Goal: Task Accomplishment & Management: Use online tool/utility

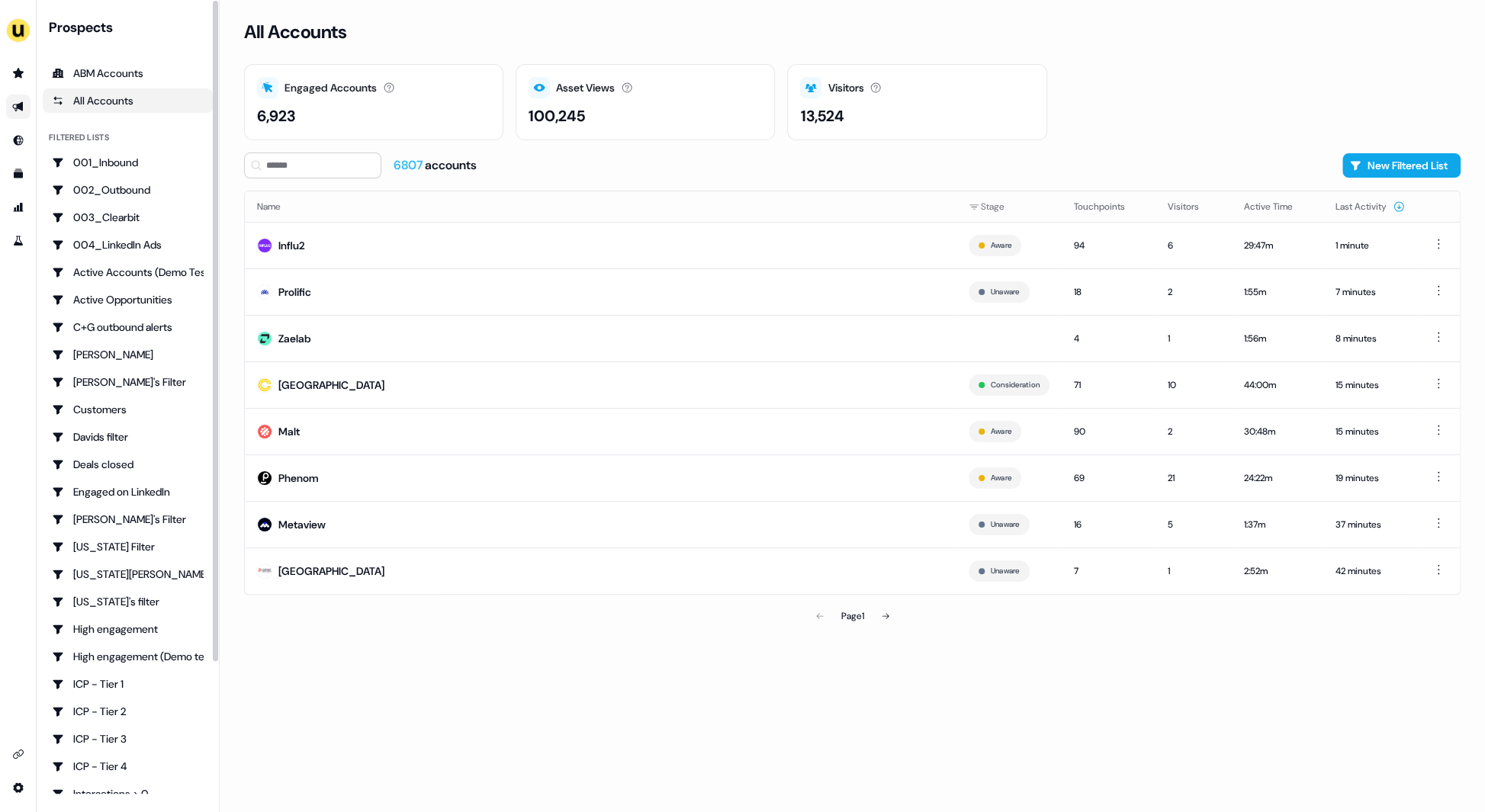
click at [15, 104] on icon "Go to outbound experience" at bounding box center [17, 107] width 11 height 10
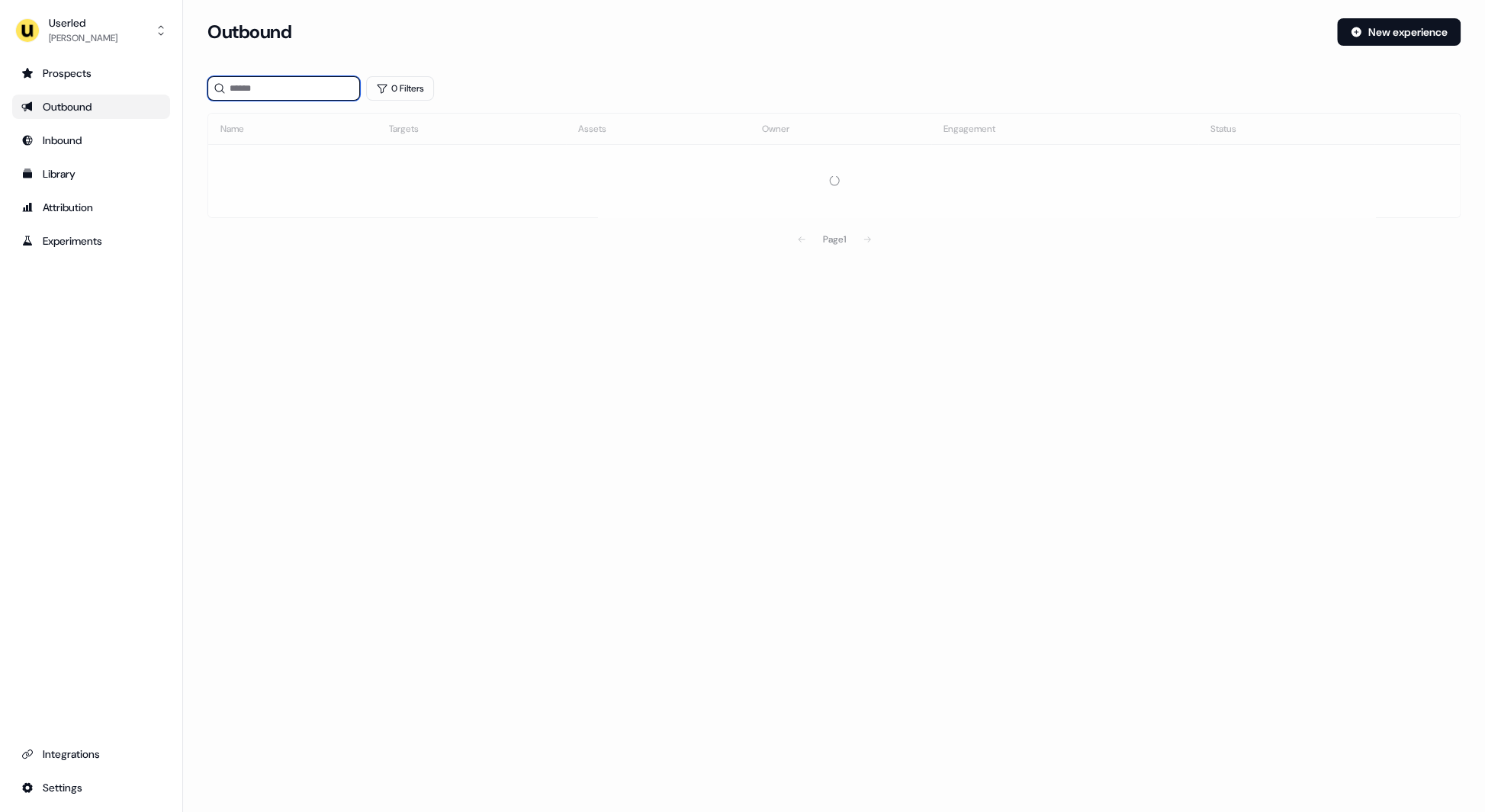
click at [259, 87] on input at bounding box center [284, 88] width 153 height 24
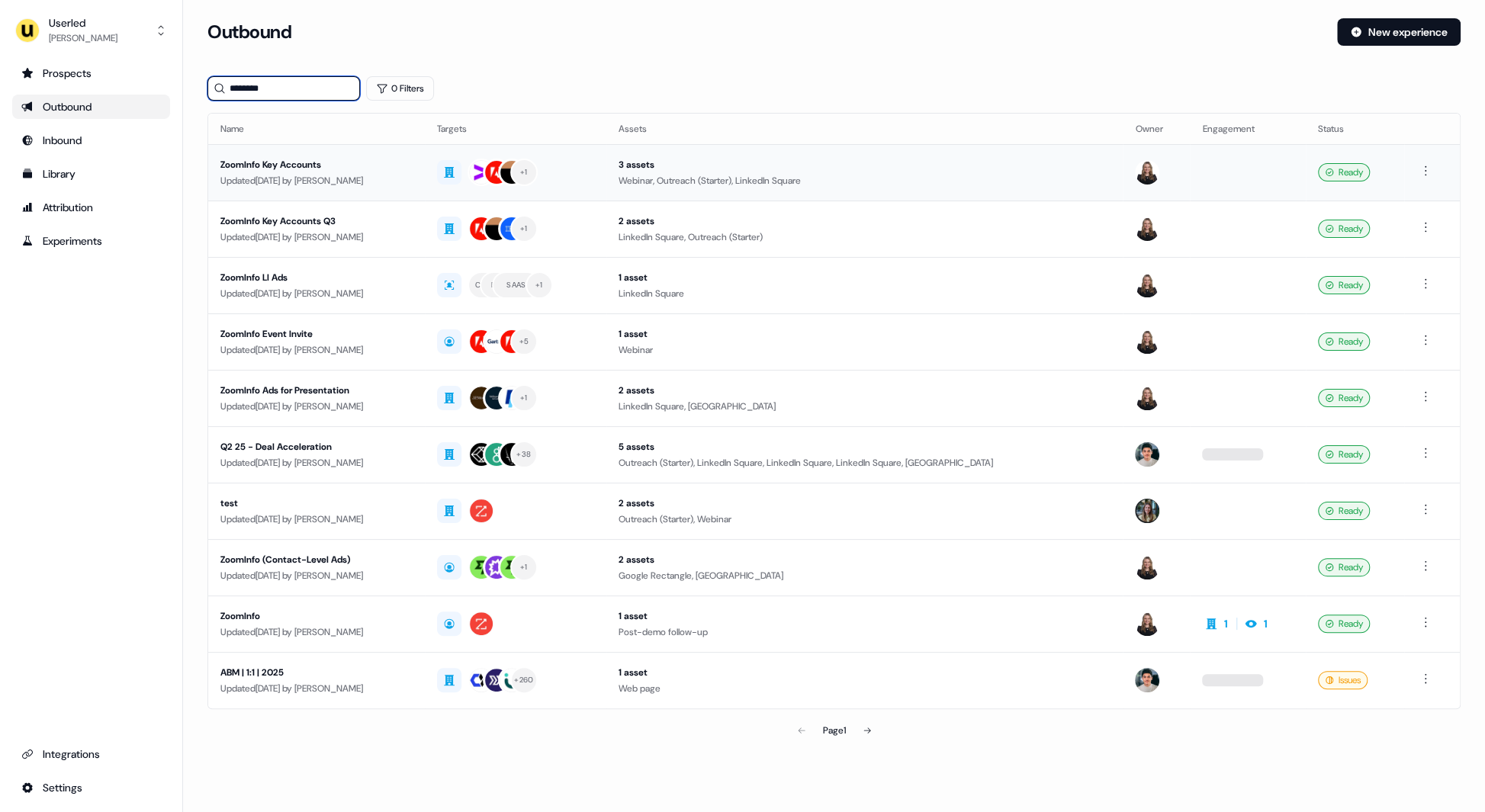
type input "********"
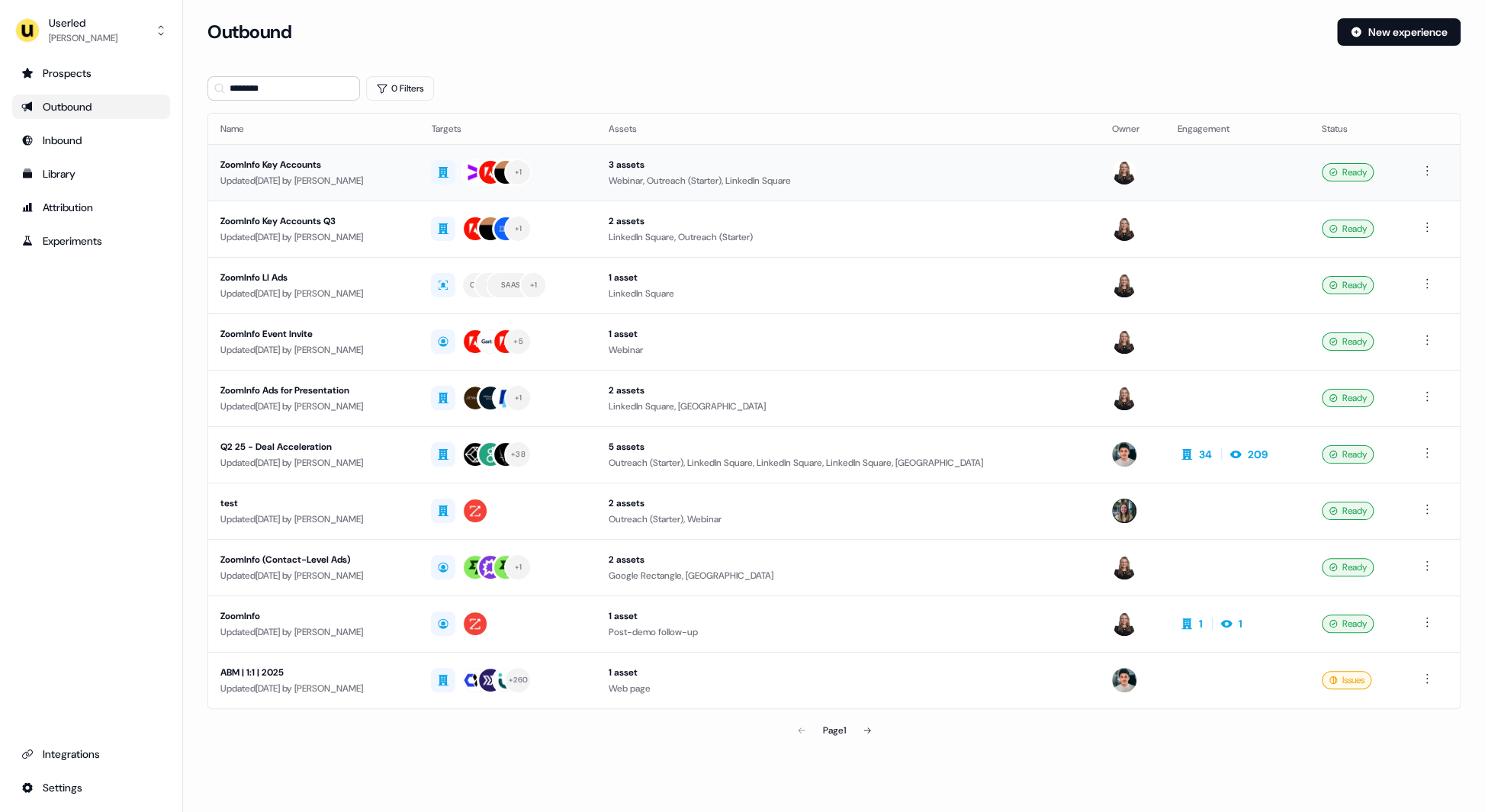
click at [303, 181] on div "Updated 2 days ago by Geneviève Ladouceur" at bounding box center [313, 180] width 186 height 15
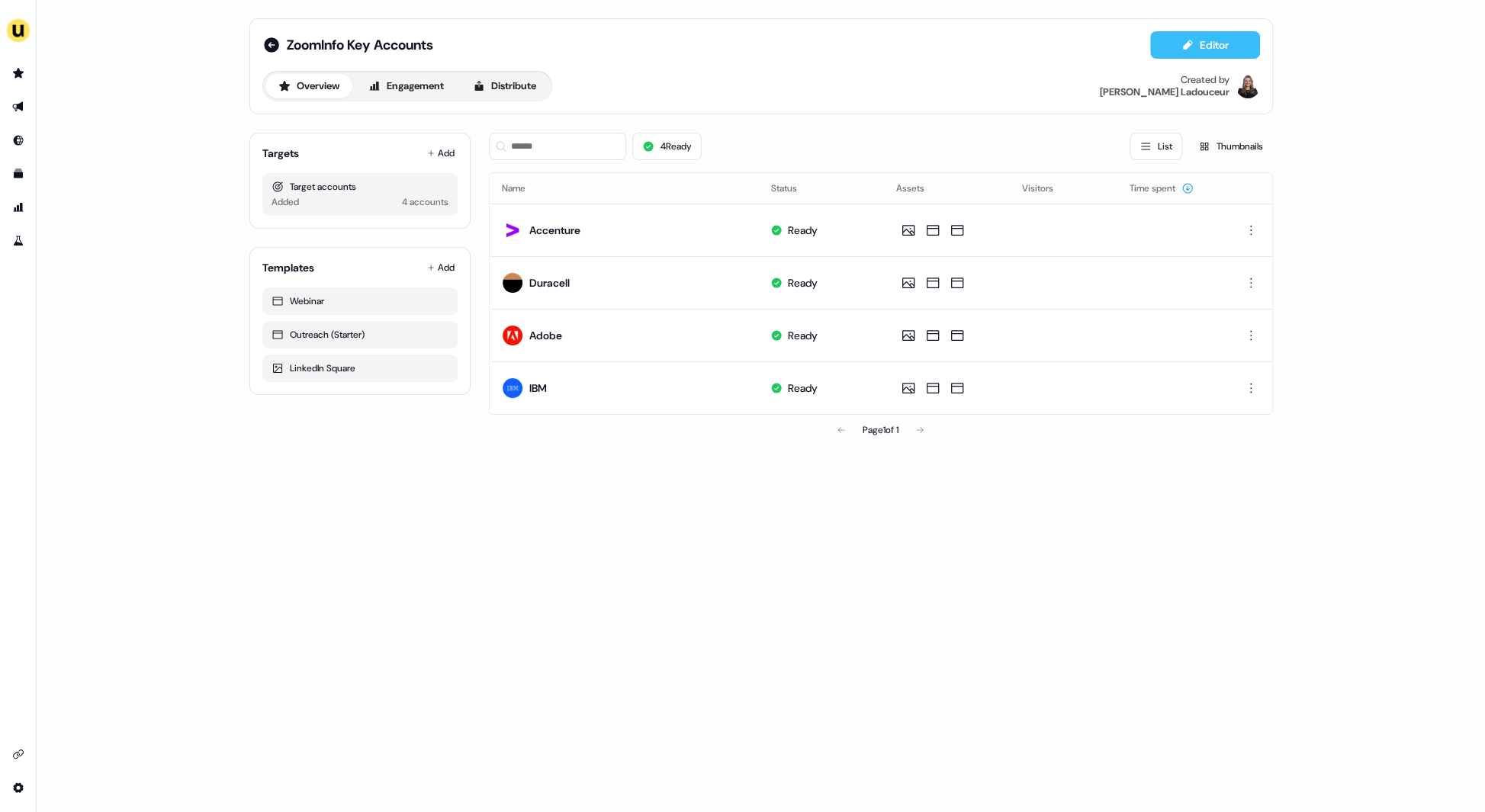
click at [1193, 46] on button "Editor" at bounding box center [1205, 45] width 110 height 27
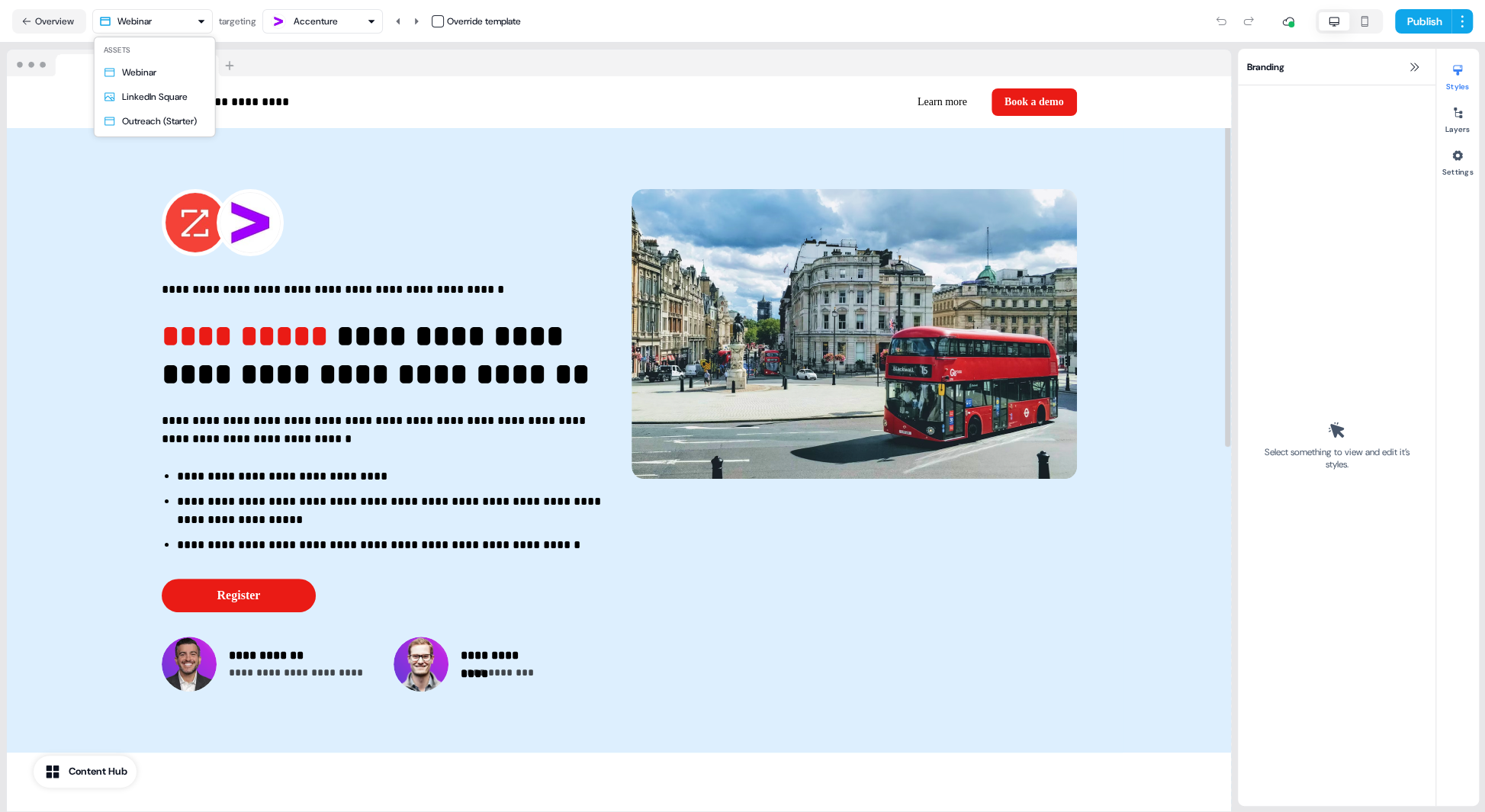
click at [184, 17] on html "**********" at bounding box center [742, 406] width 1485 height 812
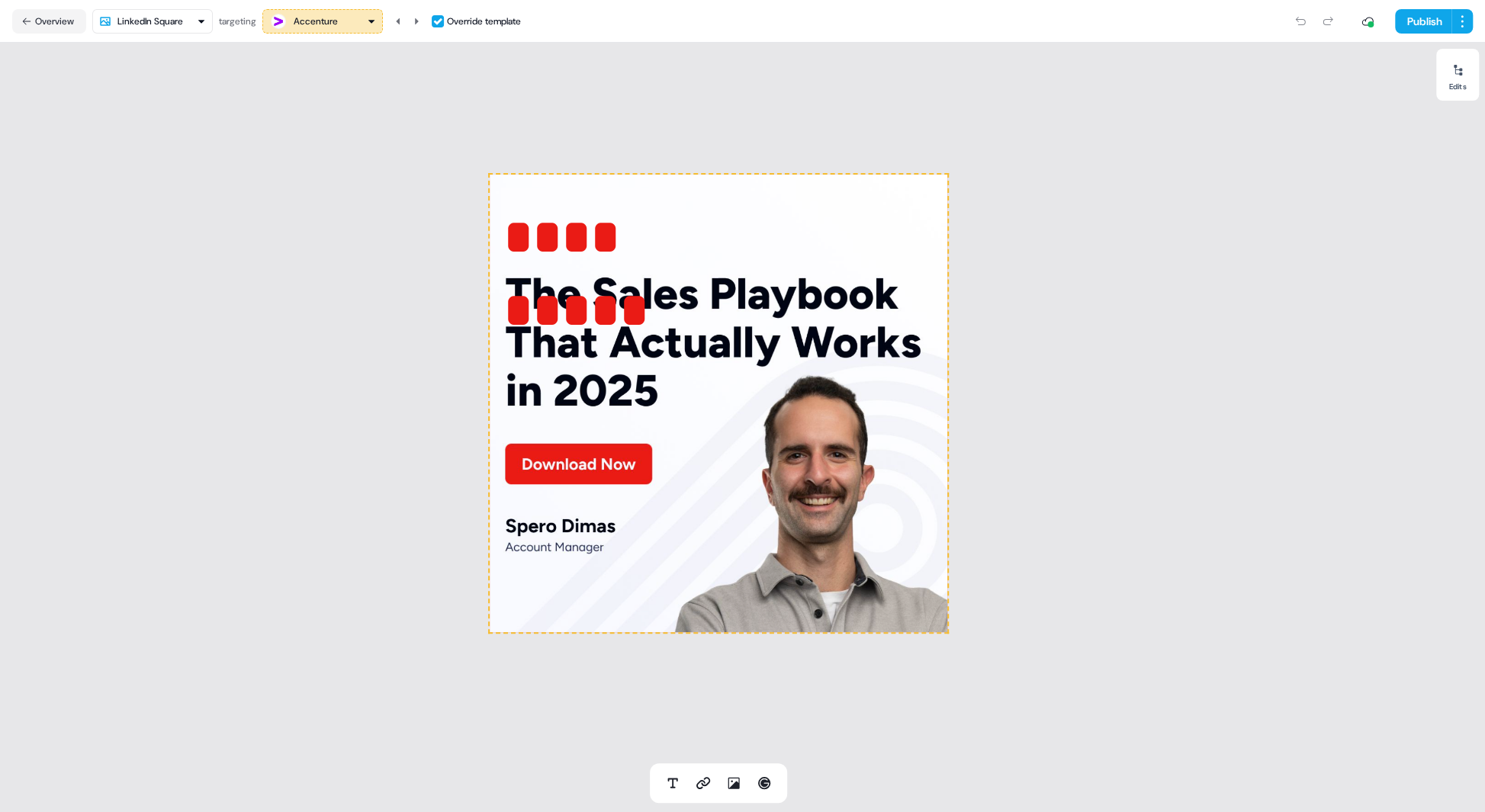
click at [354, 34] on nav "Overview LinkedIn Square targeting Accenture Override template Publish" at bounding box center [742, 21] width 1485 height 43
click at [354, 22] on div "Accenture" at bounding box center [322, 21] width 107 height 19
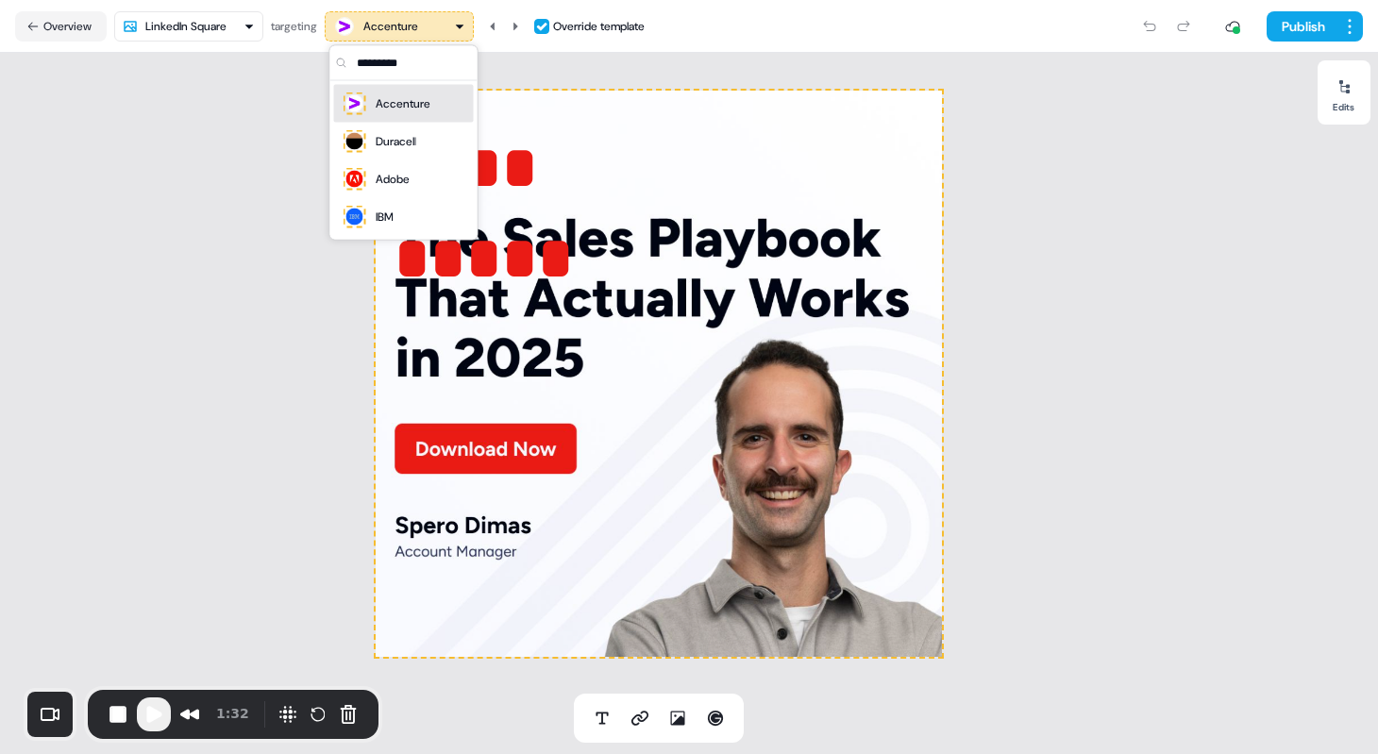
click at [836, 73] on div "**********" at bounding box center [659, 373] width 1318 height 641
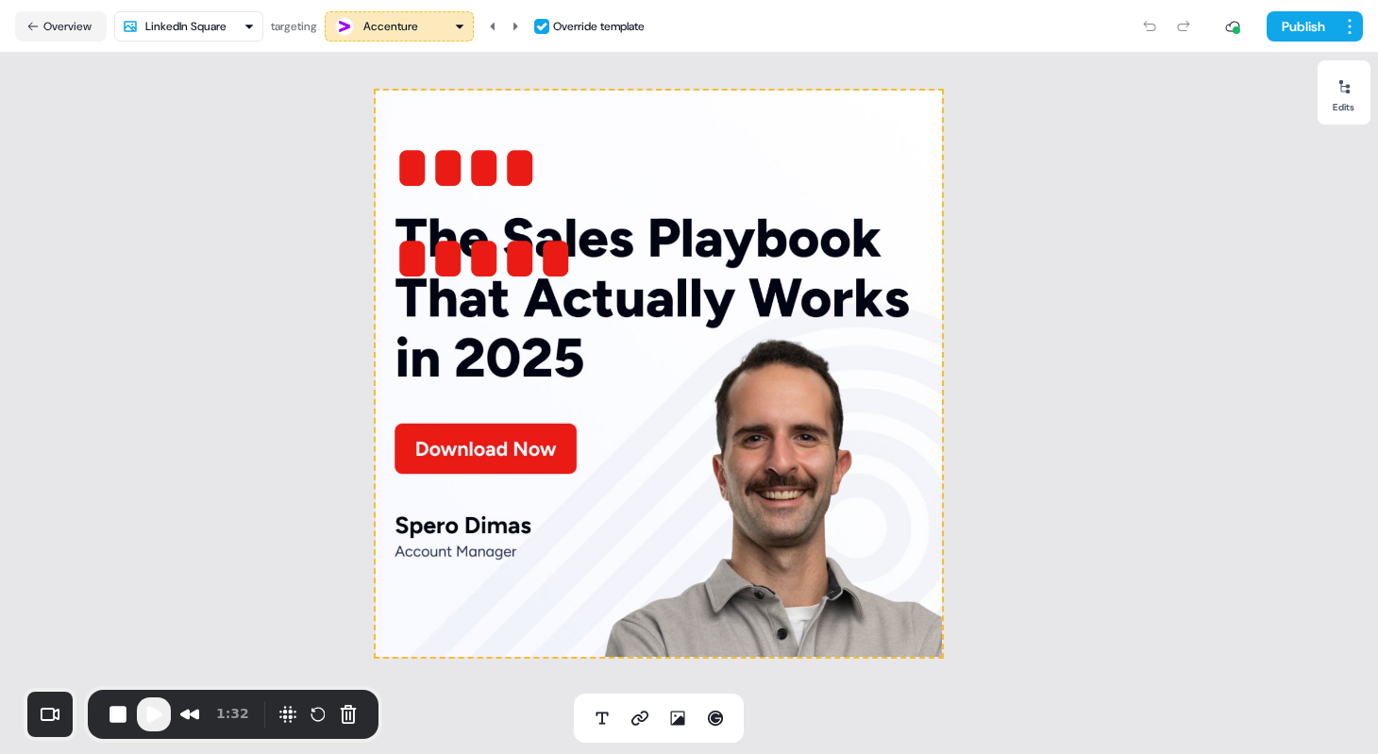
click at [437, 29] on div "Accenture" at bounding box center [399, 26] width 132 height 23
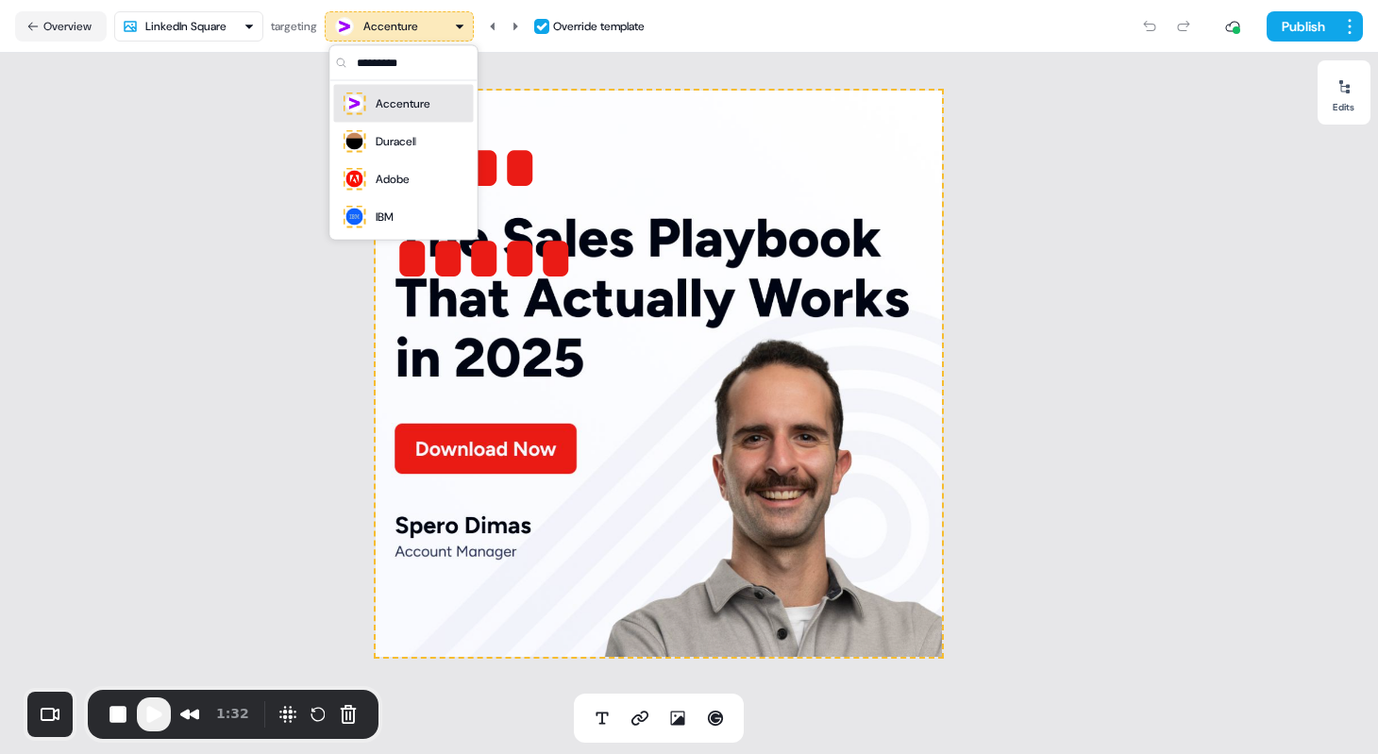
click at [1055, 184] on div "**********" at bounding box center [659, 373] width 1318 height 641
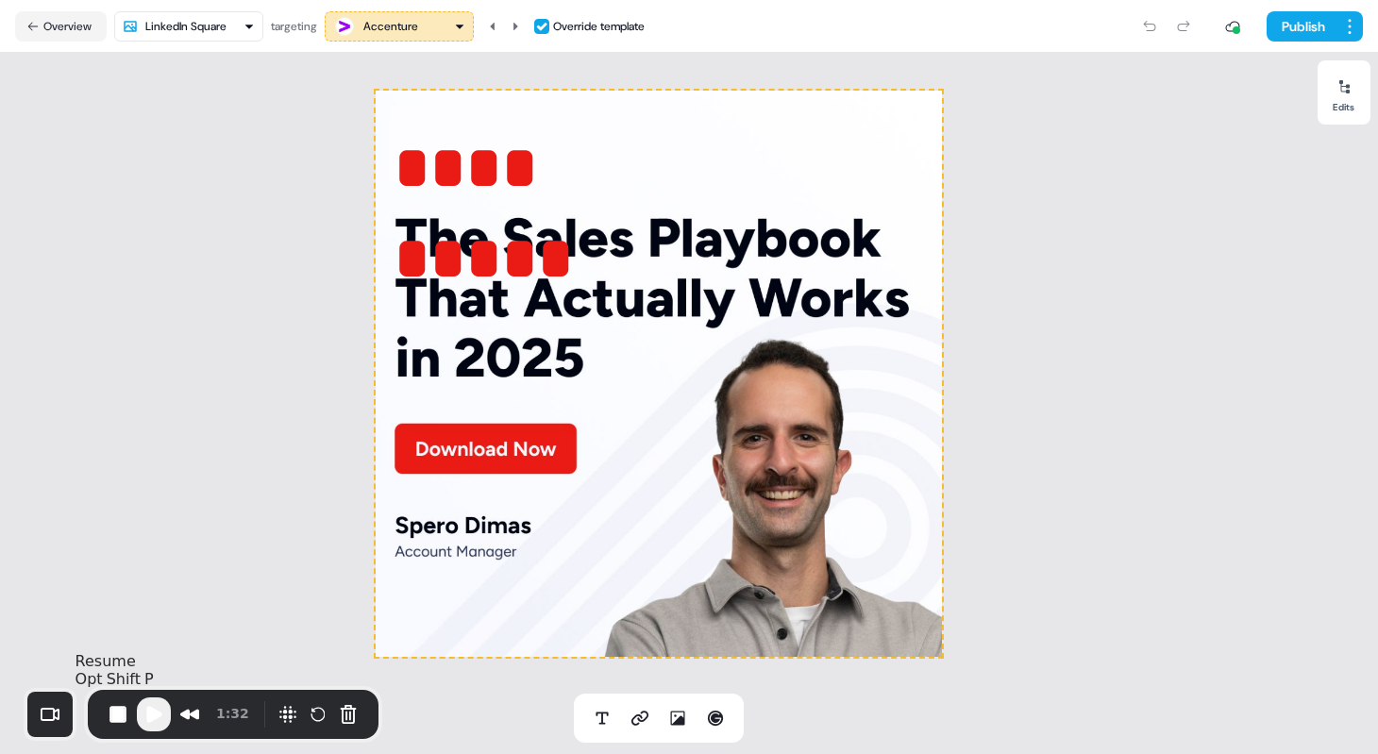
click at [149, 712] on span "Play Recording" at bounding box center [154, 714] width 23 height 23
click at [429, 25] on div "Accenture" at bounding box center [399, 26] width 132 height 23
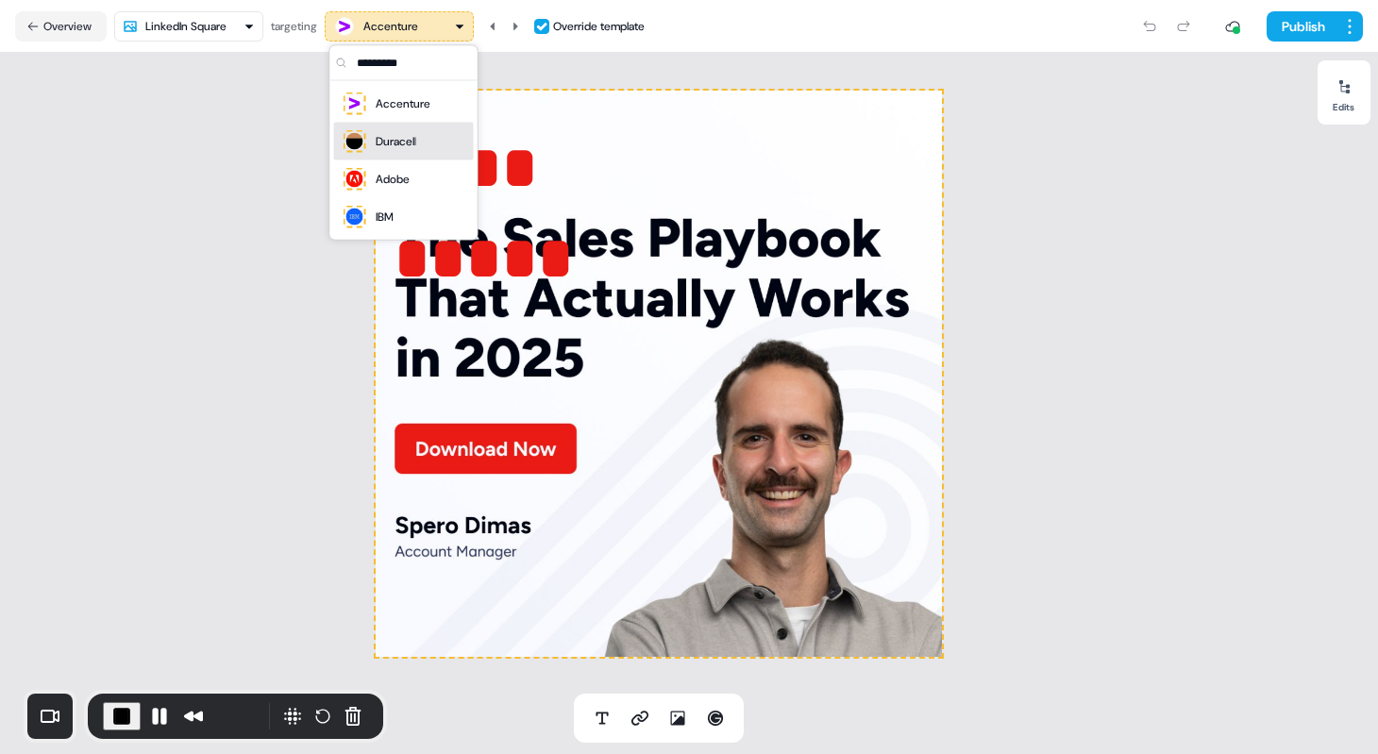
click at [401, 137] on div "Duracell" at bounding box center [396, 141] width 41 height 19
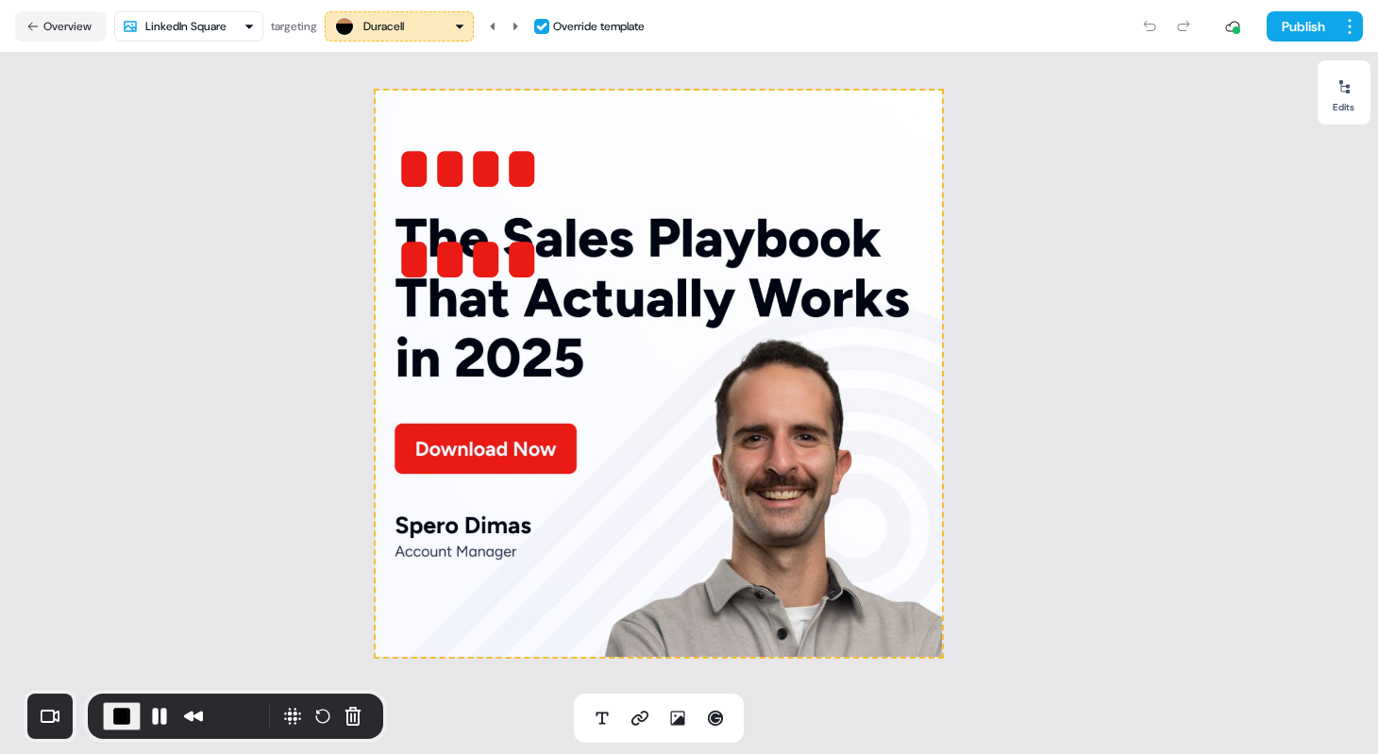
click at [446, 28] on div "Duracell" at bounding box center [399, 26] width 132 height 23
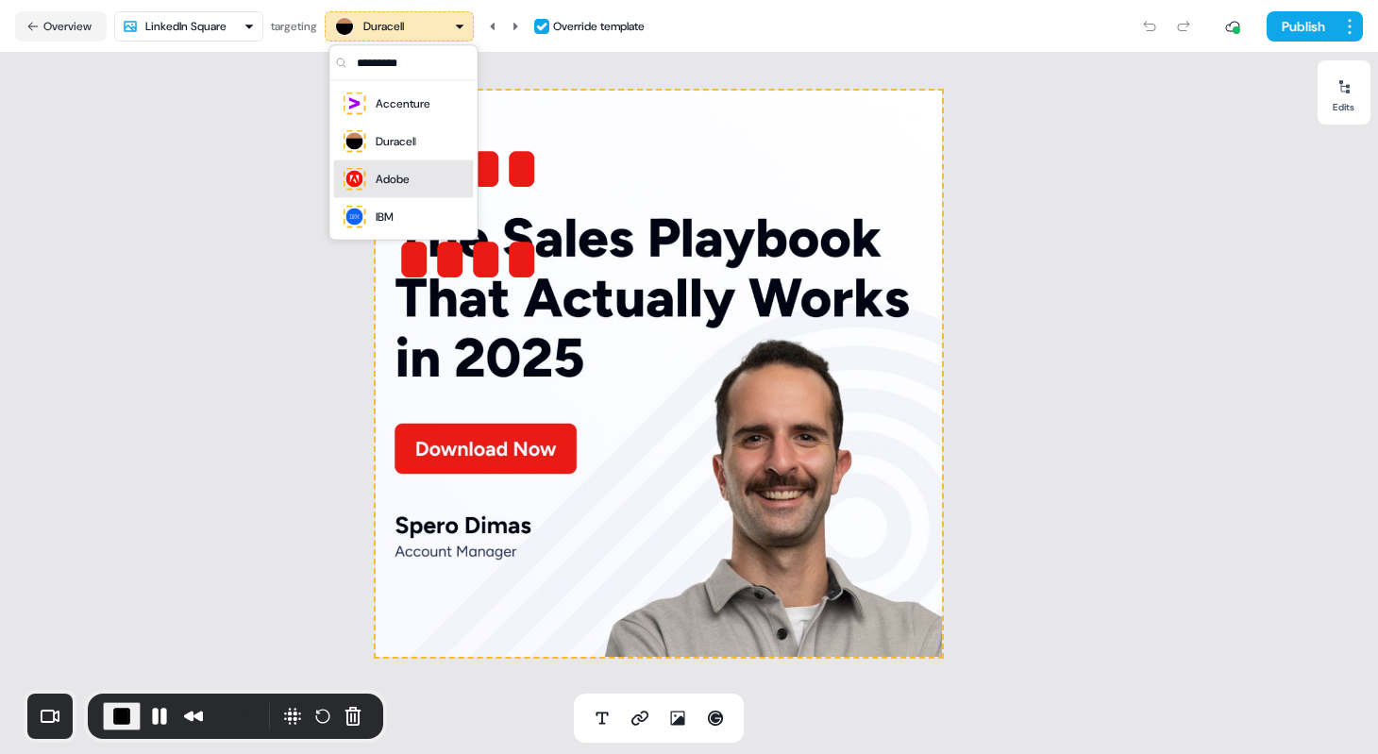
click at [419, 166] on div "Adobe" at bounding box center [404, 179] width 125 height 26
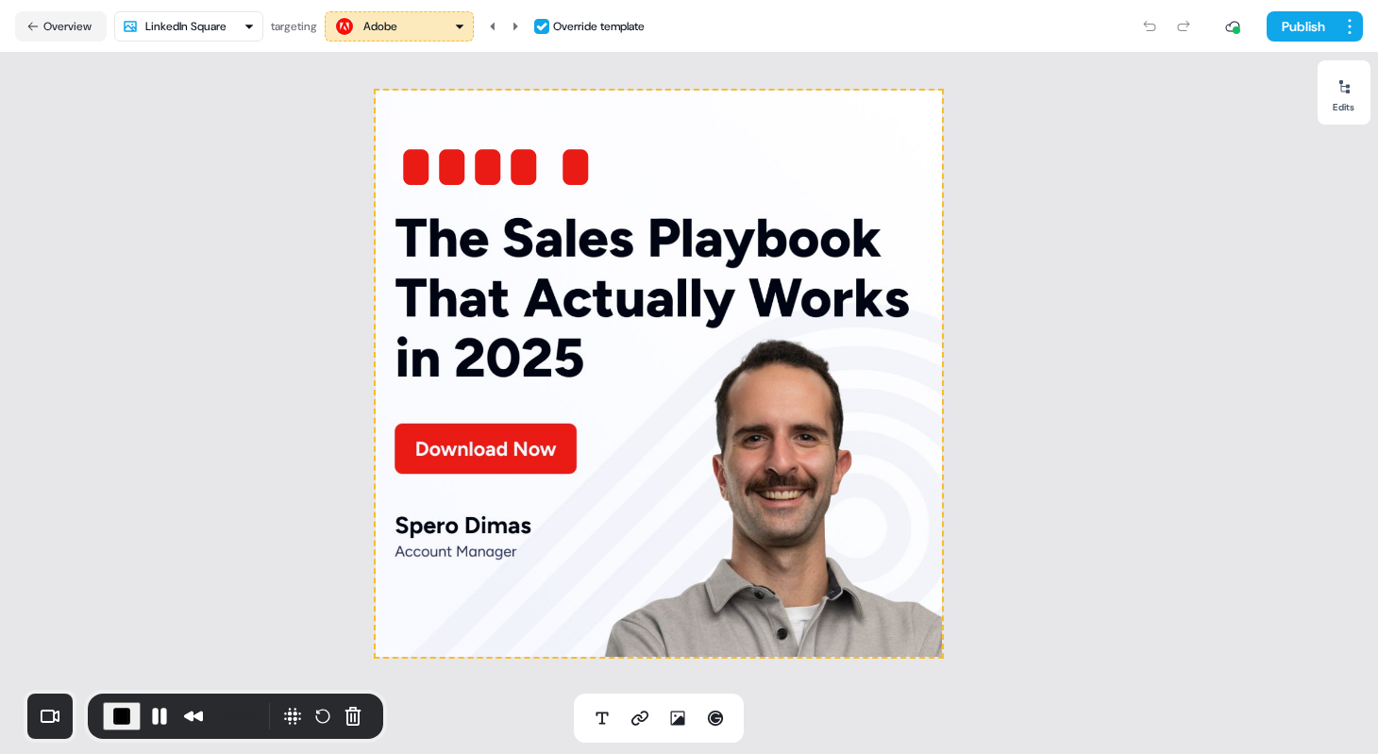
click at [447, 27] on div "Adobe" at bounding box center [399, 26] width 132 height 23
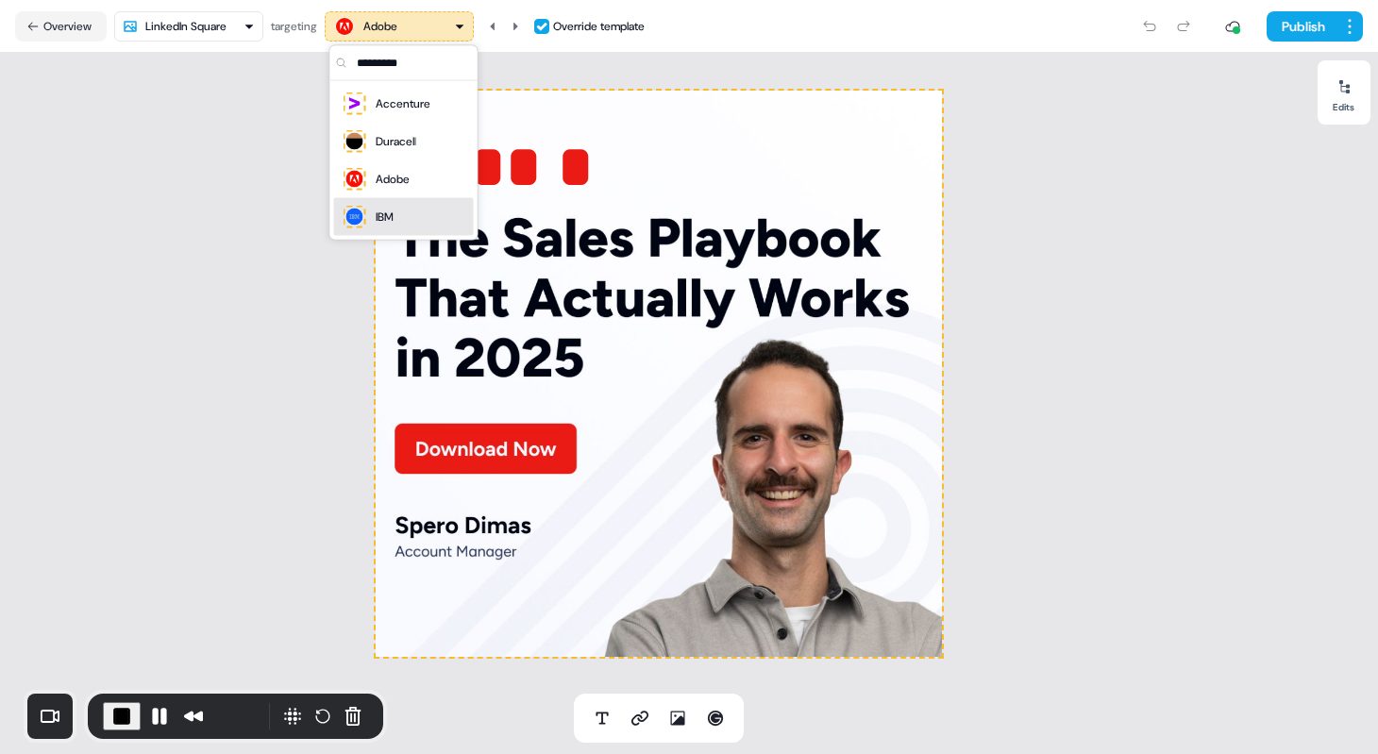
click at [416, 211] on div "IBM" at bounding box center [404, 217] width 125 height 26
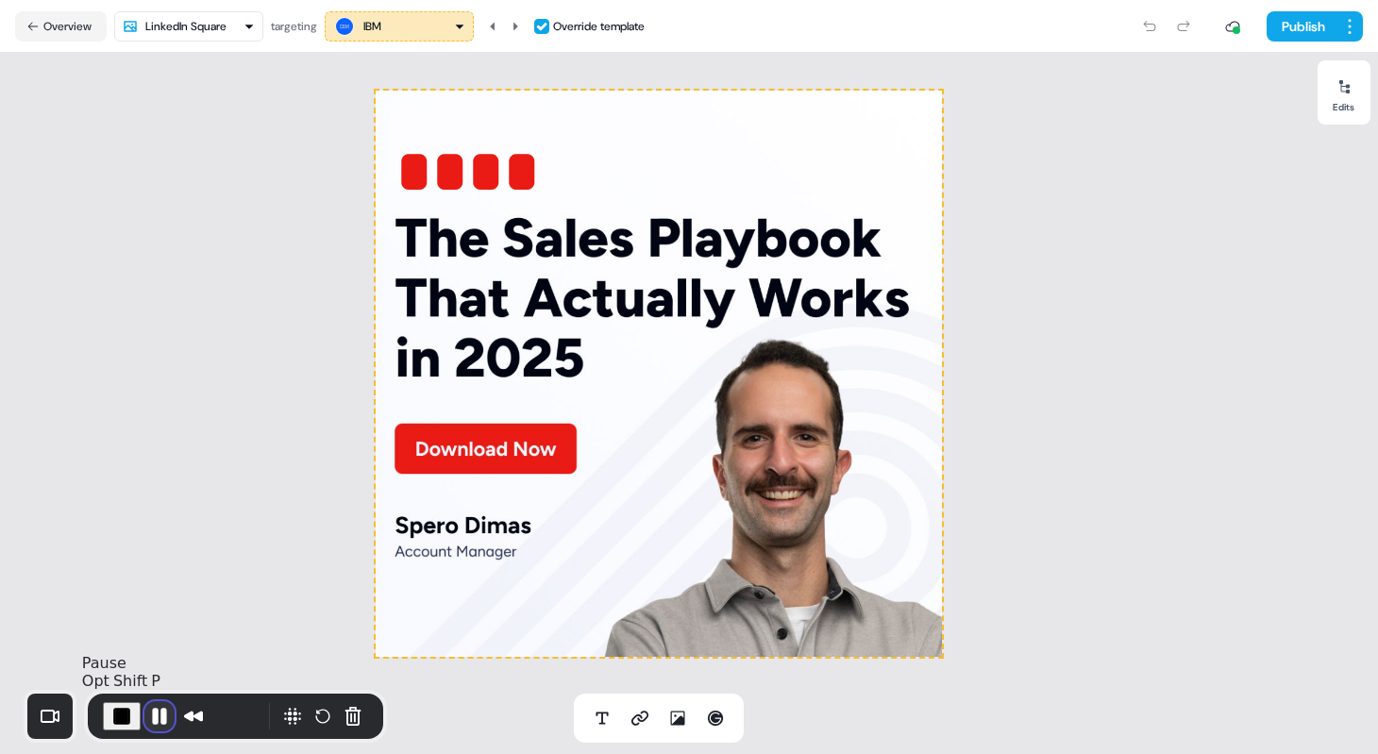
click at [153, 713] on button "Pause Recording" at bounding box center [159, 716] width 30 height 30
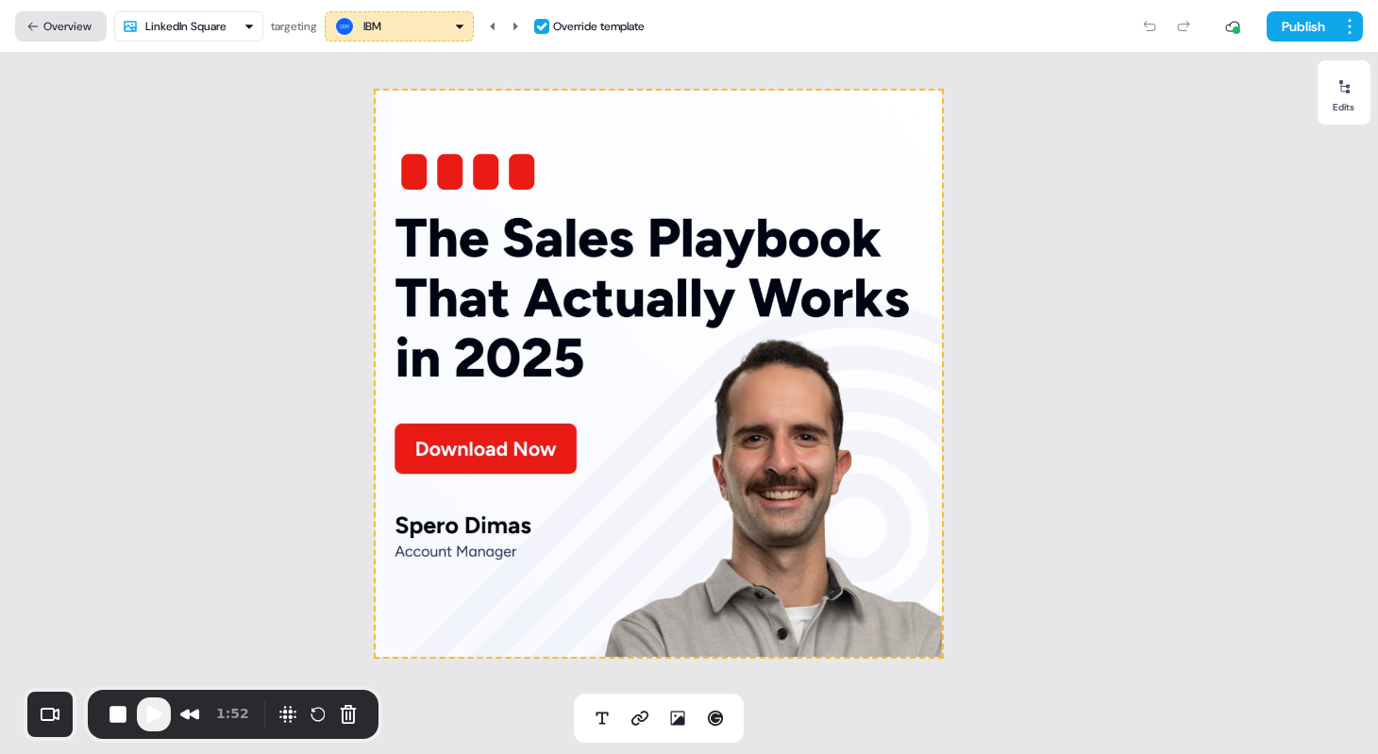
click at [50, 28] on button "Overview" at bounding box center [61, 26] width 92 height 30
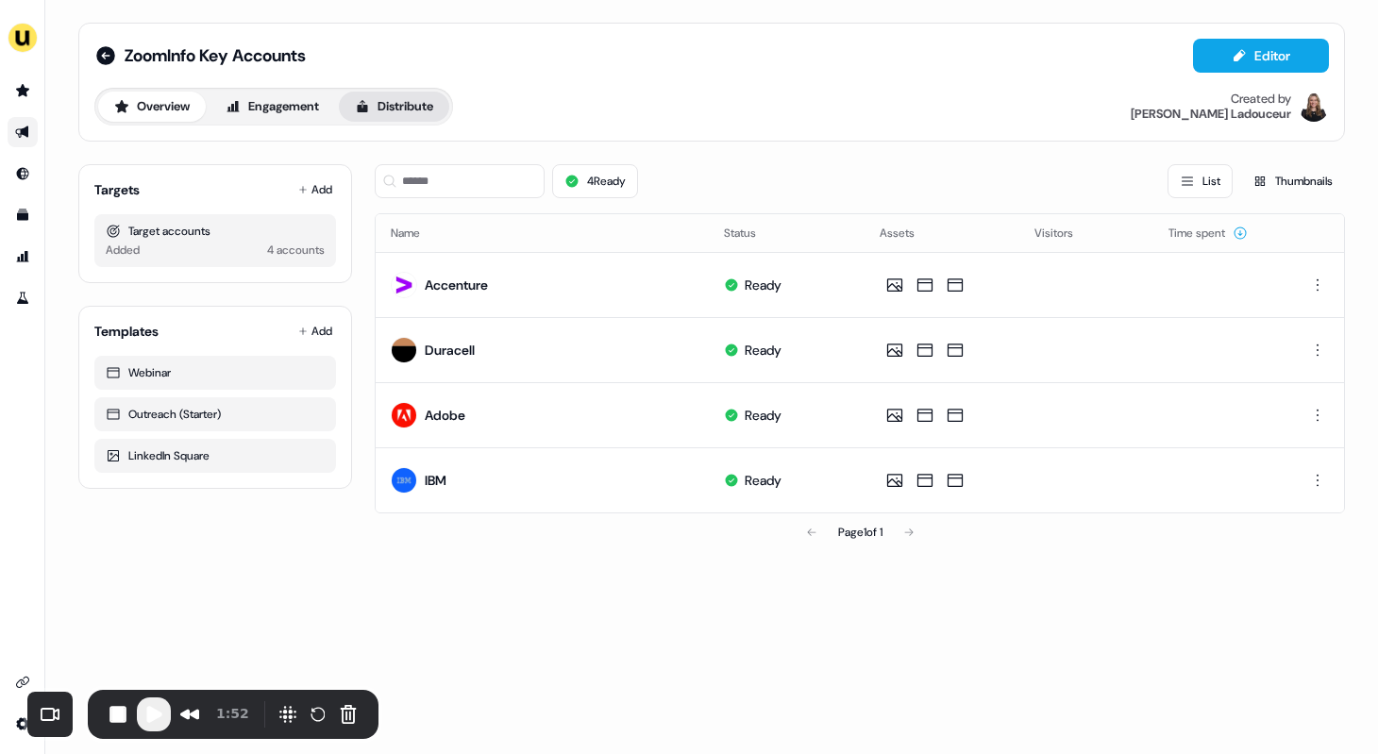
click at [385, 104] on button "Distribute" at bounding box center [394, 107] width 110 height 30
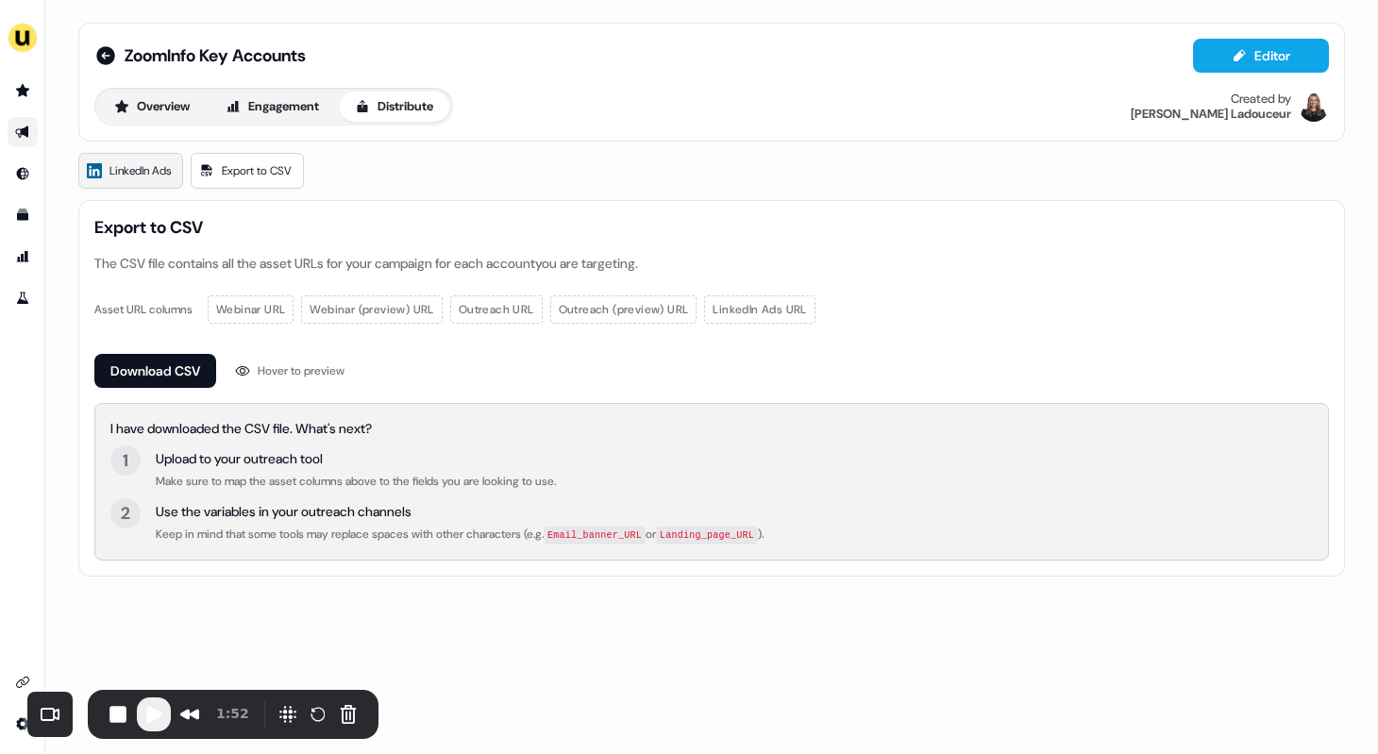
click at [148, 169] on span "LinkedIn Ads" at bounding box center [140, 170] width 61 height 19
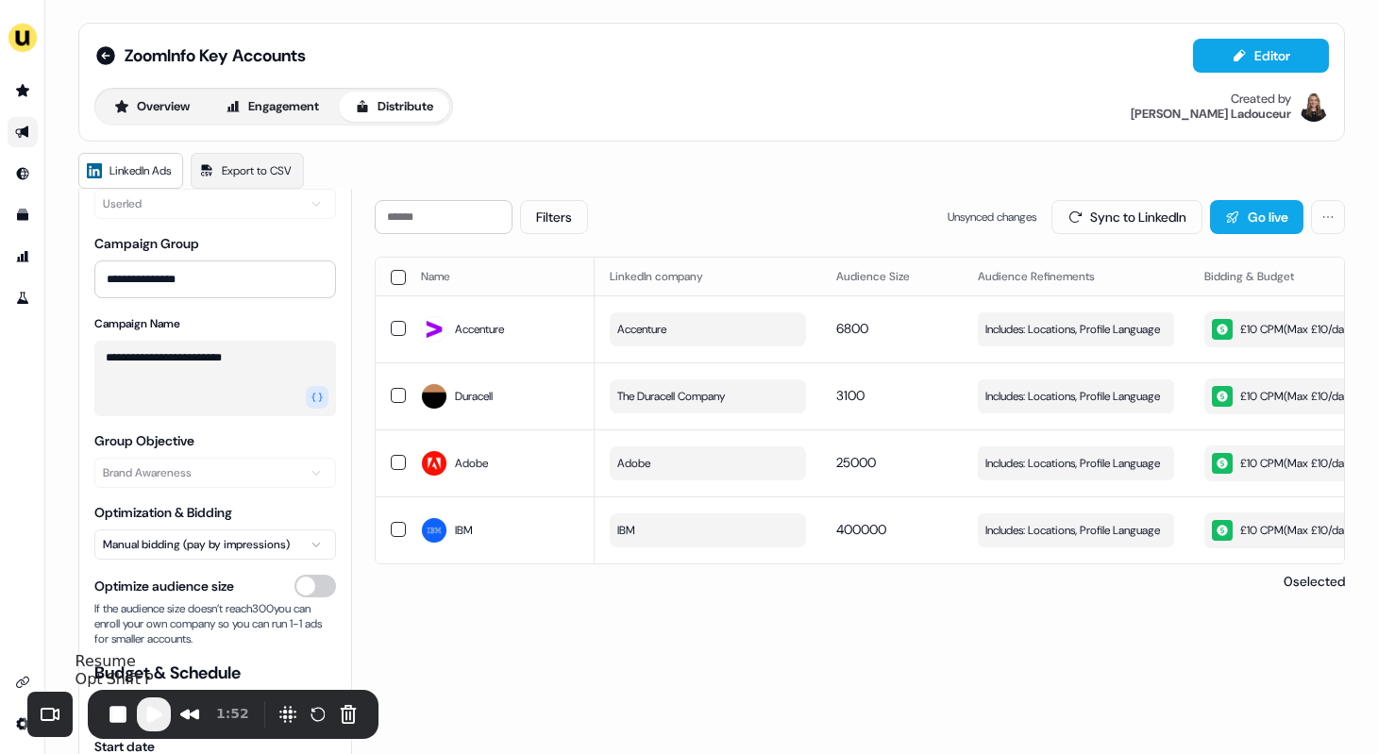
click at [154, 712] on span "Play Recording" at bounding box center [154, 714] width 23 height 23
click at [395, 279] on button "button" at bounding box center [398, 277] width 15 height 15
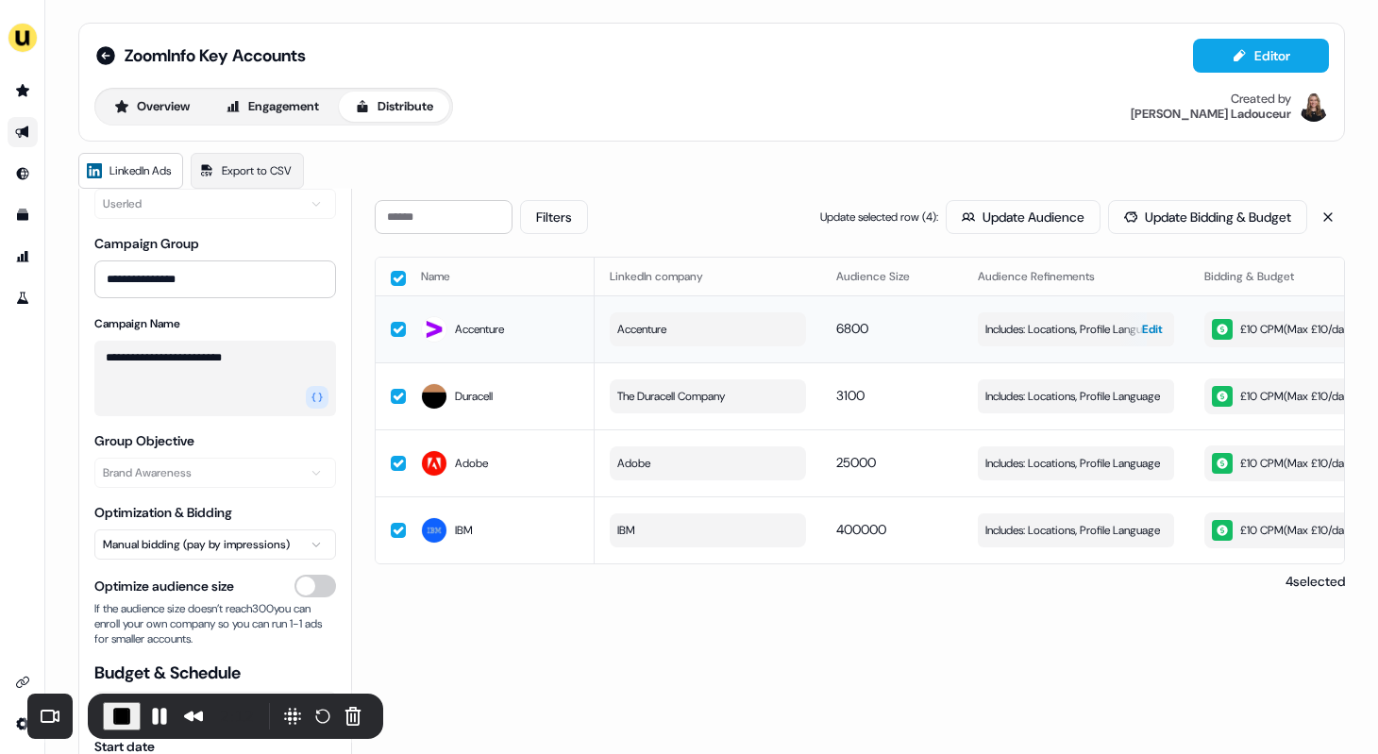
click at [1055, 335] on span "Includes: Locations, Profile Language" at bounding box center [1073, 329] width 175 height 19
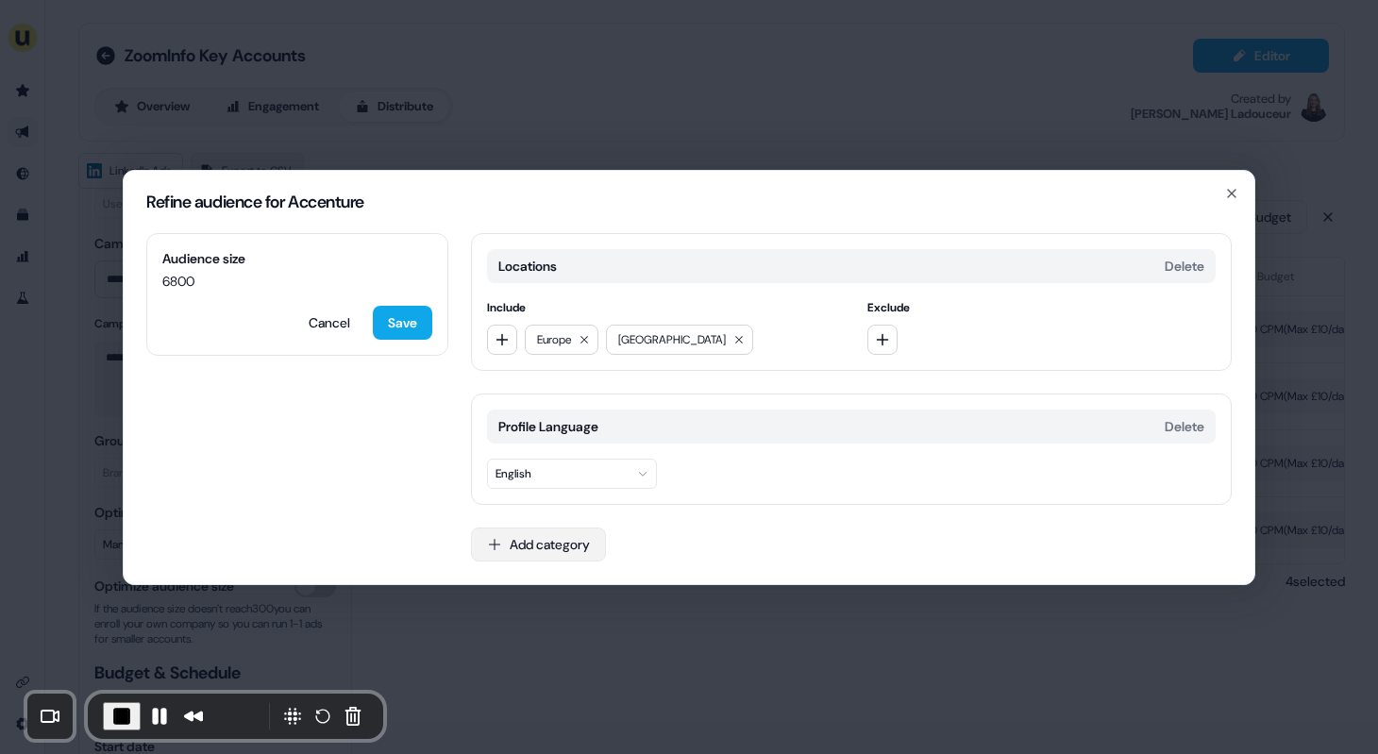
click at [516, 547] on button "Add category" at bounding box center [538, 545] width 135 height 34
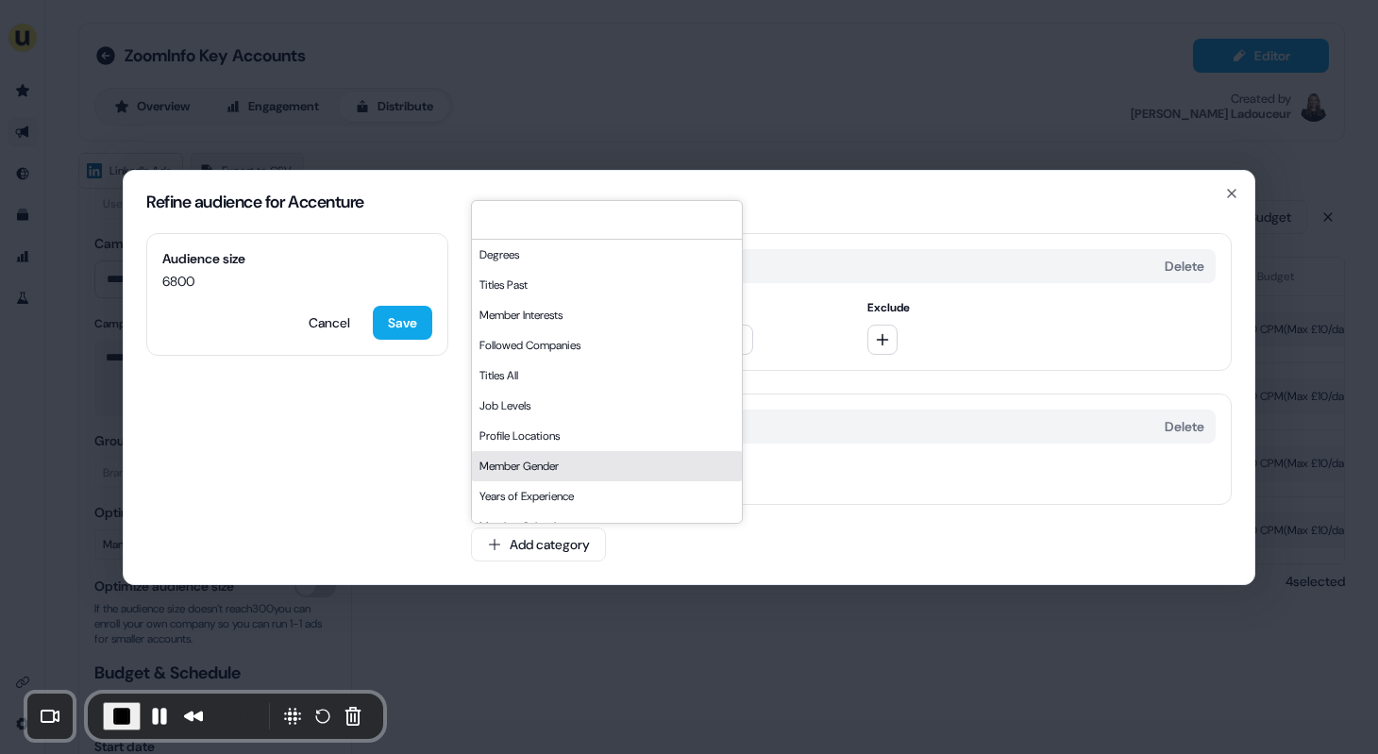
click at [622, 612] on div "Refine audience for Accenture Audience size 6800 Cancel Save Locations Delete I…" at bounding box center [689, 377] width 1378 height 754
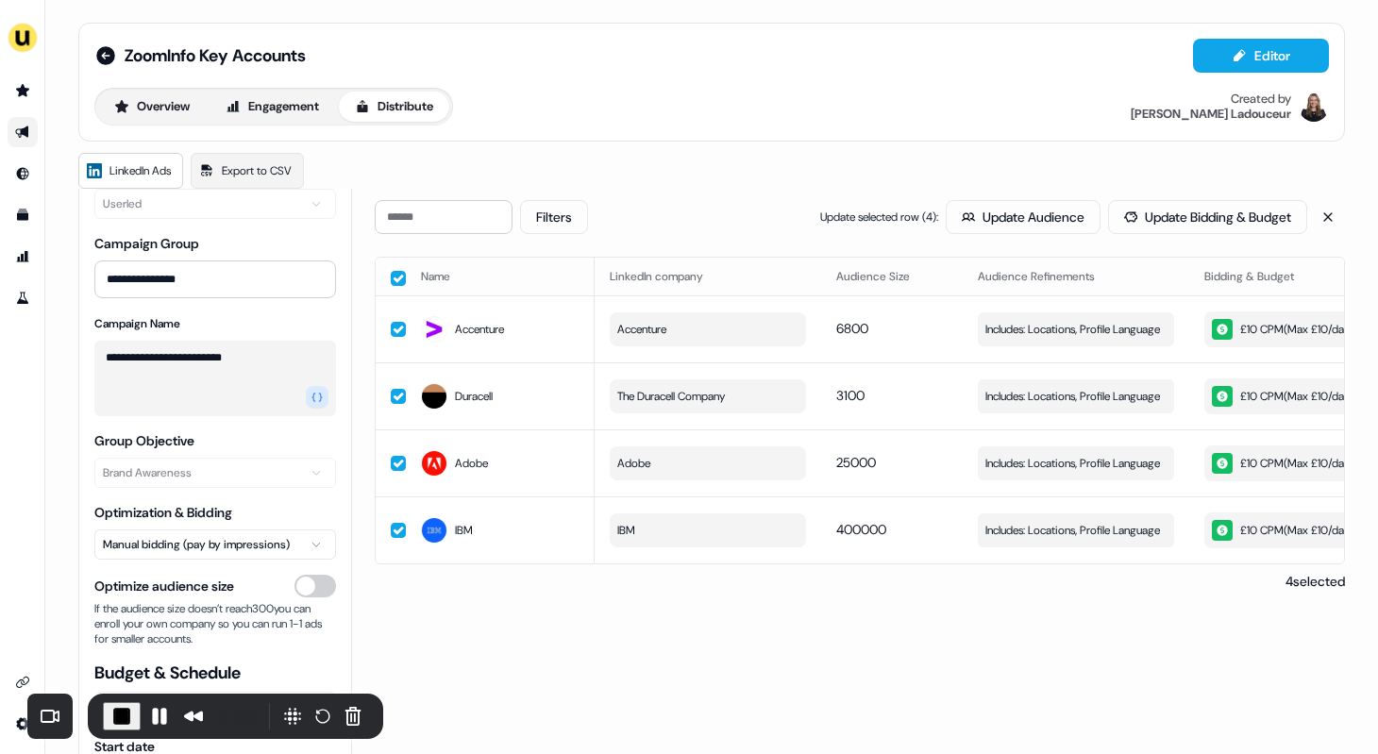
click at [396, 279] on button "button" at bounding box center [398, 278] width 15 height 15
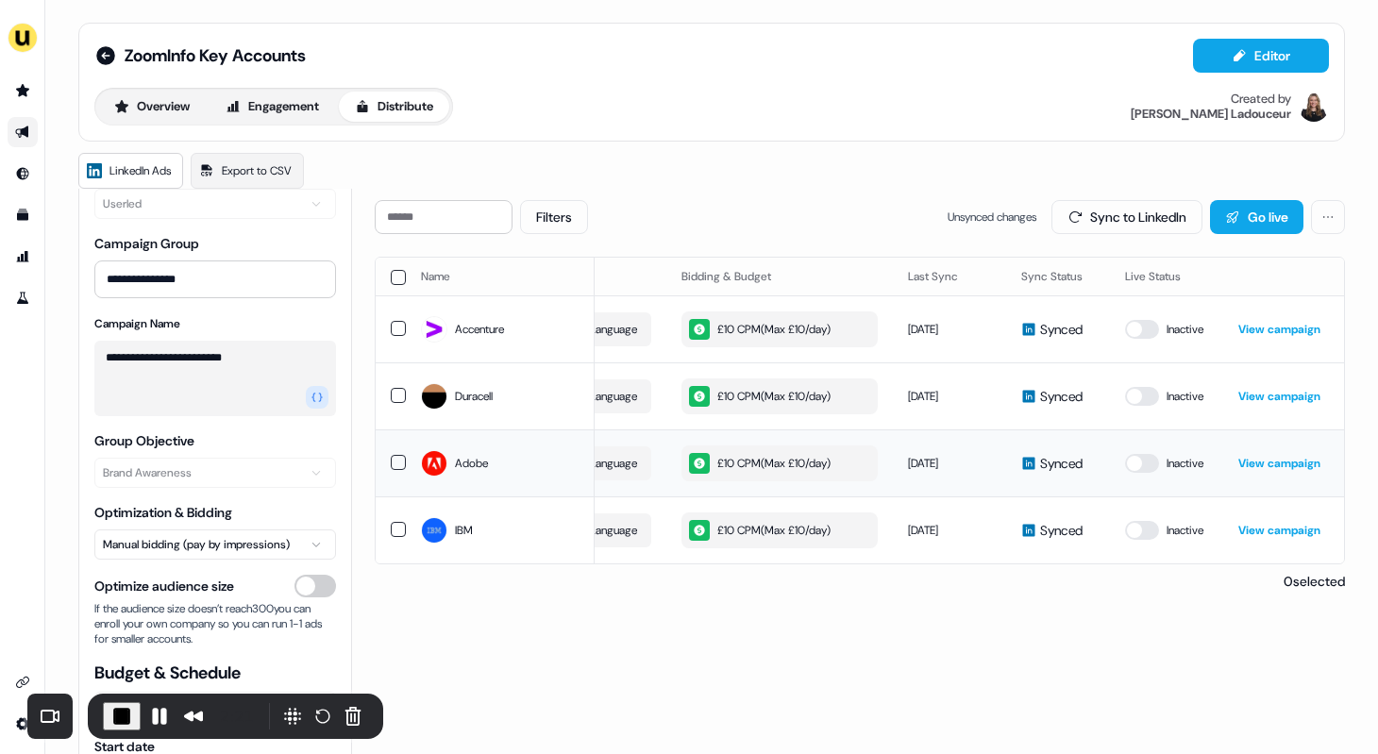
scroll to position [0, 528]
click at [779, 331] on div "£10 CPM ( Max £10/day )" at bounding box center [755, 329] width 142 height 21
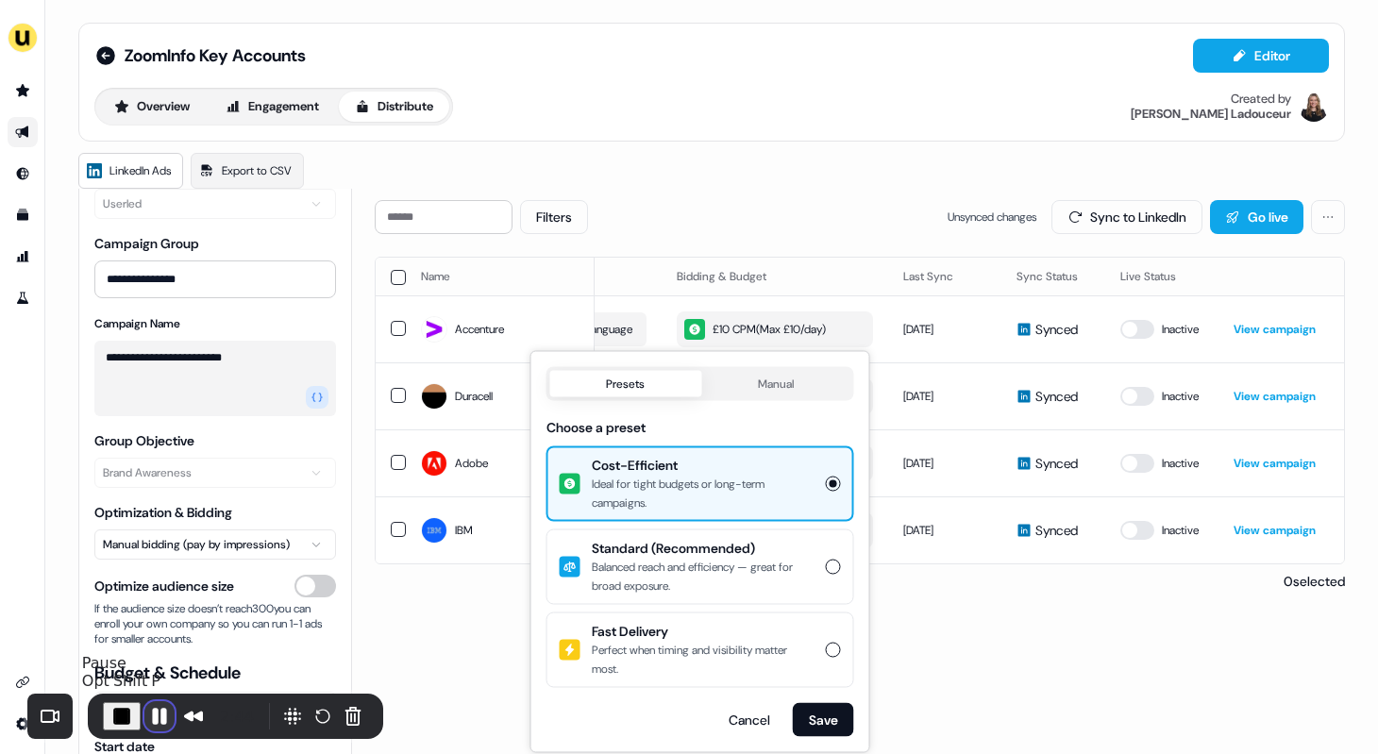
click at [160, 709] on button "Pause Recording" at bounding box center [159, 716] width 30 height 30
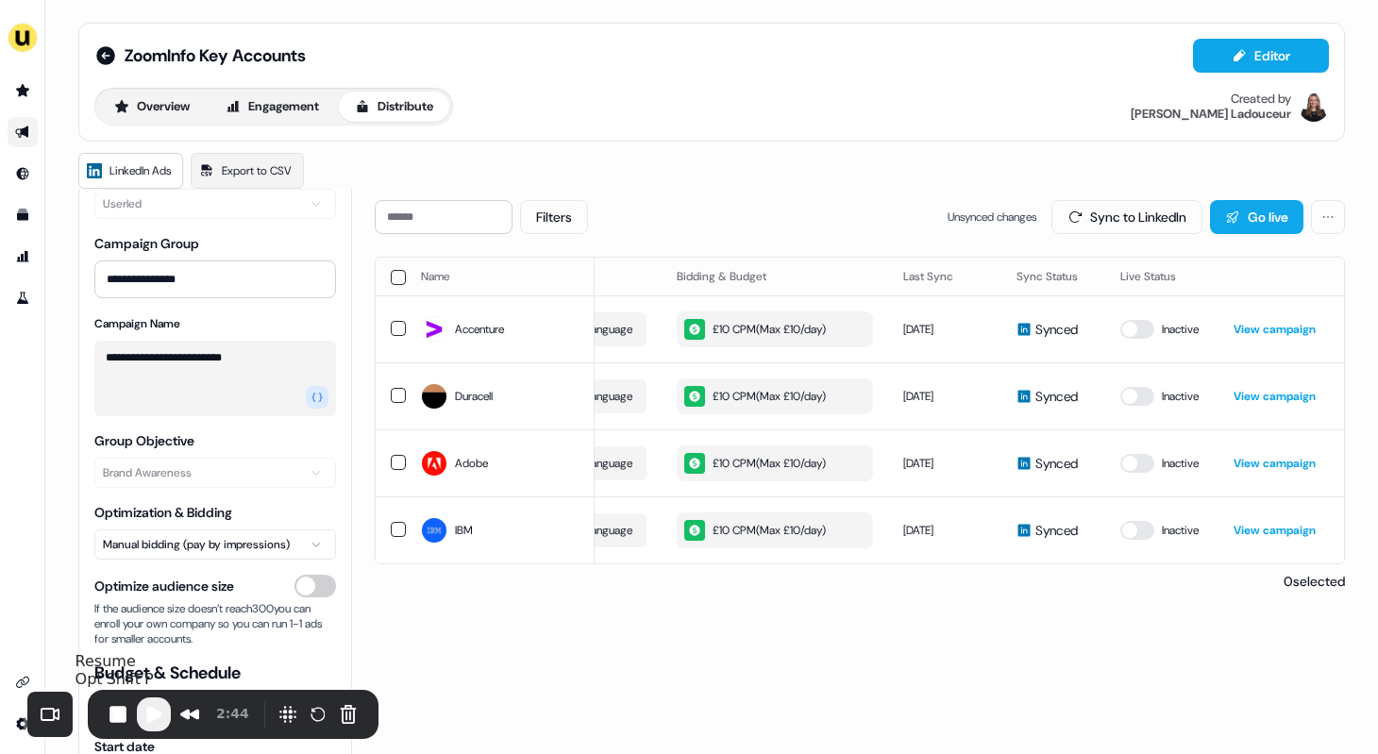
click at [150, 714] on span "Play Recording" at bounding box center [154, 714] width 23 height 23
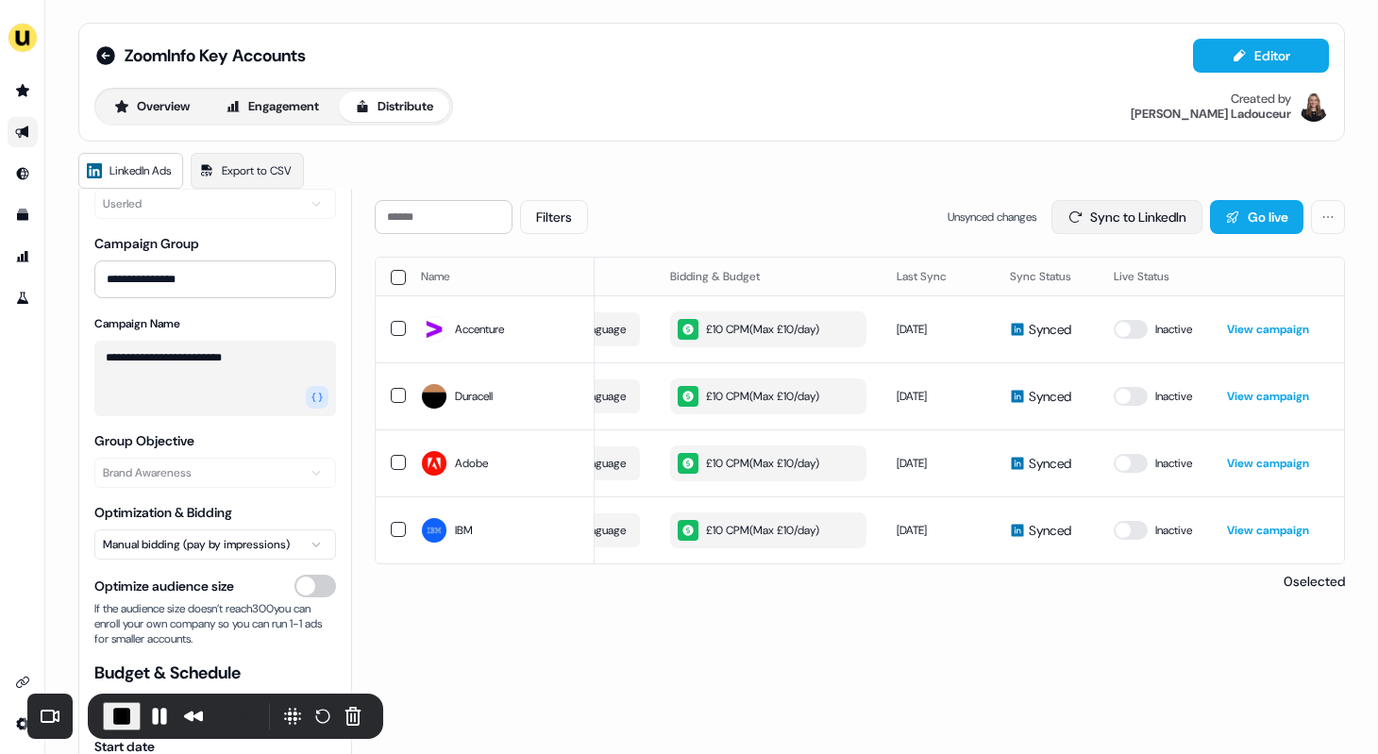
click at [1090, 220] on button "Sync to LinkedIn" at bounding box center [1127, 217] width 151 height 34
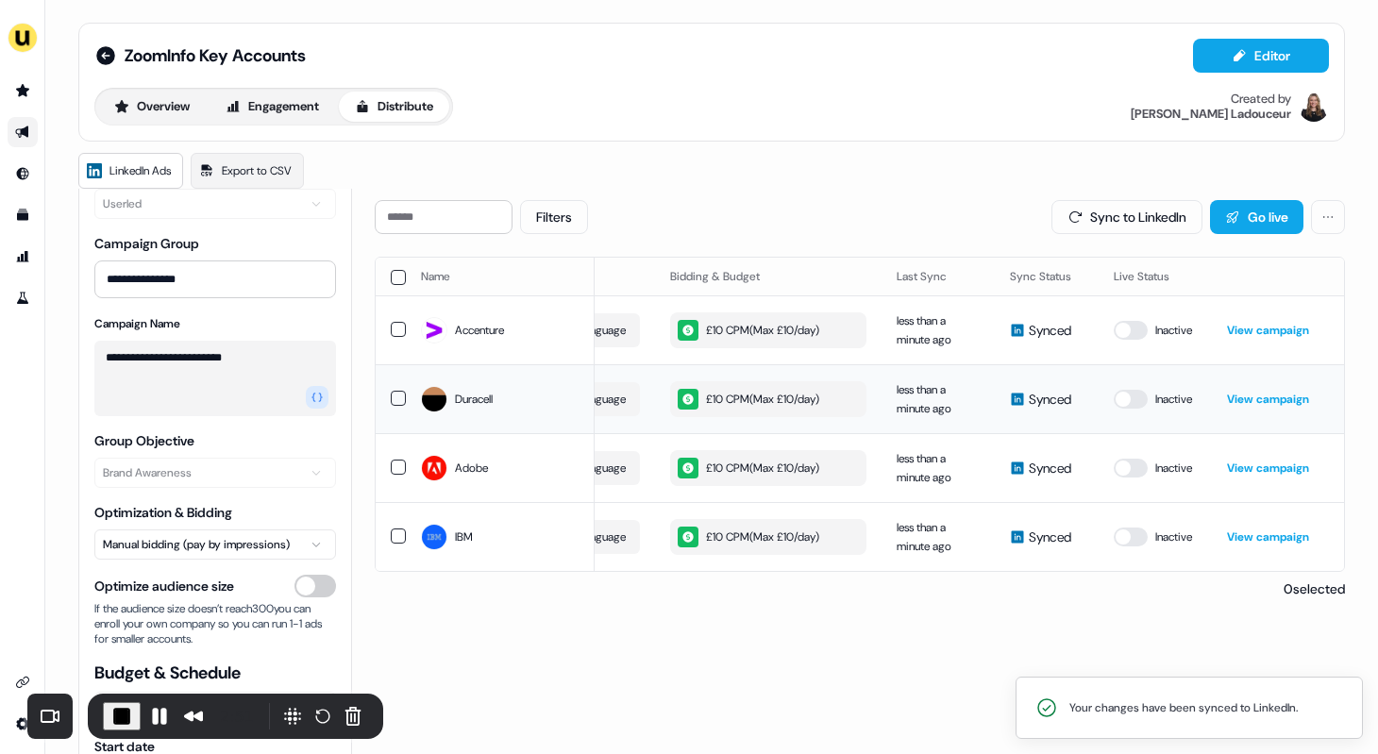
click at [1269, 397] on link "View campaign" at bounding box center [1268, 399] width 82 height 15
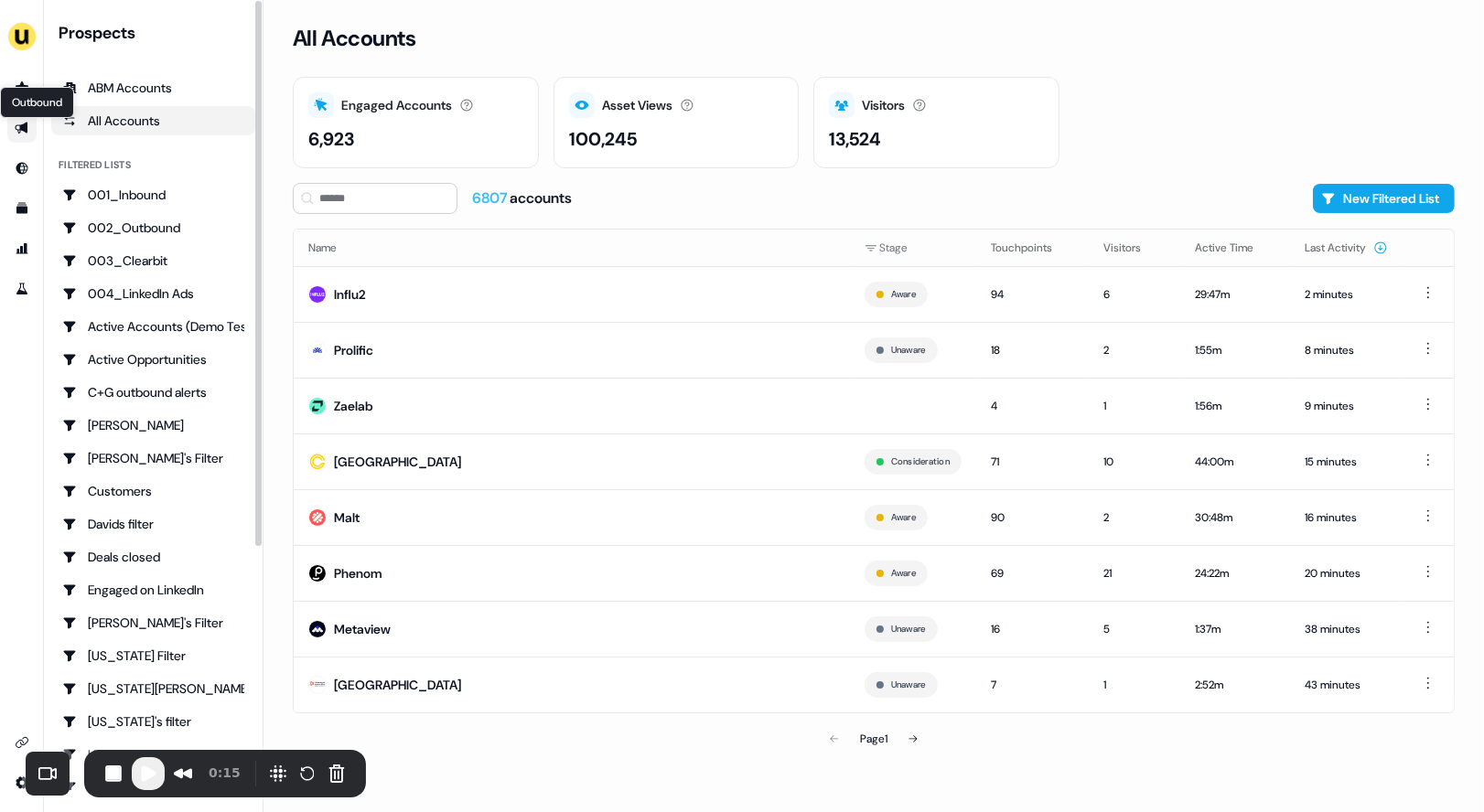
click at [22, 131] on icon "Go to outbound experience" at bounding box center [21, 128] width 15 height 15
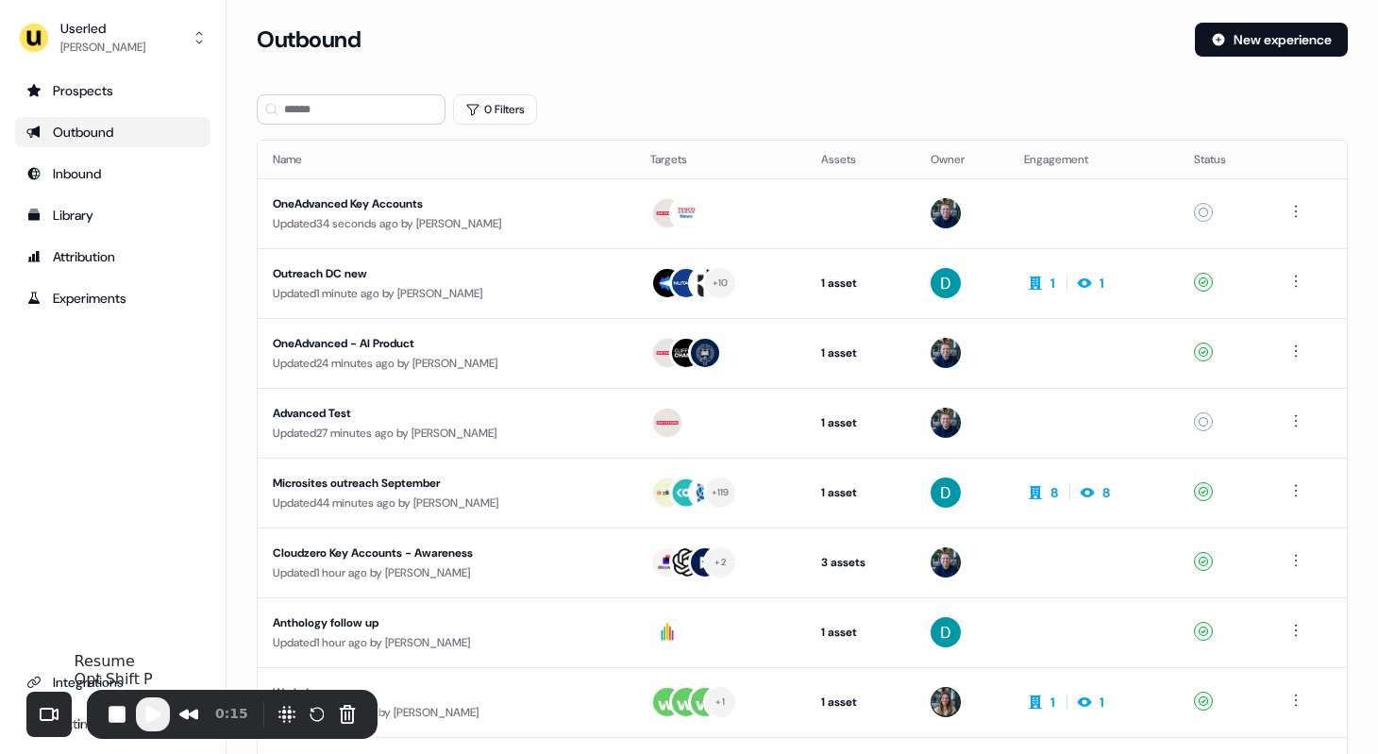
click at [149, 714] on span "Play Recording" at bounding box center [153, 714] width 23 height 23
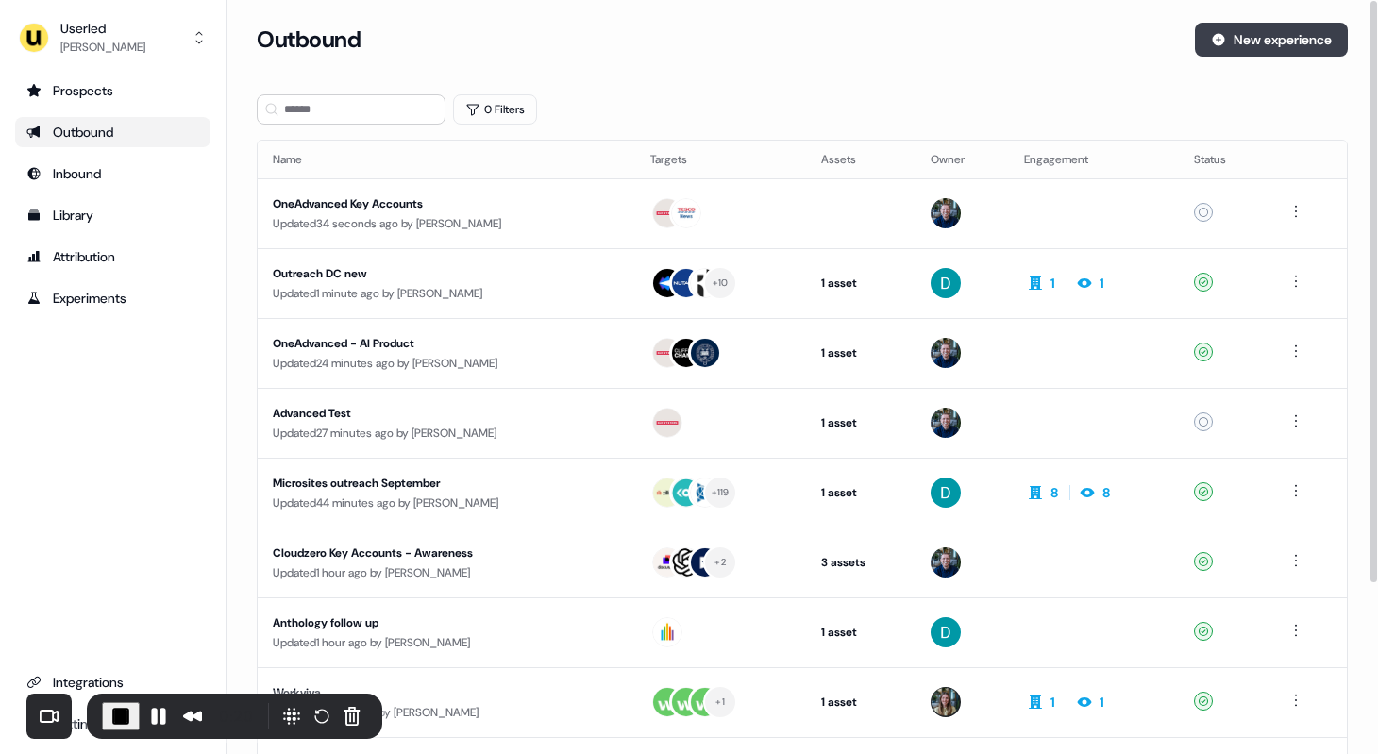
click at [1232, 37] on button "New experience" at bounding box center [1271, 40] width 153 height 34
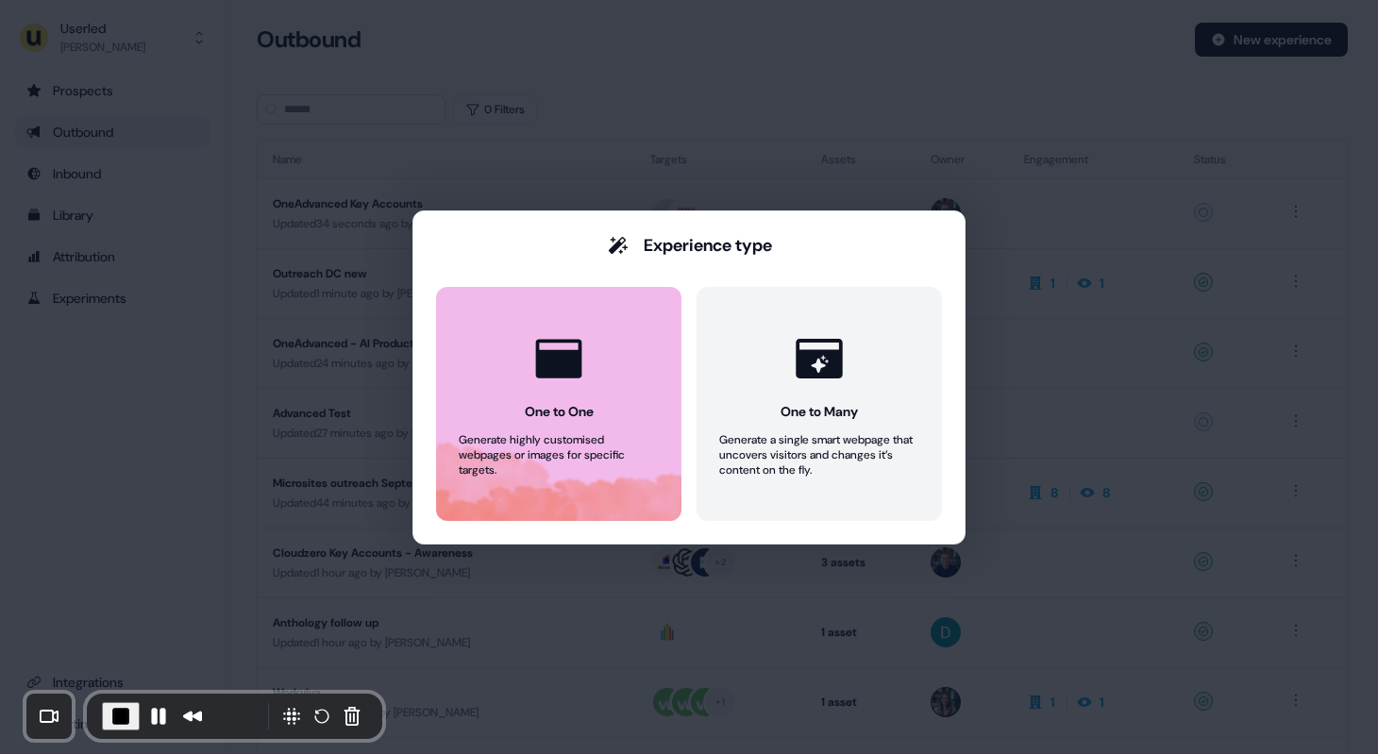
click at [570, 364] on icon at bounding box center [559, 358] width 46 height 39
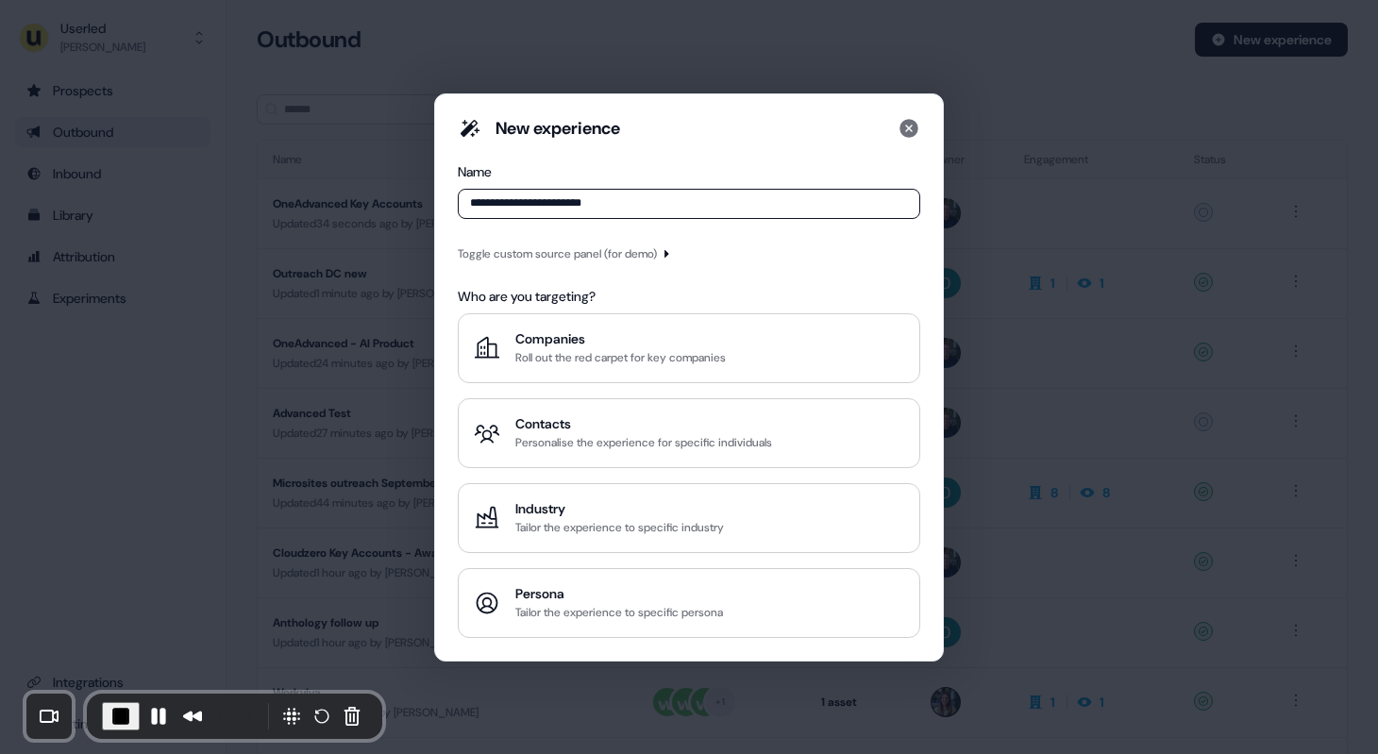
type input "**********"
click at [672, 249] on icon "button" at bounding box center [666, 253] width 11 height 11
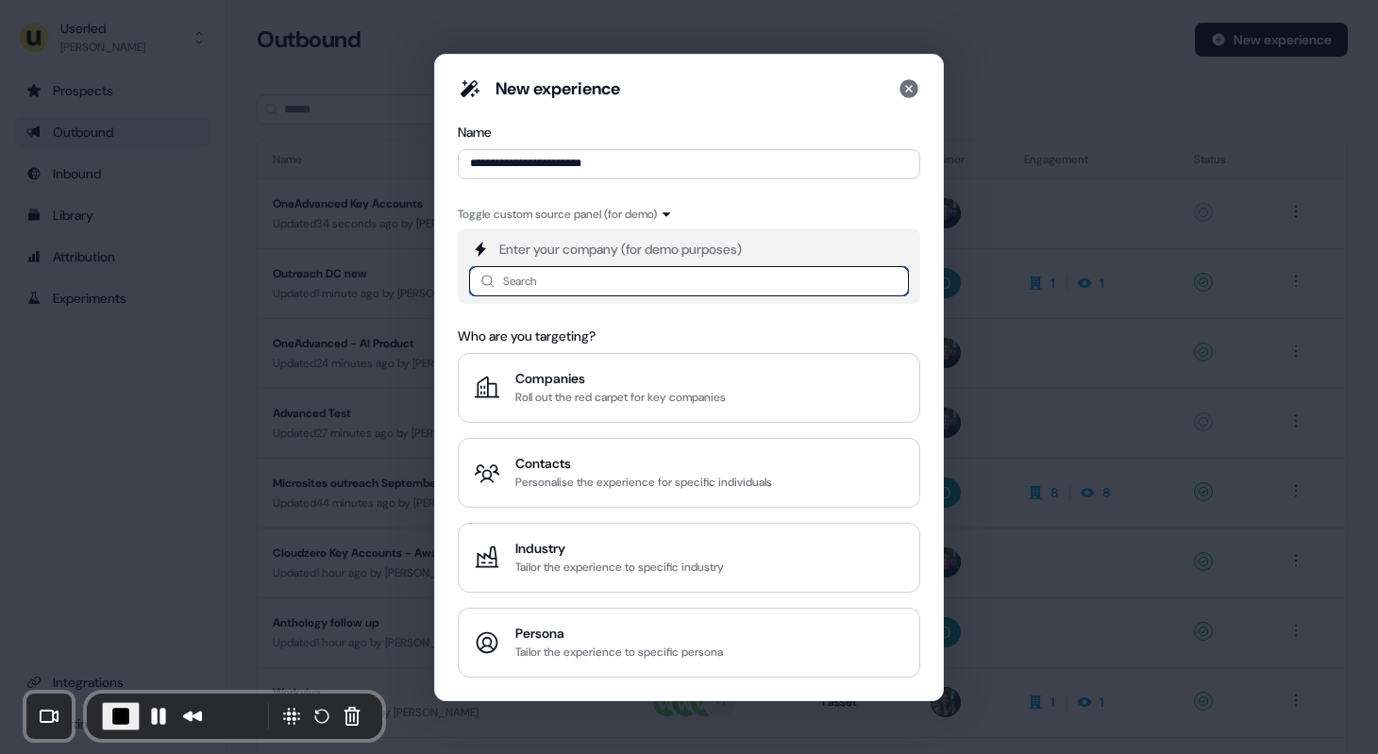
click at [578, 272] on input at bounding box center [689, 281] width 440 height 30
type input "****"
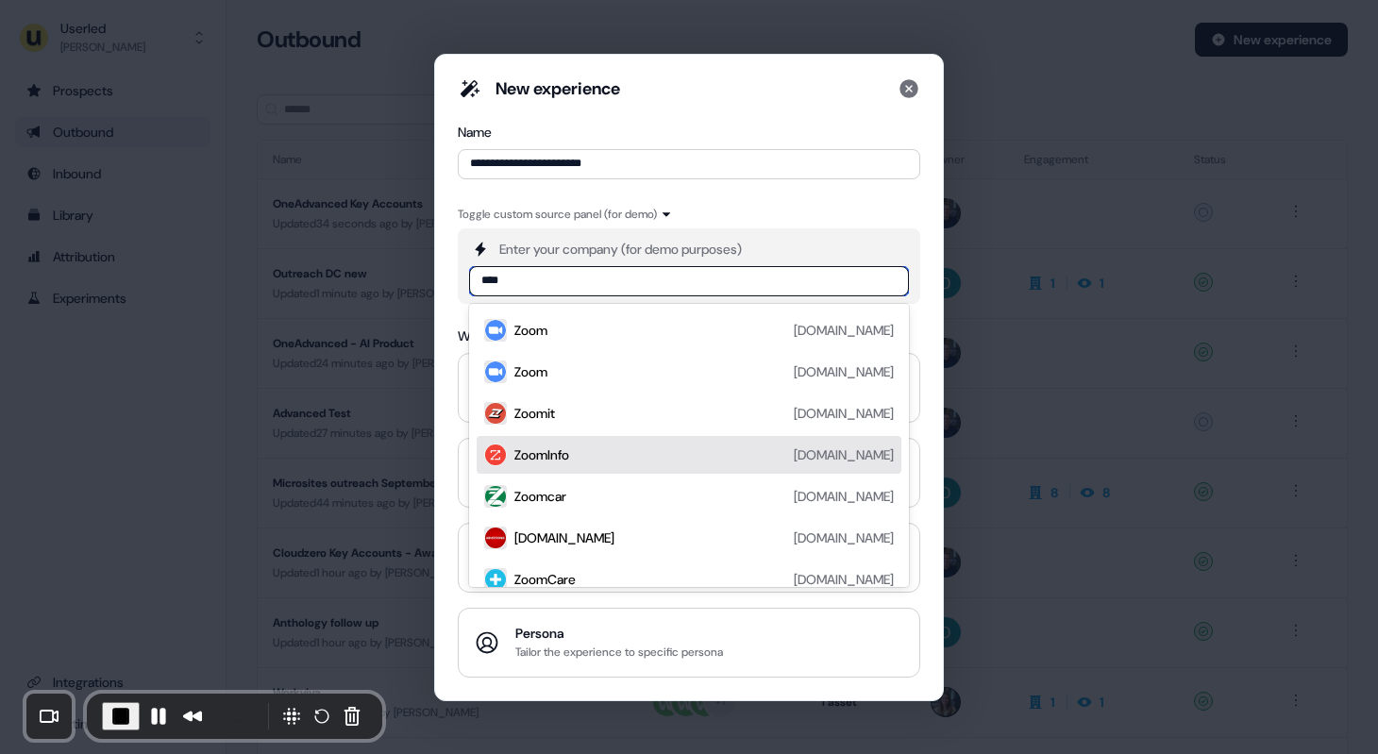
click at [565, 454] on div "ZoomInfo" at bounding box center [542, 455] width 55 height 19
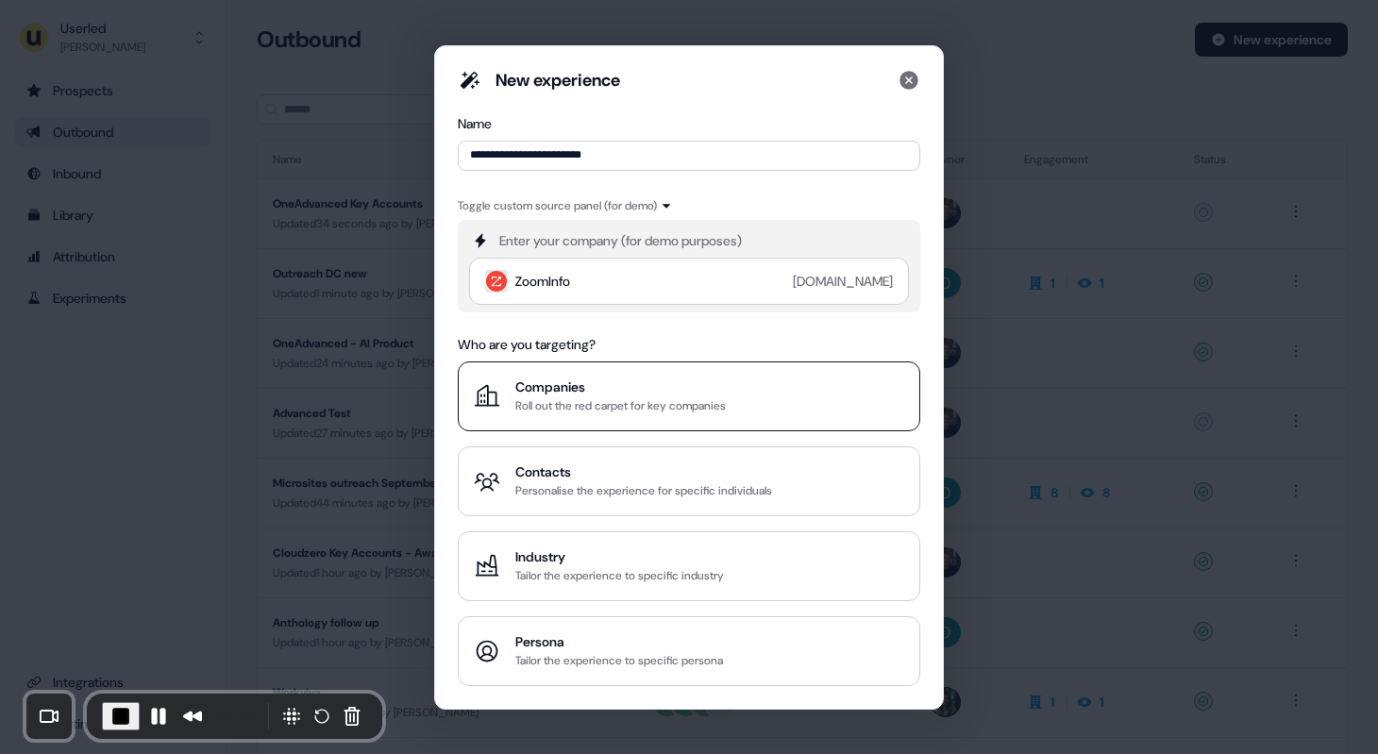
click at [692, 384] on div "Companies" at bounding box center [620, 387] width 211 height 19
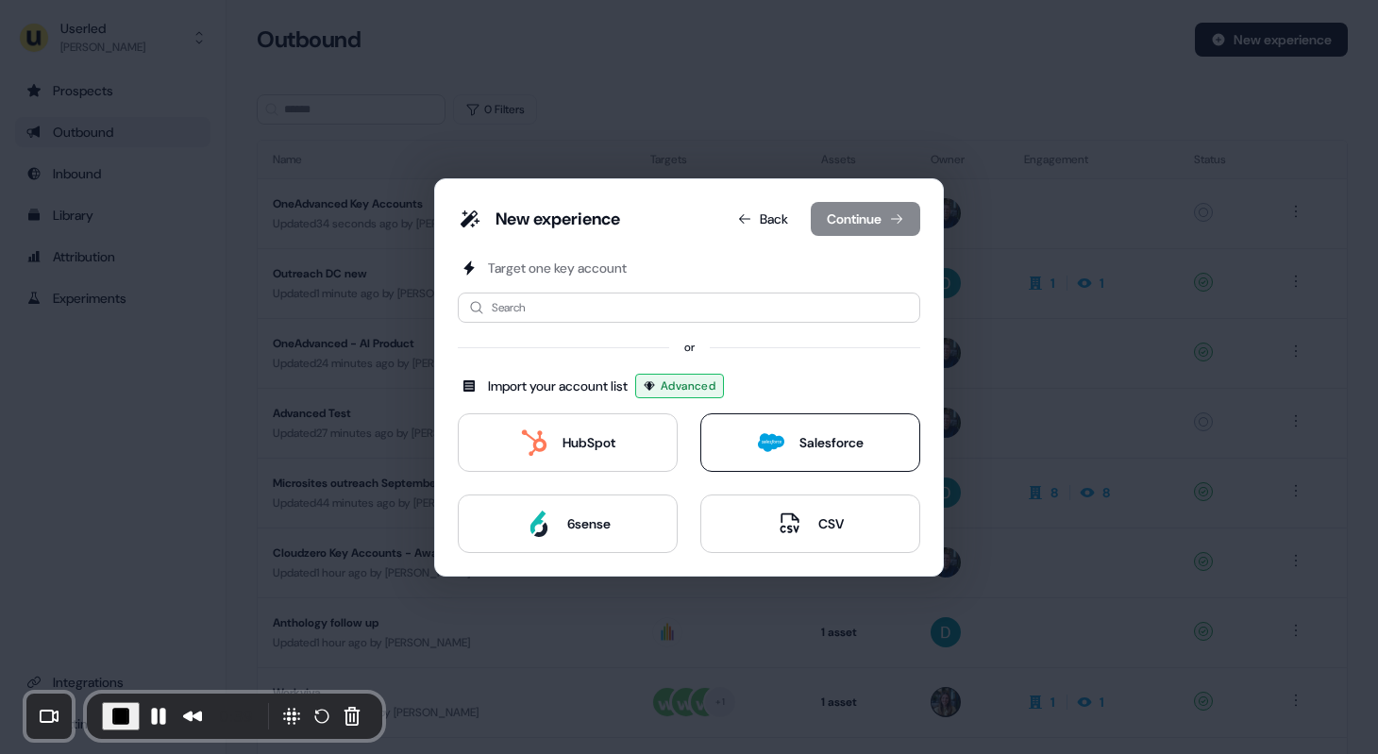
click at [800, 433] on div "Salesforce" at bounding box center [832, 442] width 64 height 19
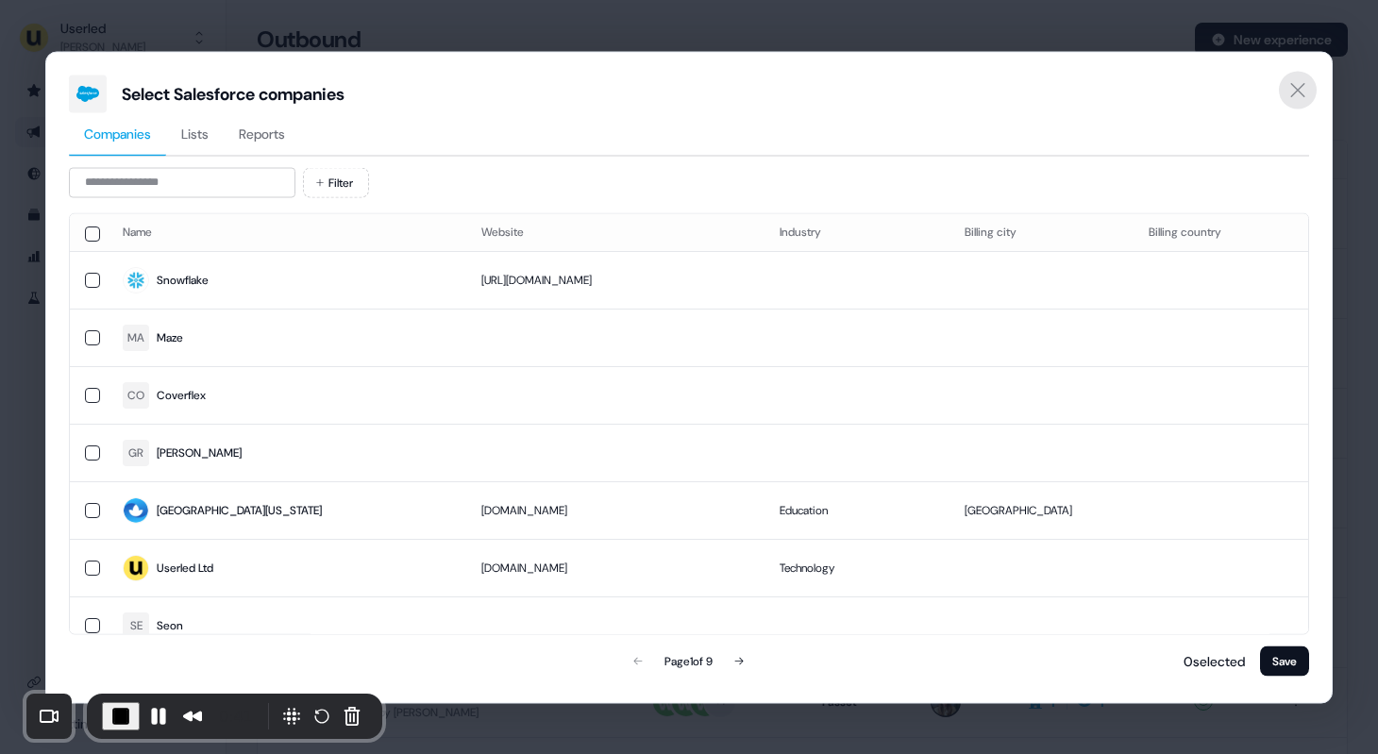
click at [1299, 89] on icon "Close" at bounding box center [1298, 89] width 14 height 14
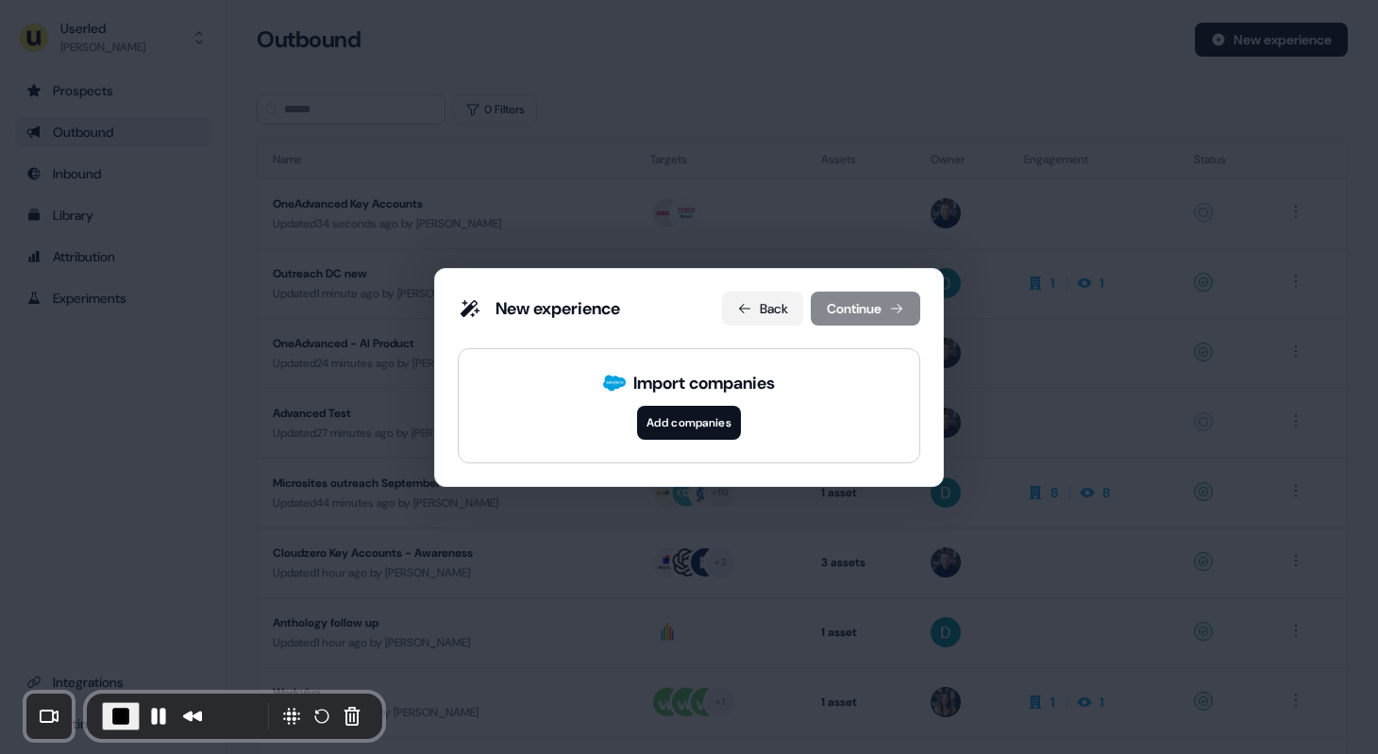
click at [769, 308] on button "Back" at bounding box center [762, 309] width 81 height 34
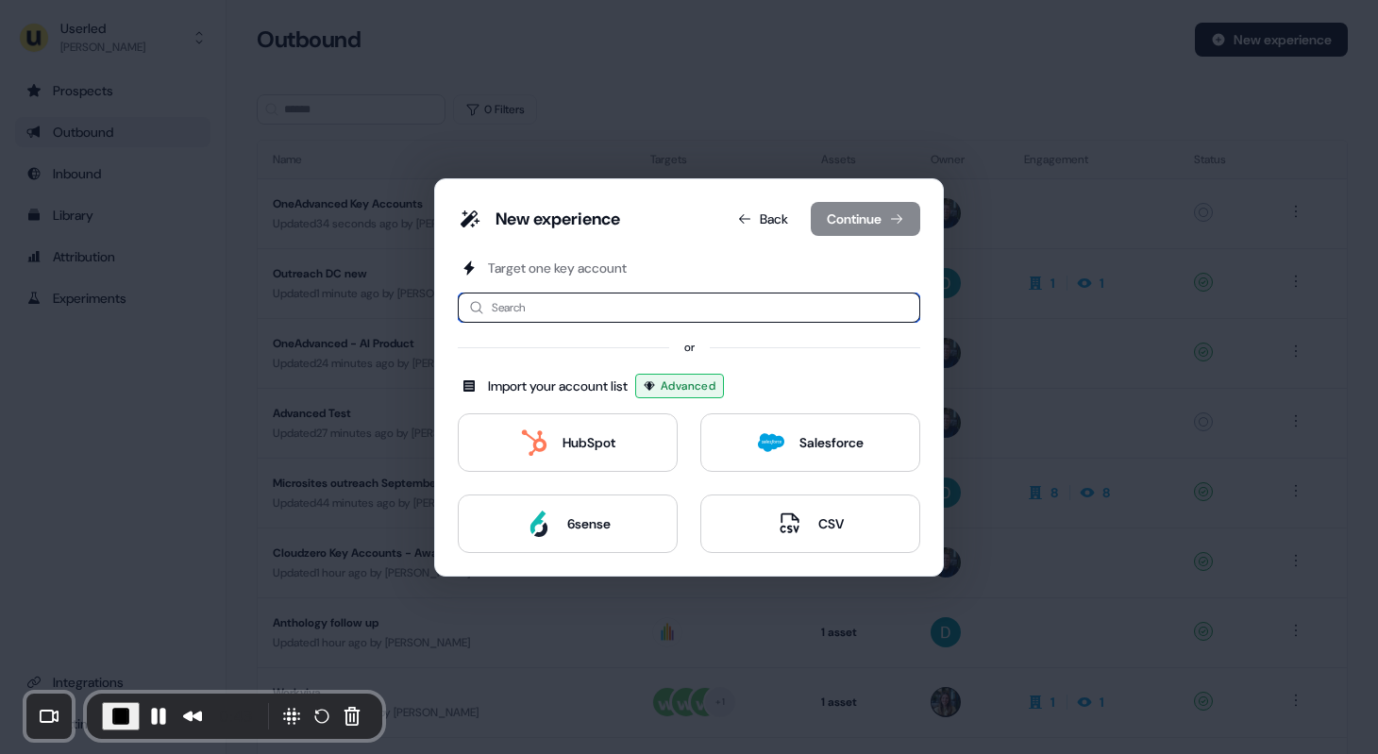
click at [652, 312] on input at bounding box center [689, 308] width 463 height 30
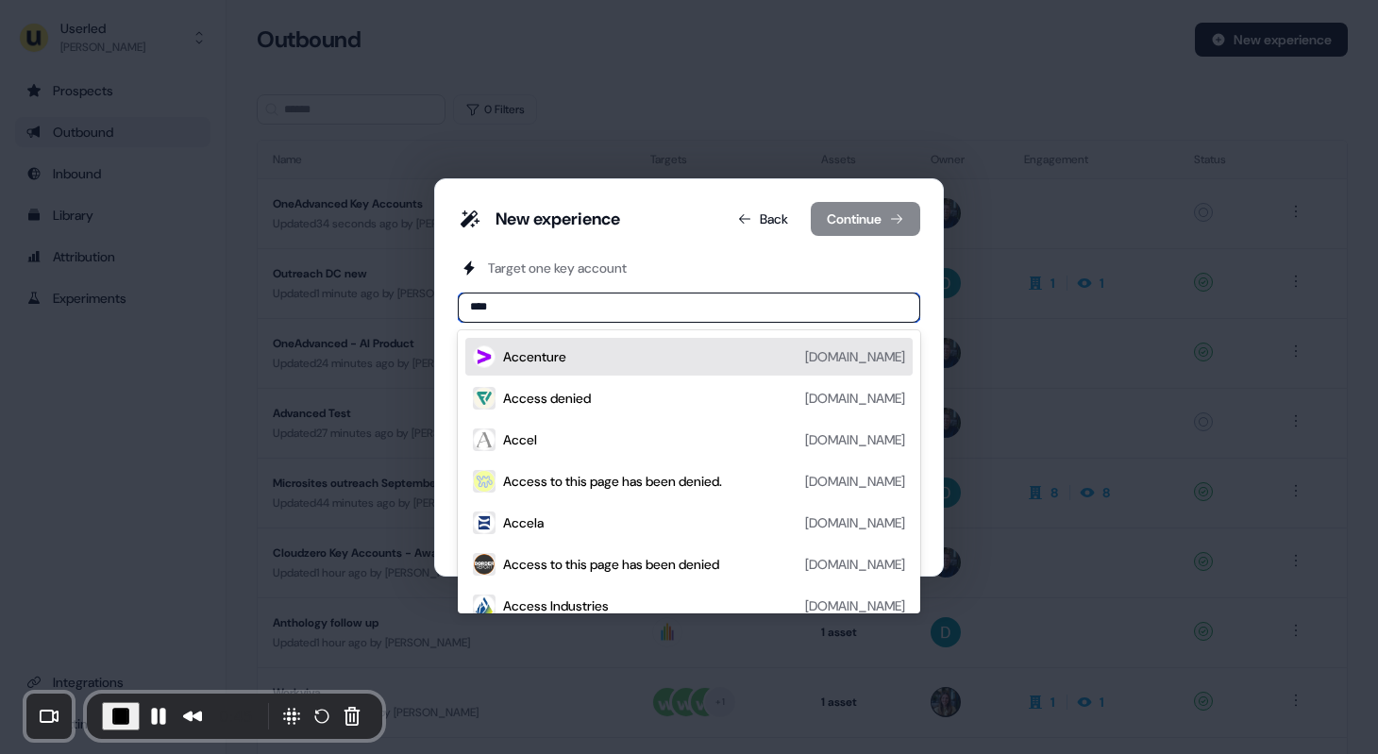
type input "*****"
click at [648, 348] on div "Accenture [DOMAIN_NAME]" at bounding box center [704, 357] width 402 height 23
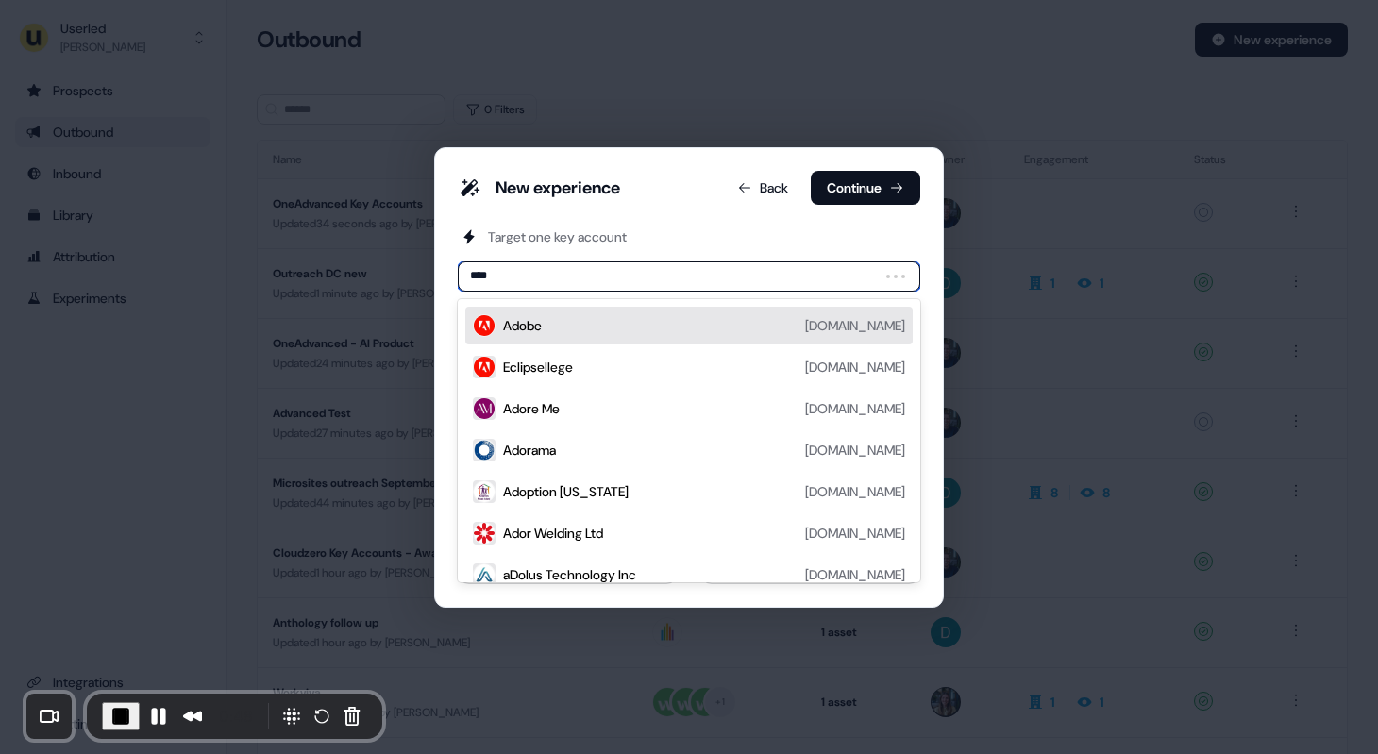
type input "*****"
click at [533, 324] on div "Adobe" at bounding box center [522, 325] width 39 height 19
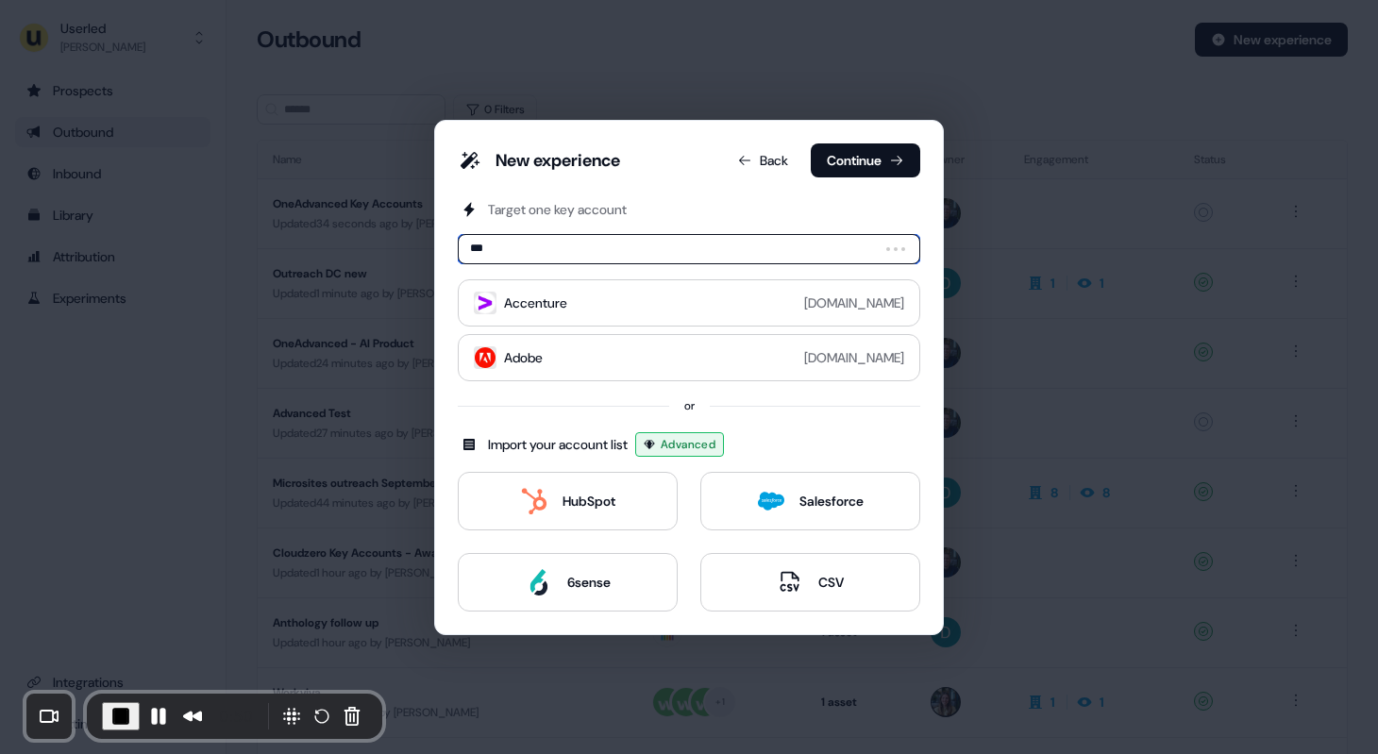
type input "****"
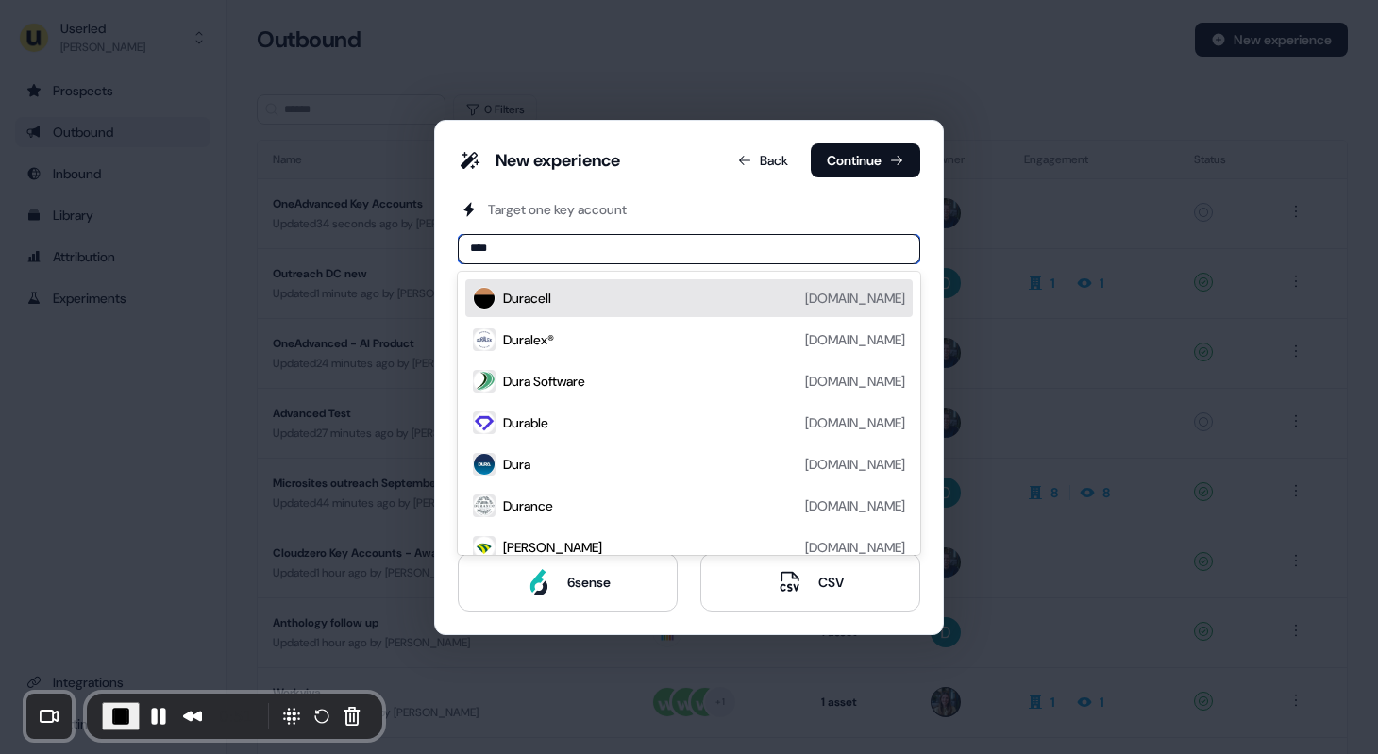
click at [549, 295] on div "Duracell" at bounding box center [527, 298] width 48 height 19
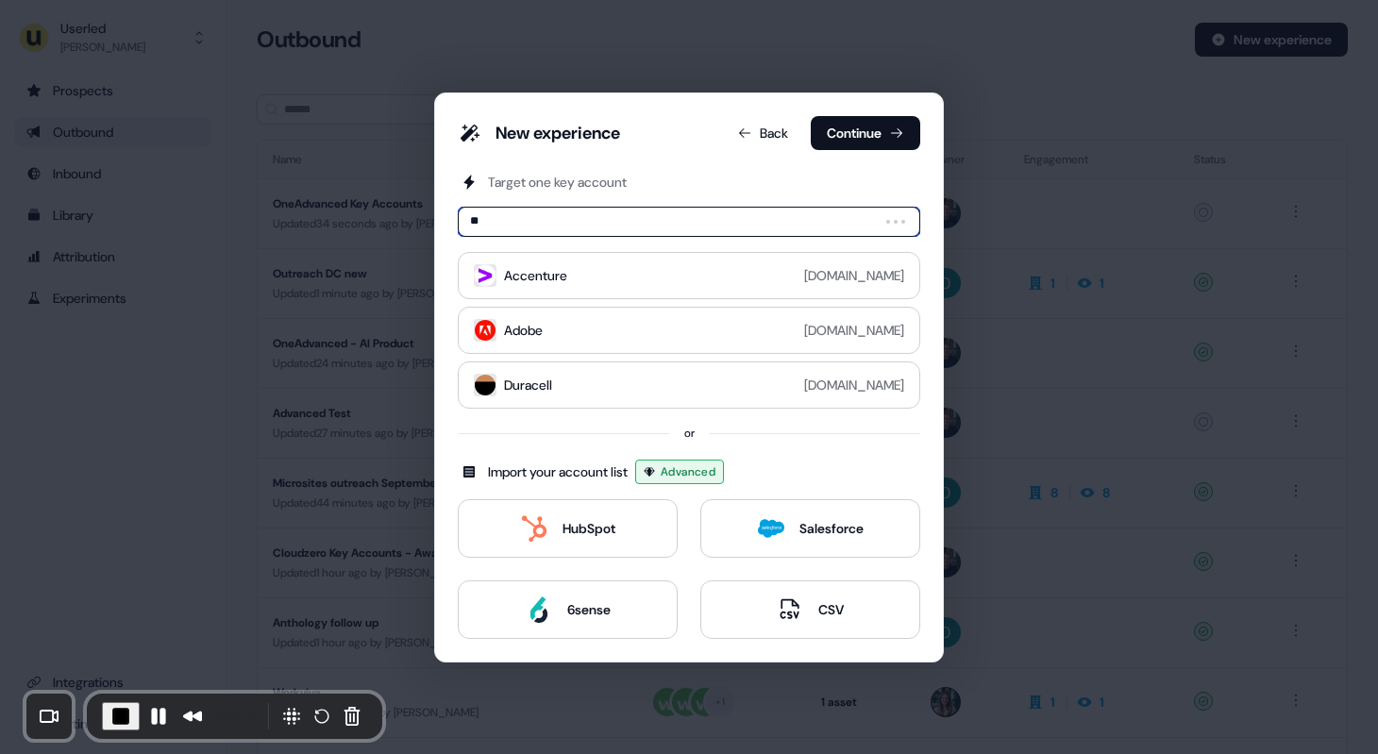
type input "***"
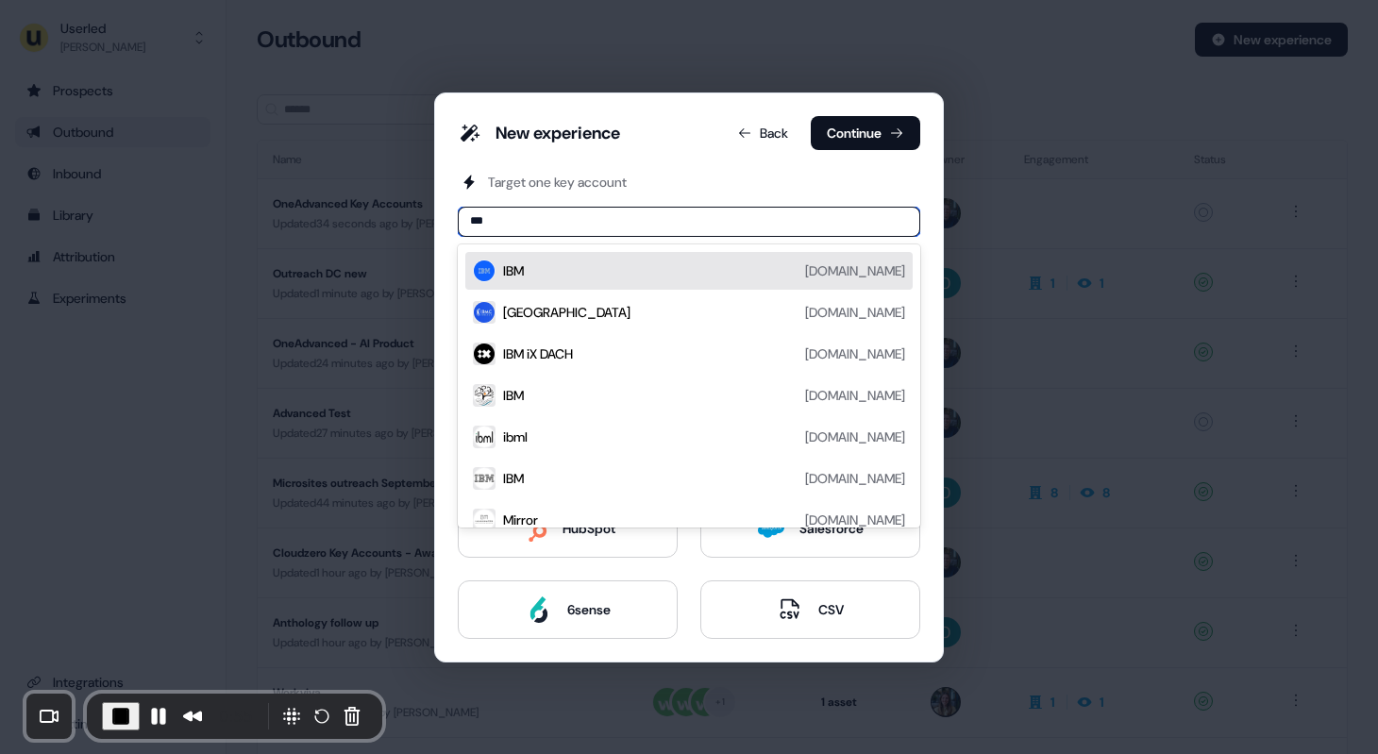
click at [594, 278] on div "IBM [DOMAIN_NAME]" at bounding box center [704, 271] width 402 height 23
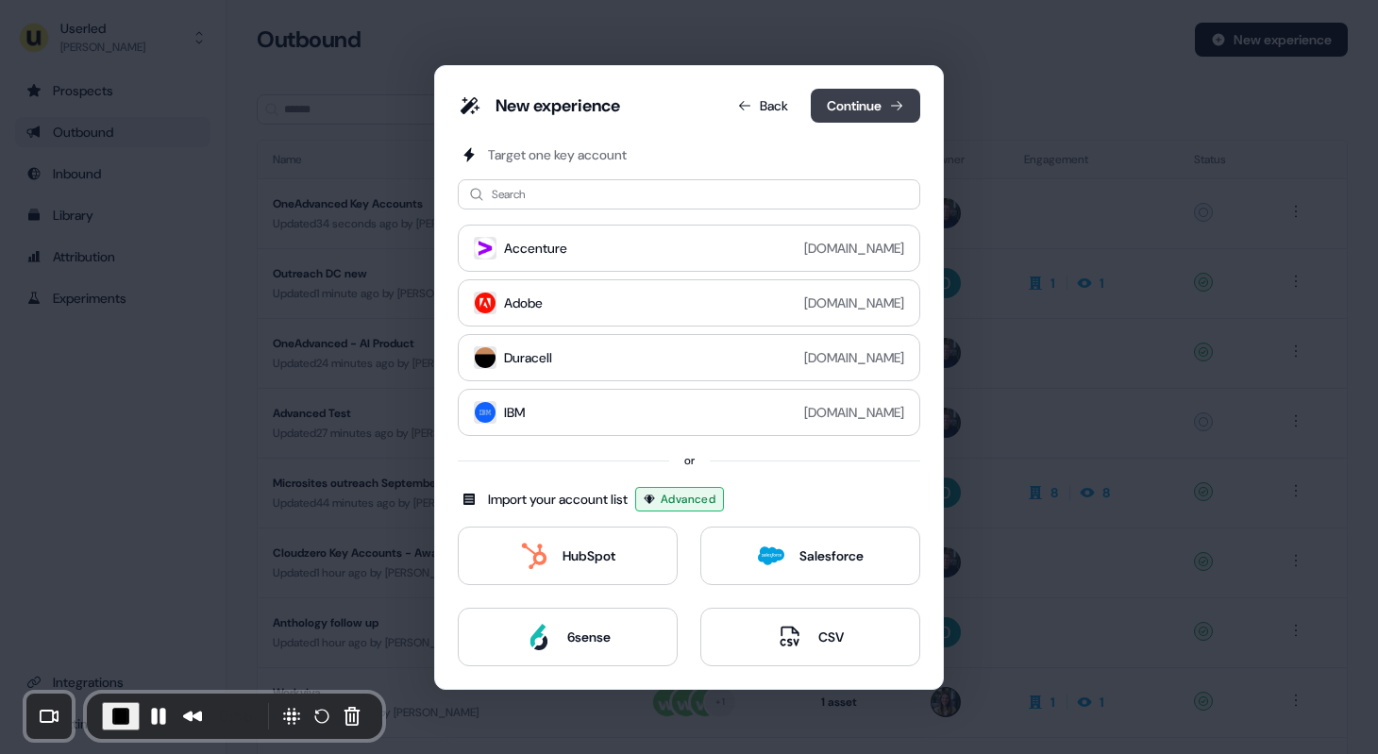
click at [874, 109] on button "Continue" at bounding box center [866, 106] width 110 height 34
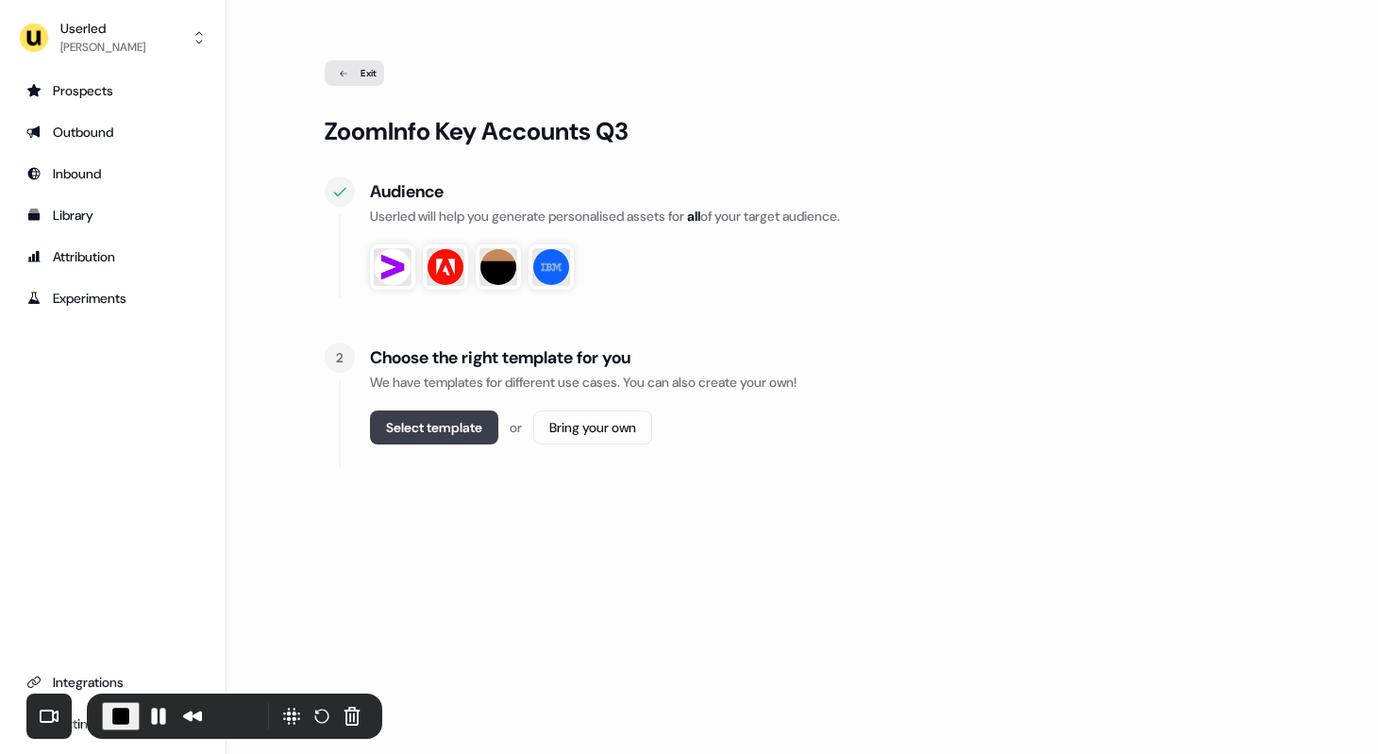
click at [417, 428] on button "Select template" at bounding box center [434, 428] width 128 height 34
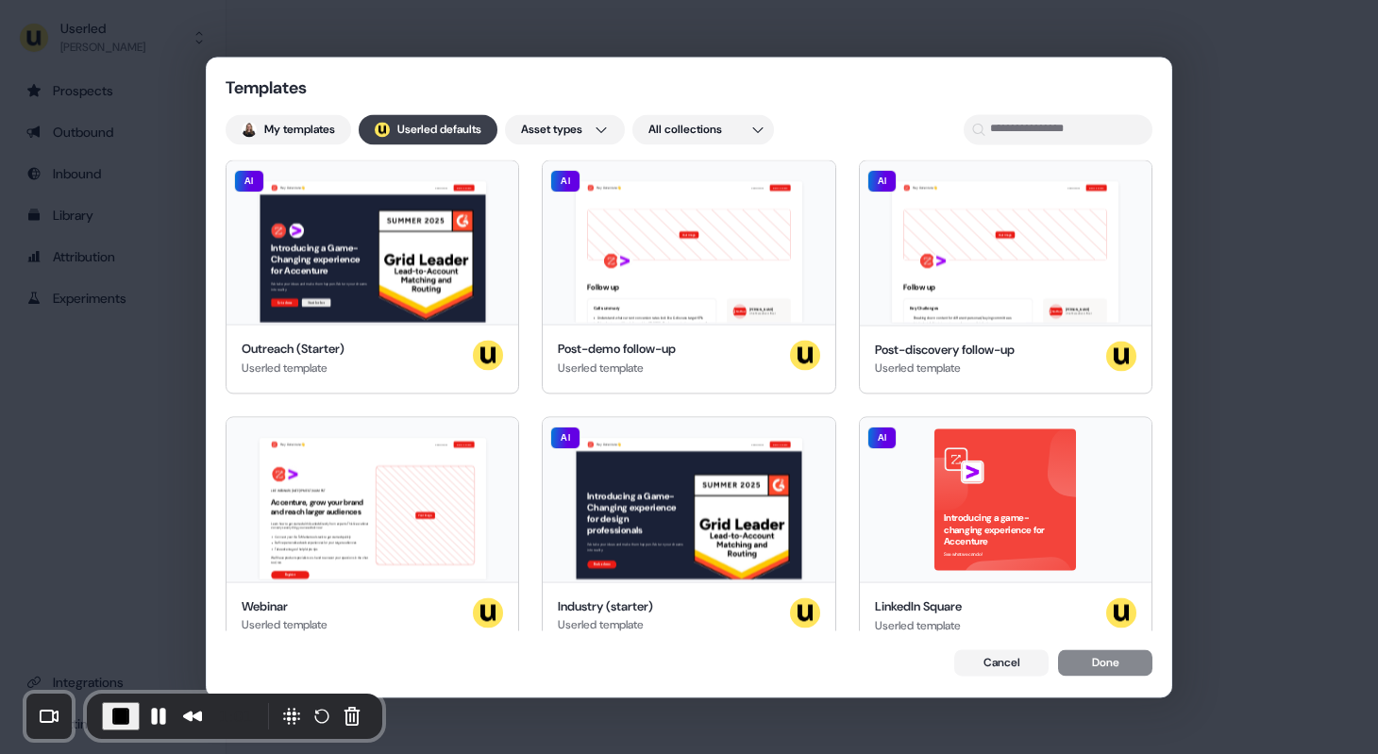
click at [455, 129] on button "; Userled defaults" at bounding box center [428, 129] width 139 height 30
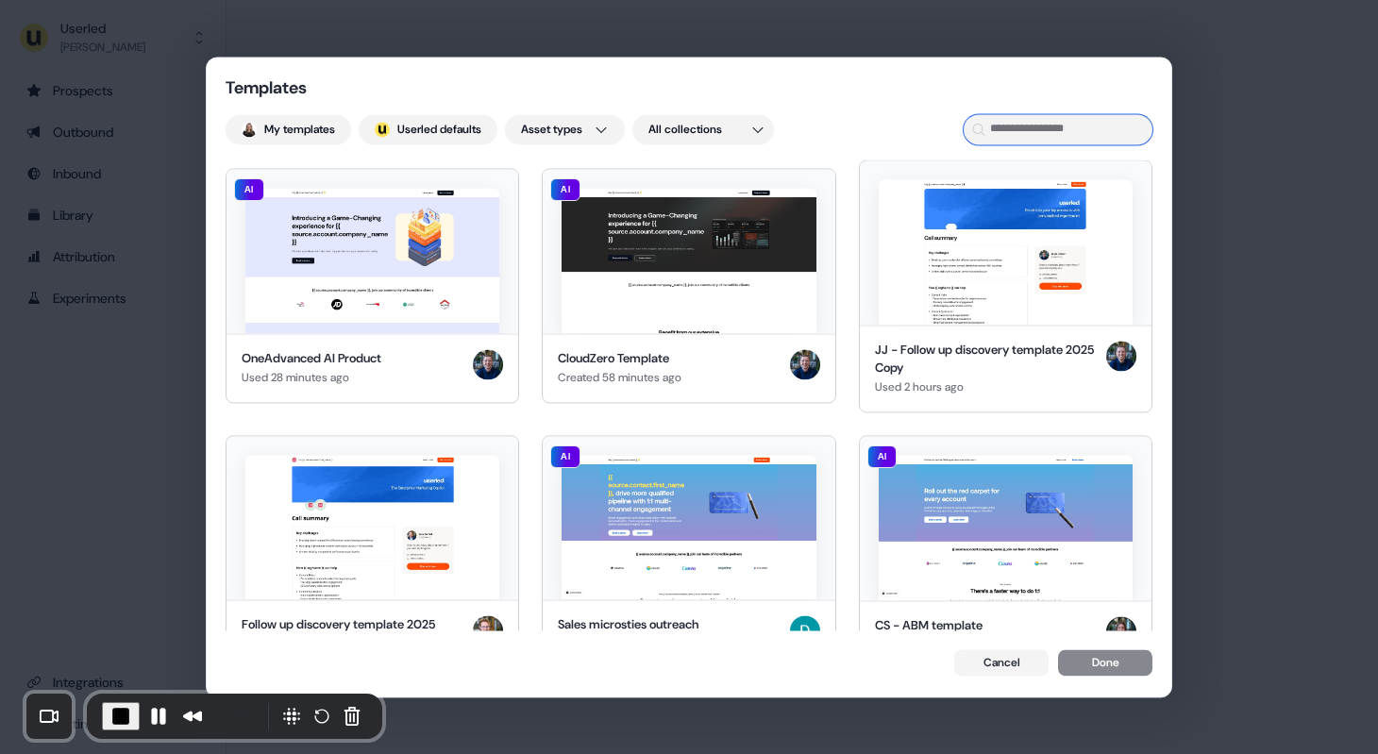
click at [1026, 128] on input at bounding box center [1058, 129] width 189 height 30
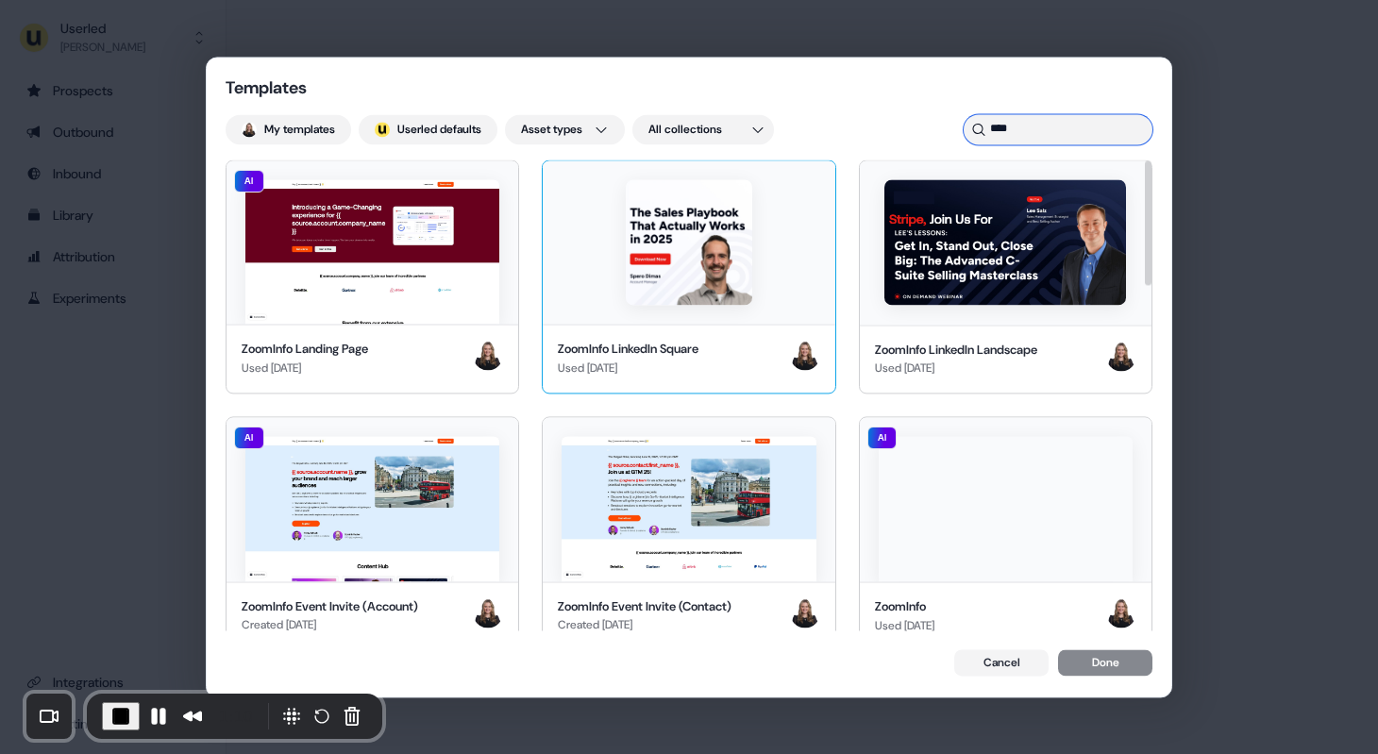
type input "****"
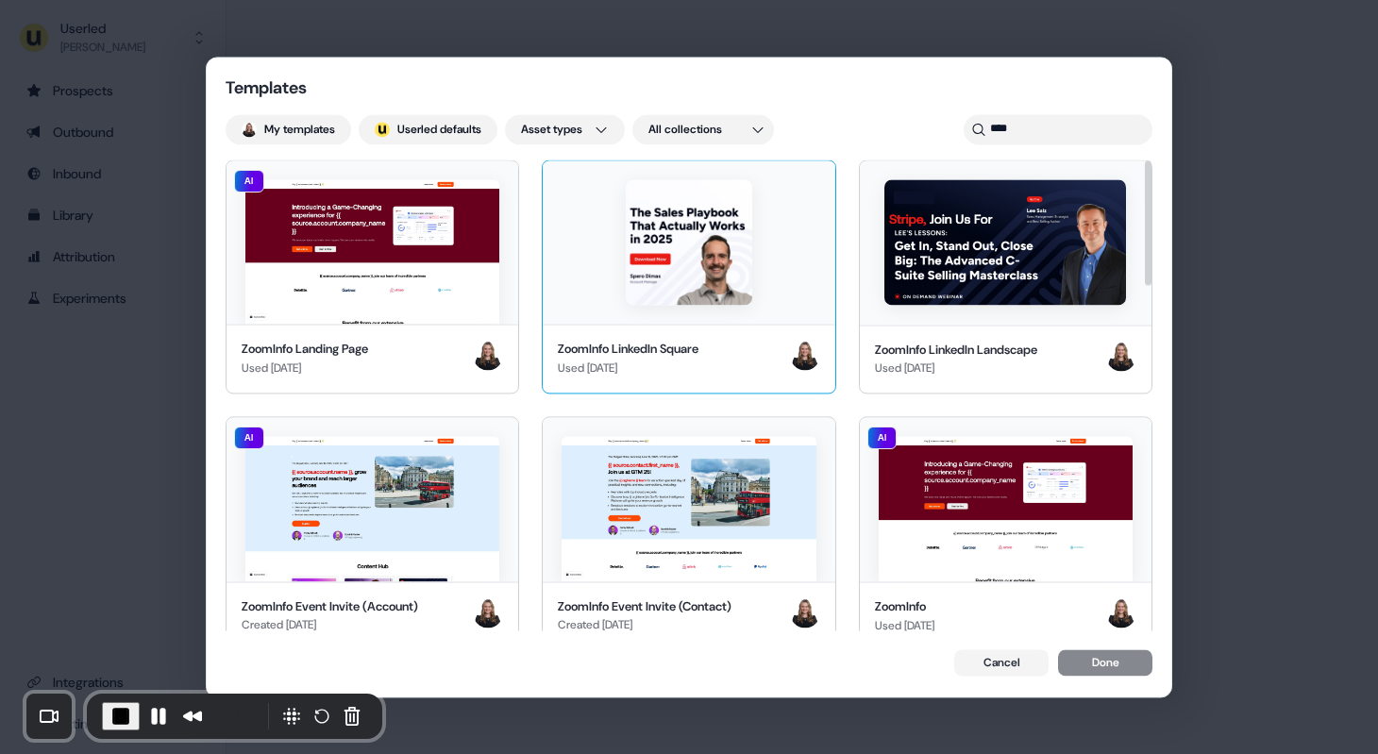
click at [709, 233] on img at bounding box center [689, 242] width 127 height 127
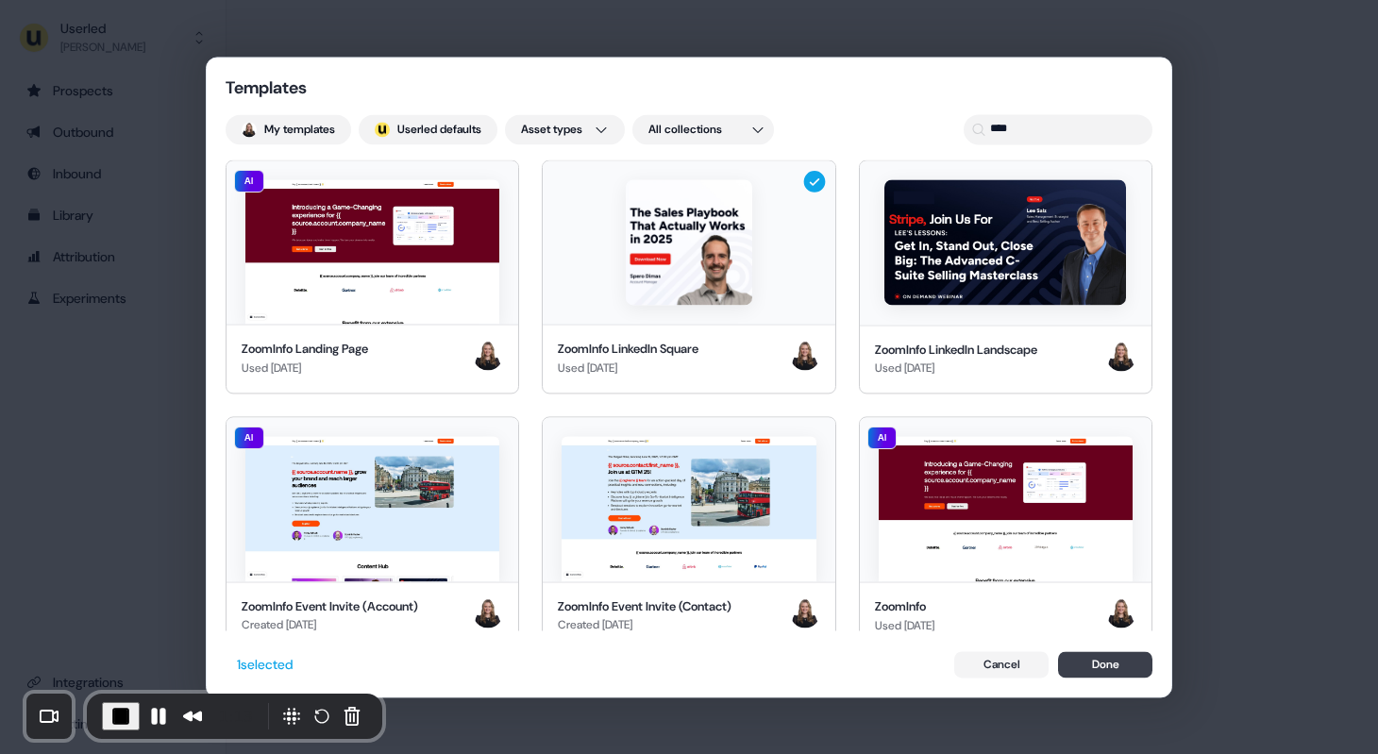
click at [1102, 668] on button "Done" at bounding box center [1105, 664] width 94 height 26
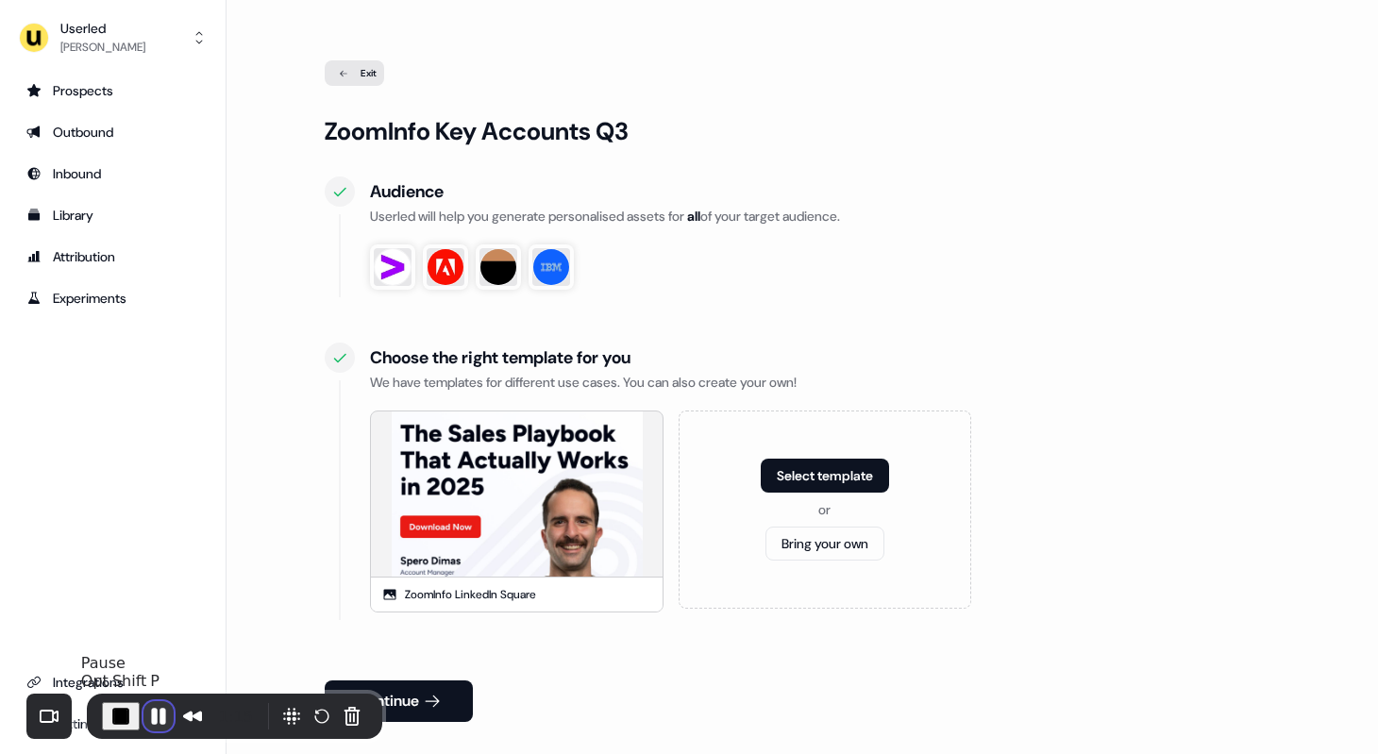
click at [155, 708] on button "Pause Recording" at bounding box center [158, 716] width 30 height 30
click at [155, 708] on span "Play Recording" at bounding box center [153, 714] width 23 height 23
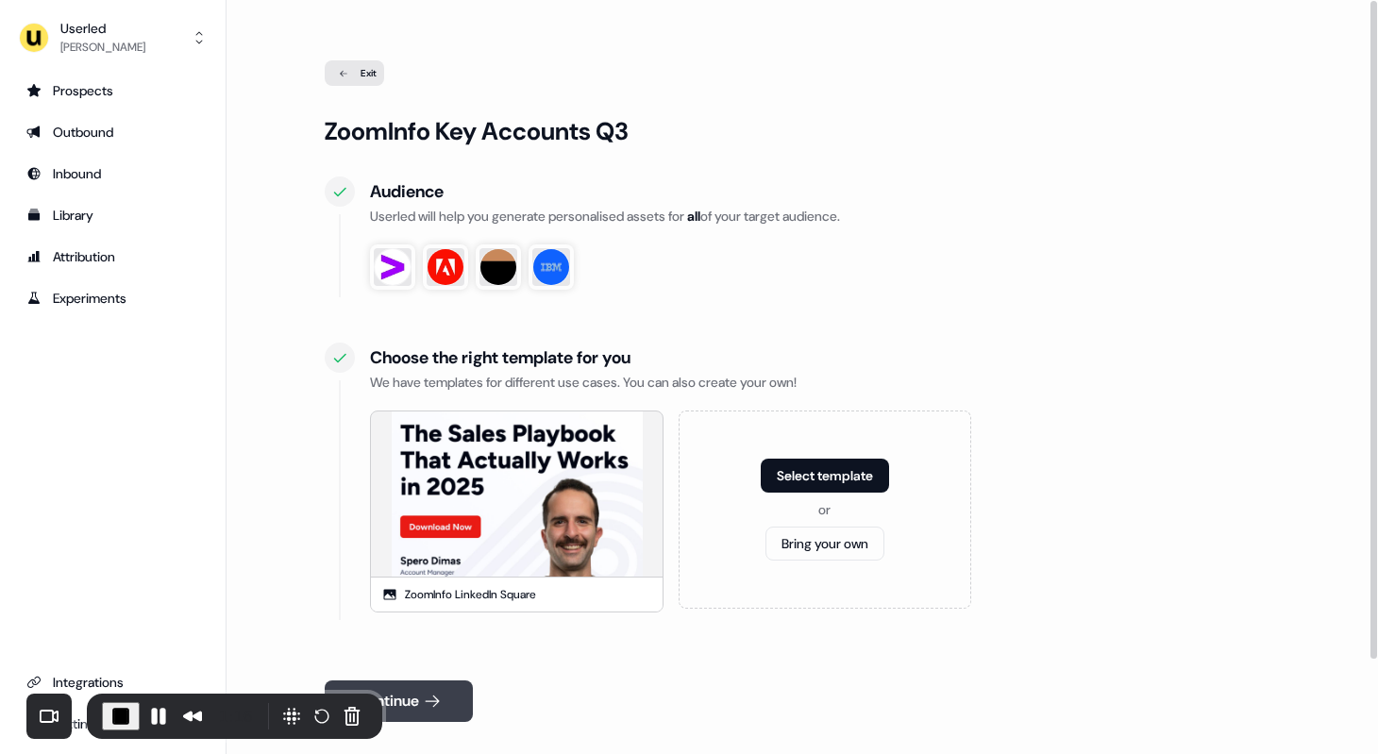
click at [441, 696] on icon at bounding box center [432, 701] width 19 height 19
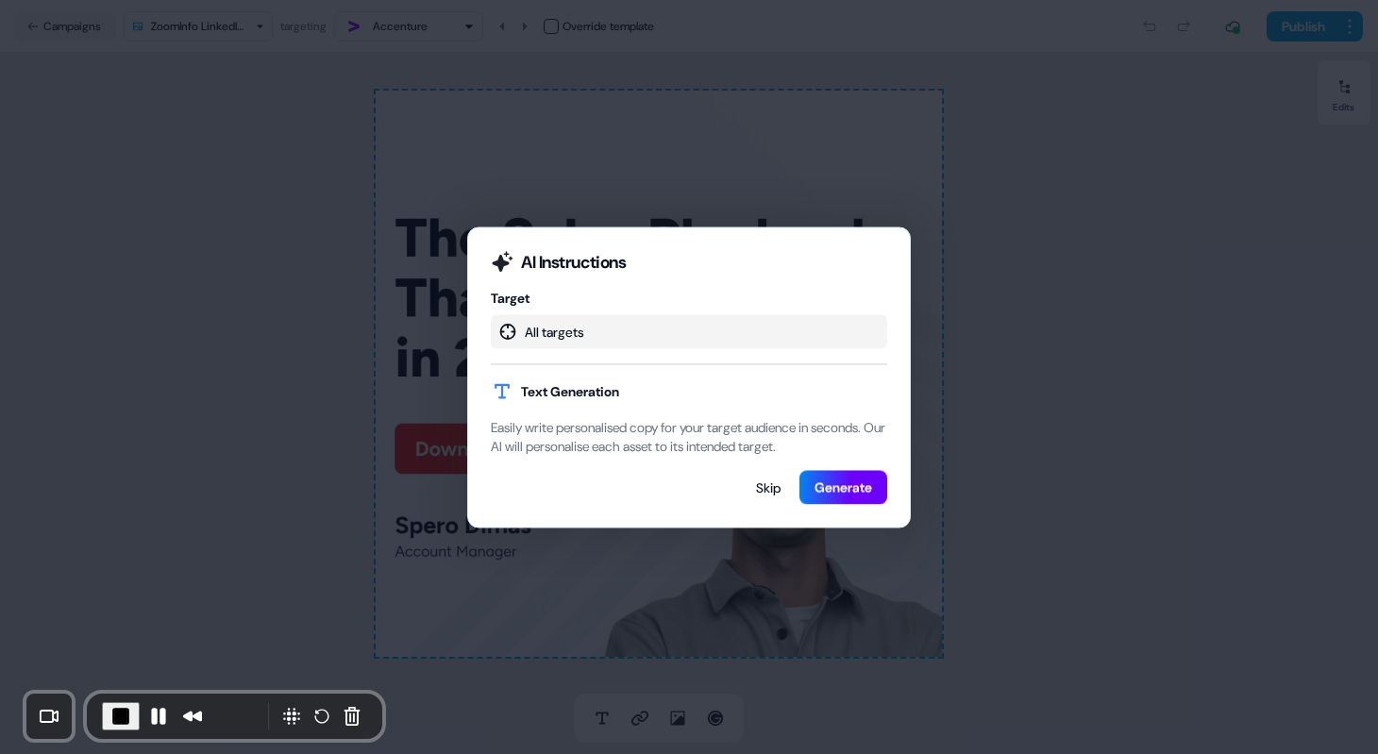
click at [836, 495] on button "Generate" at bounding box center [844, 487] width 88 height 34
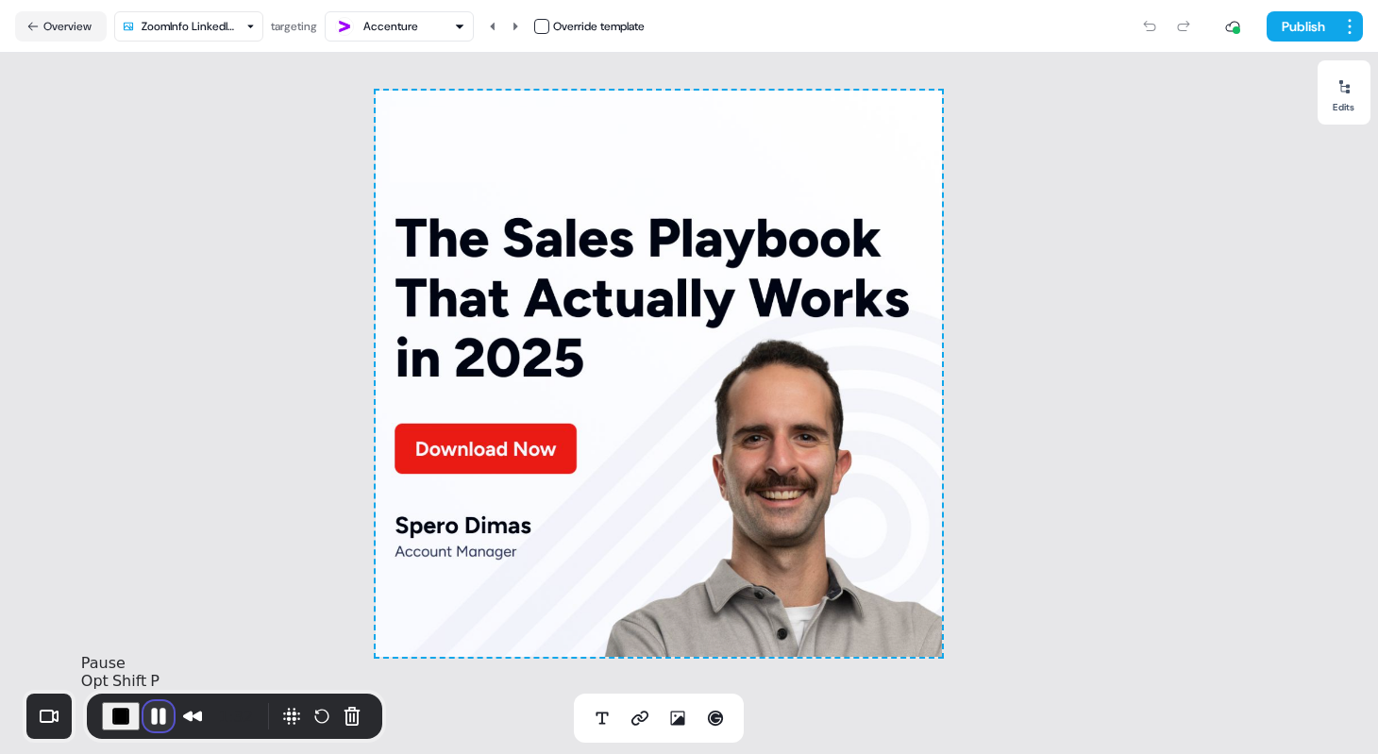
click at [157, 709] on button "Pause Recording" at bounding box center [158, 716] width 30 height 30
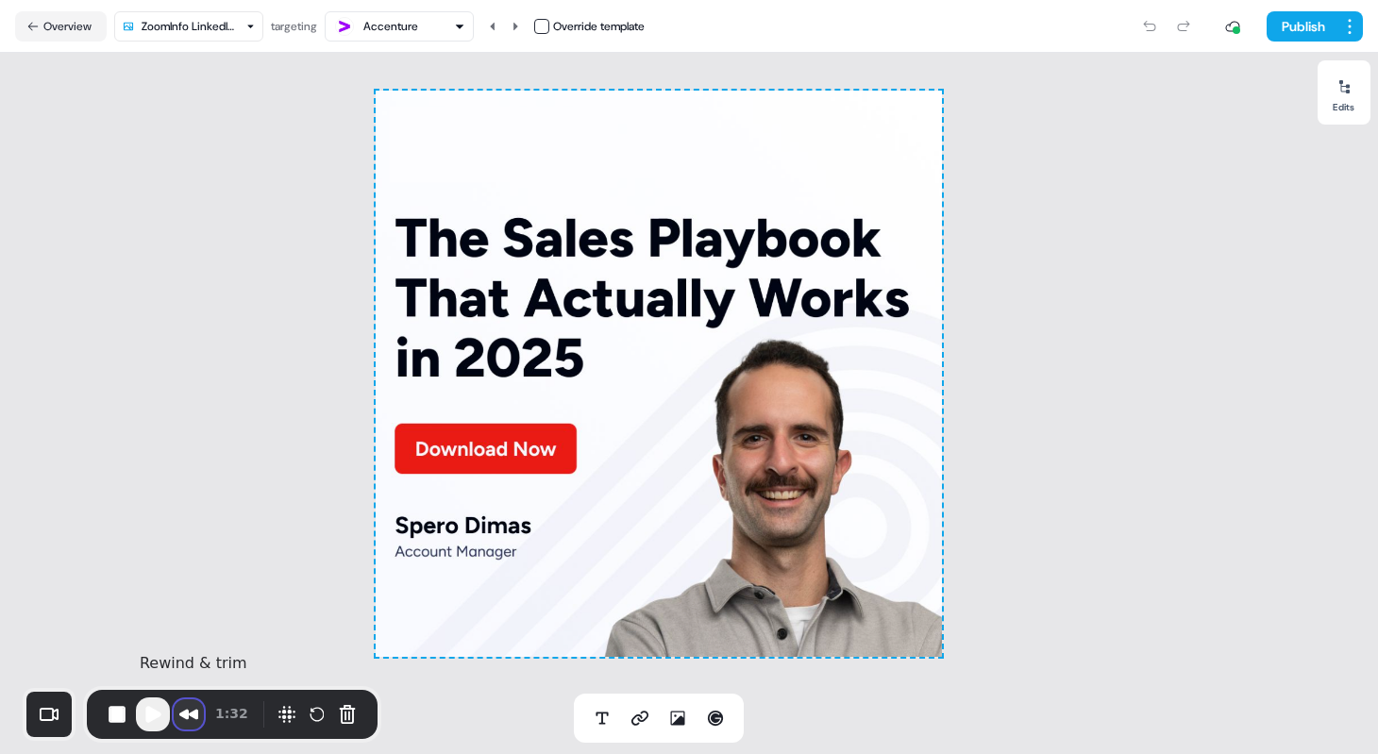
click at [189, 715] on button "Rewind and Trim Recording" at bounding box center [189, 715] width 30 height 30
click at [1333, 55] on span at bounding box center [1333, 48] width 0 height 14
click at [71, 22] on button "Overview" at bounding box center [61, 26] width 92 height 30
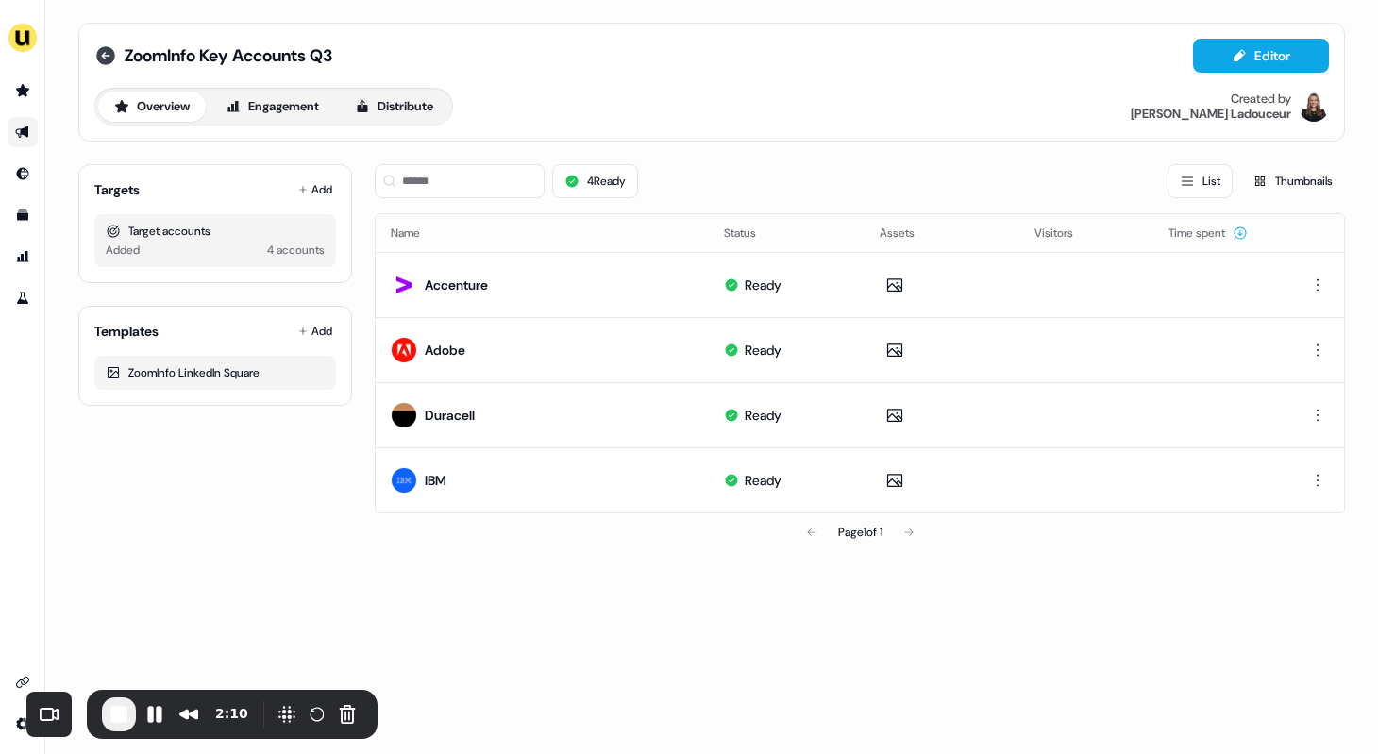
click at [113, 53] on icon at bounding box center [105, 55] width 19 height 19
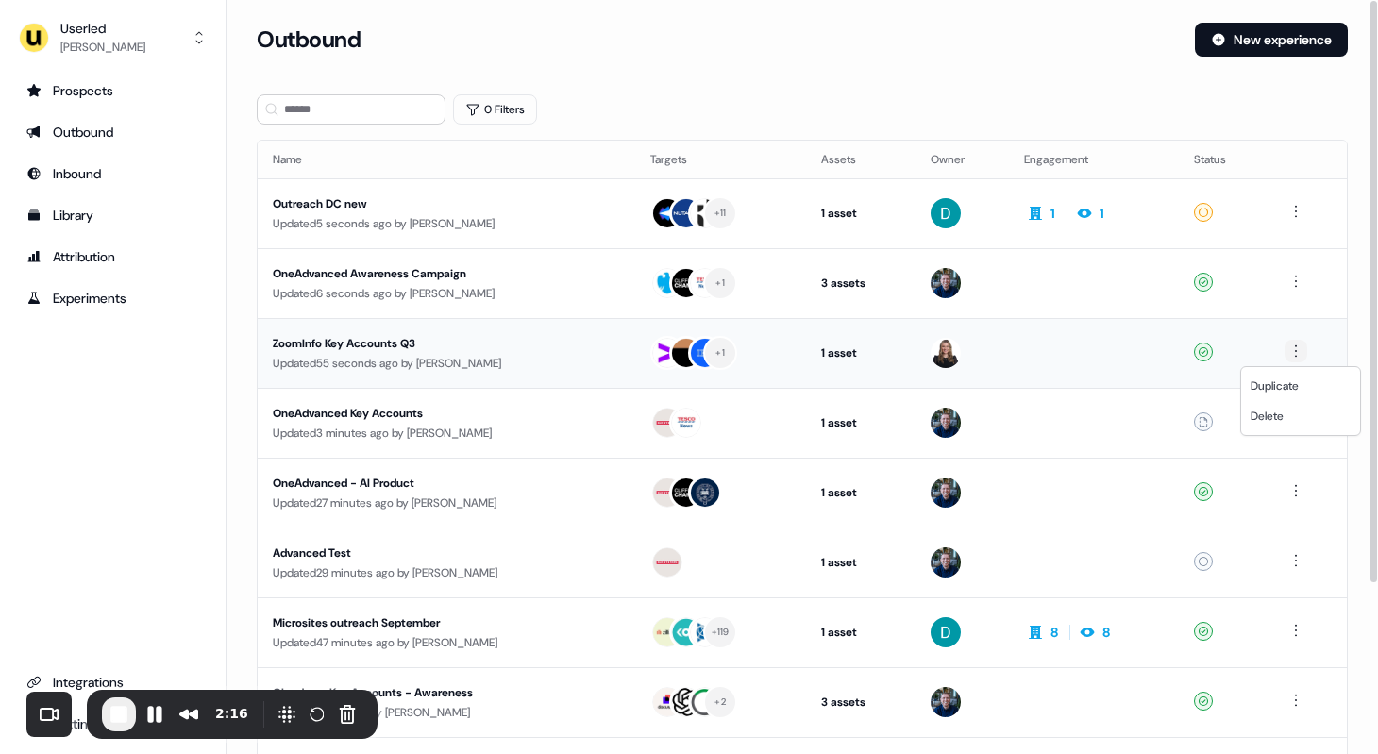
click at [1305, 353] on html "For the best experience switch devices to a bigger screen. Go to [DOMAIN_NAME] …" at bounding box center [689, 377] width 1378 height 754
click at [1283, 408] on div "Delete" at bounding box center [1300, 416] width 111 height 30
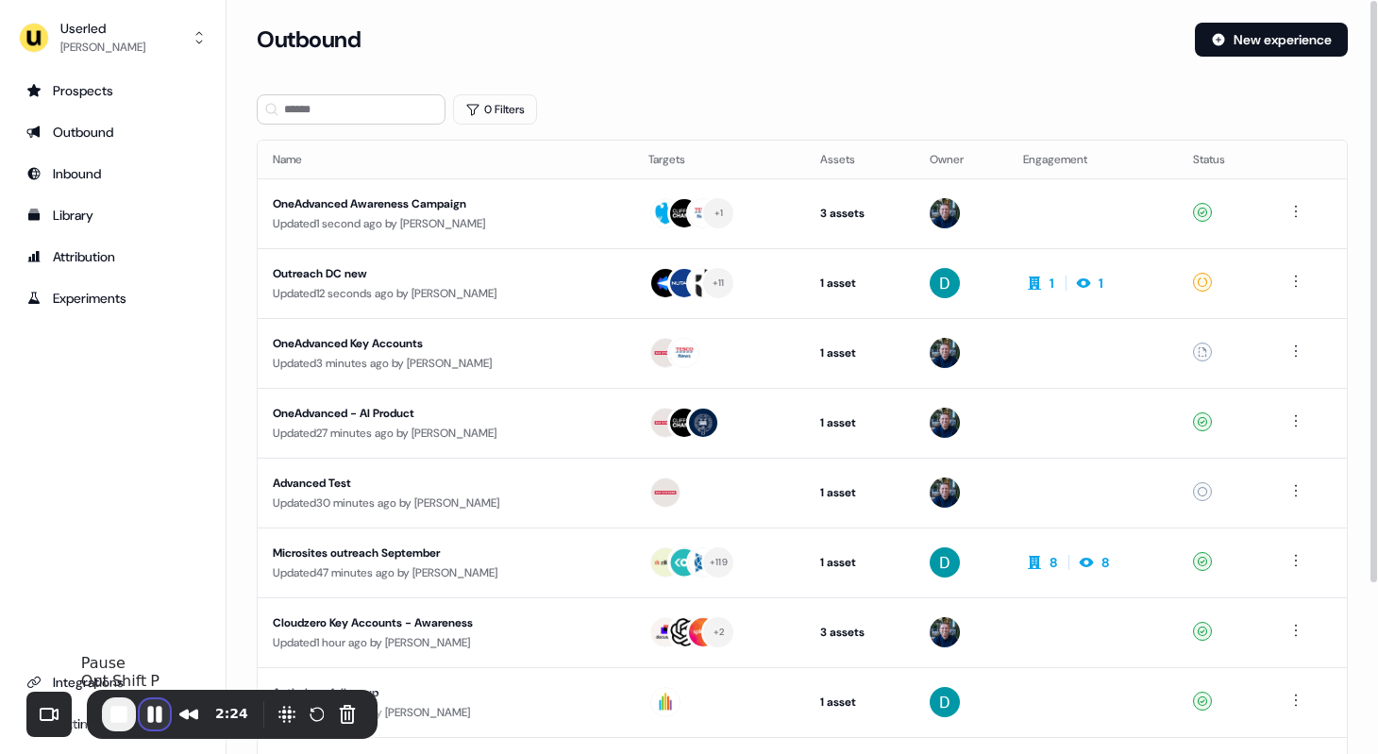
click at [158, 718] on button "Pause Recording" at bounding box center [155, 715] width 30 height 30
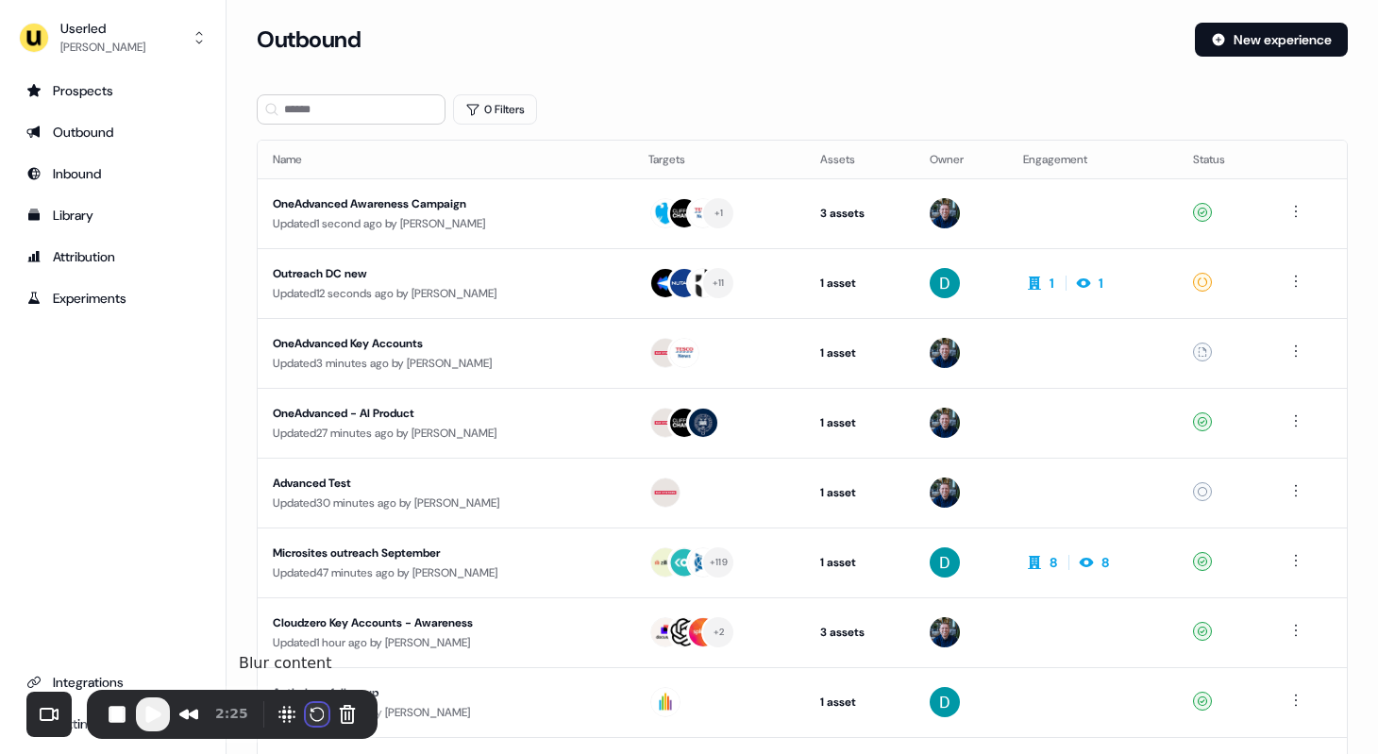
click at [308, 715] on button "Restart Recording" at bounding box center [317, 714] width 23 height 23
click at [156, 706] on span "Play Recording" at bounding box center [153, 714] width 23 height 23
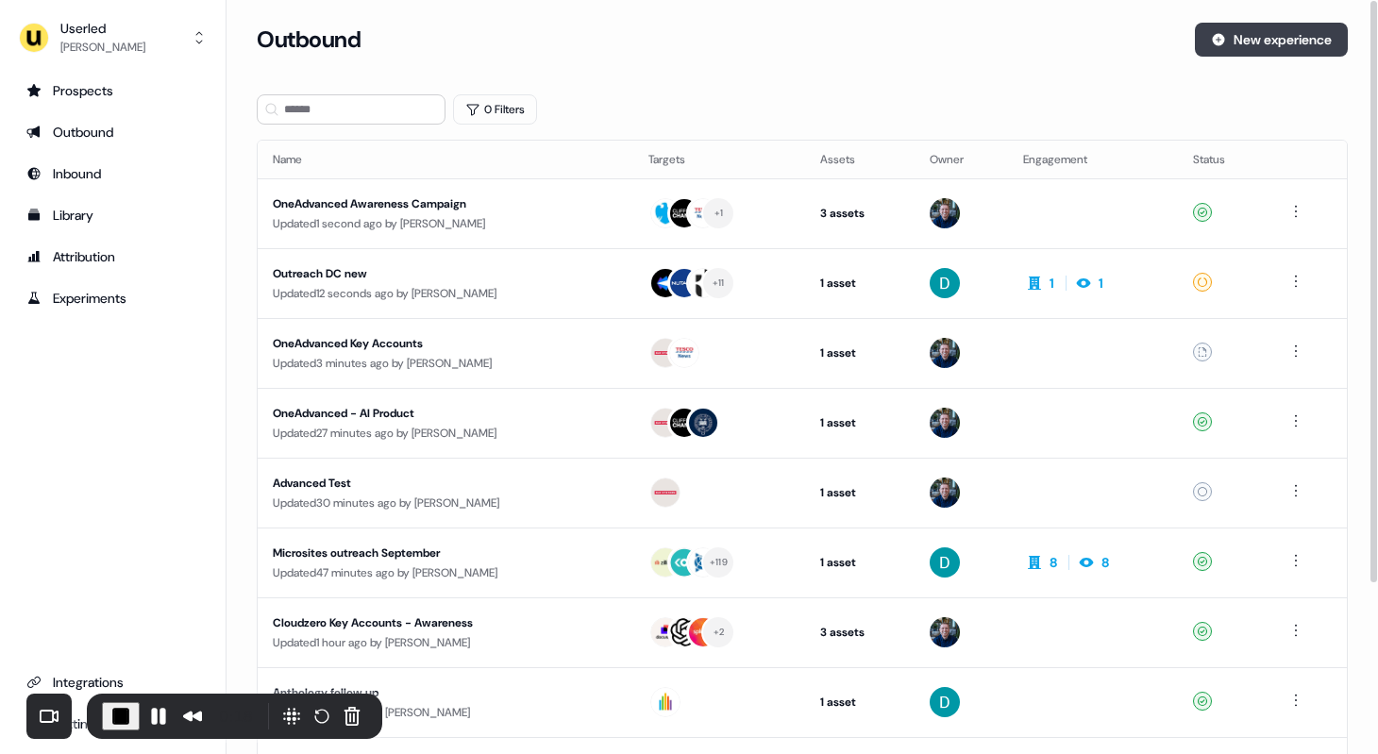
click at [1270, 38] on button "New experience" at bounding box center [1271, 40] width 153 height 34
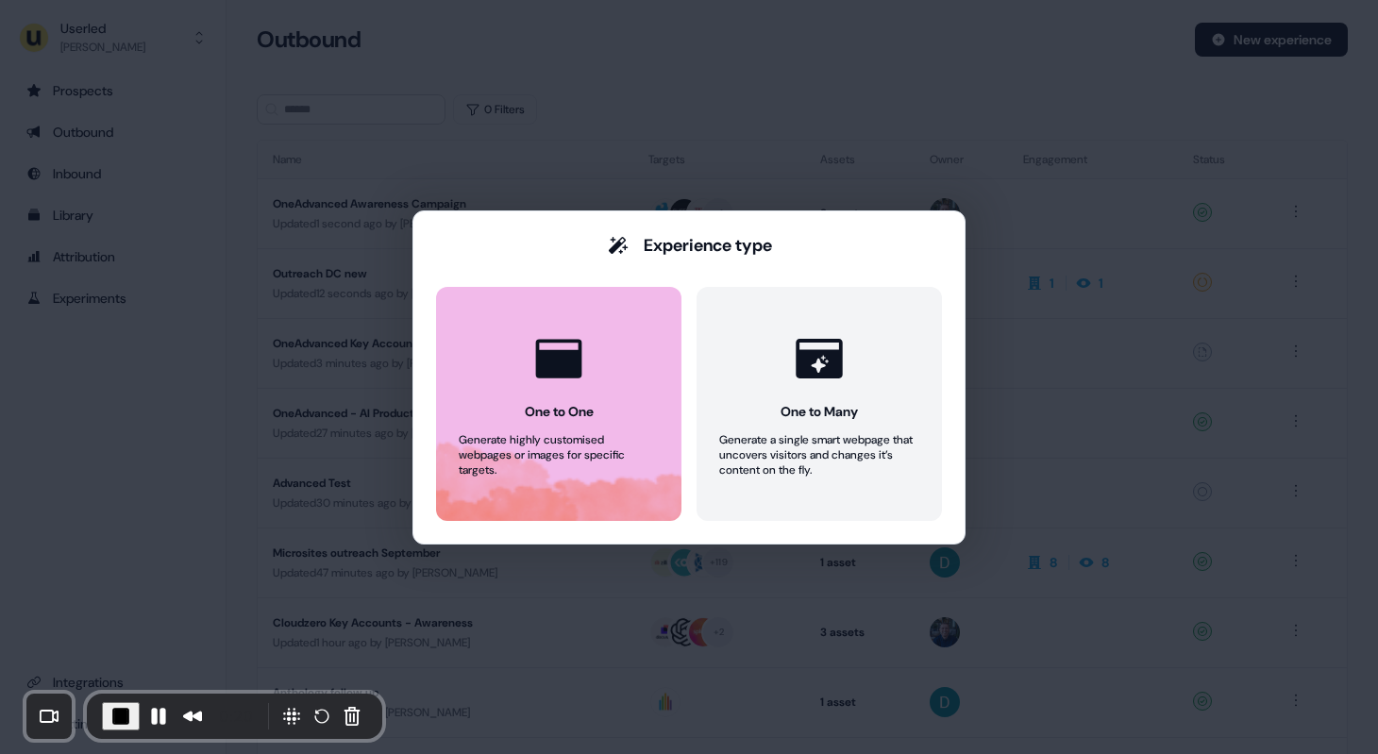
click at [598, 390] on button "One to One Generate highly customised webpages or images for specific targets." at bounding box center [558, 404] width 245 height 234
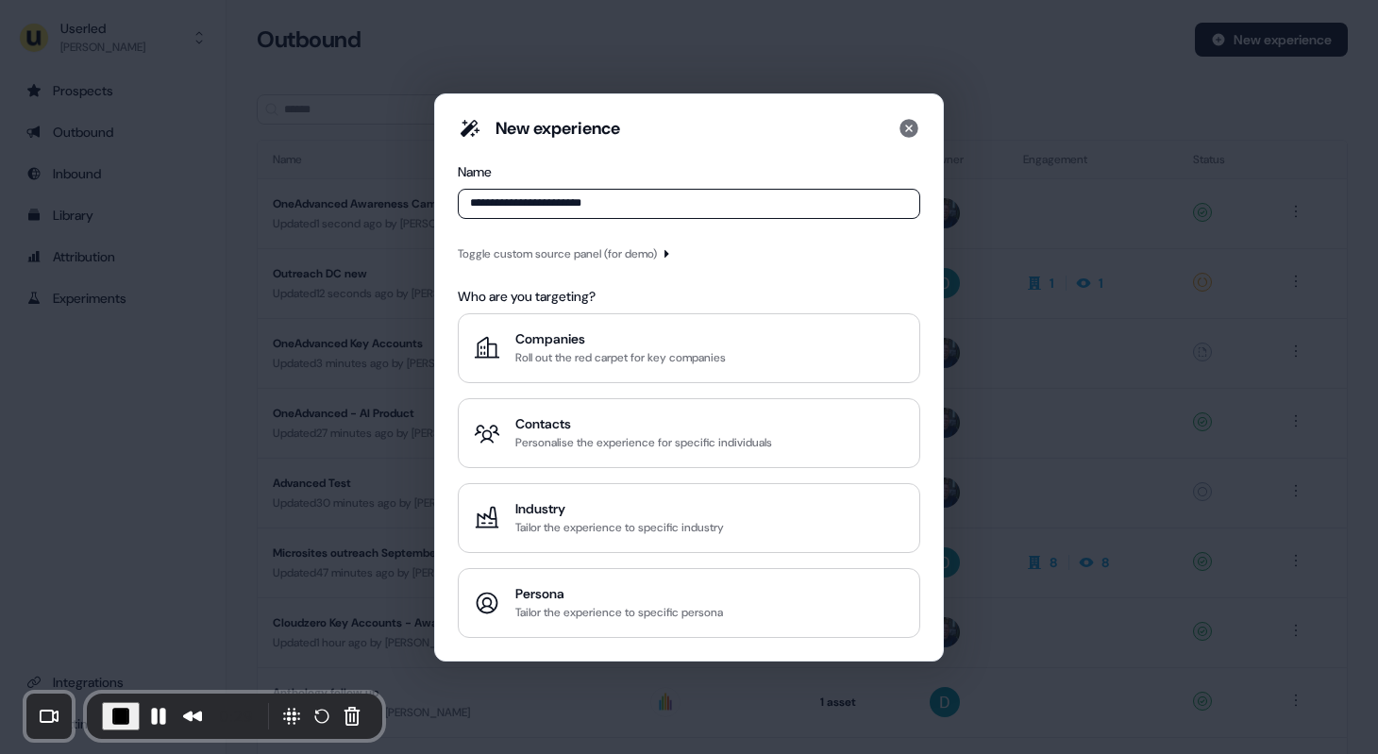
type input "**********"
click at [672, 254] on icon "button" at bounding box center [666, 253] width 11 height 11
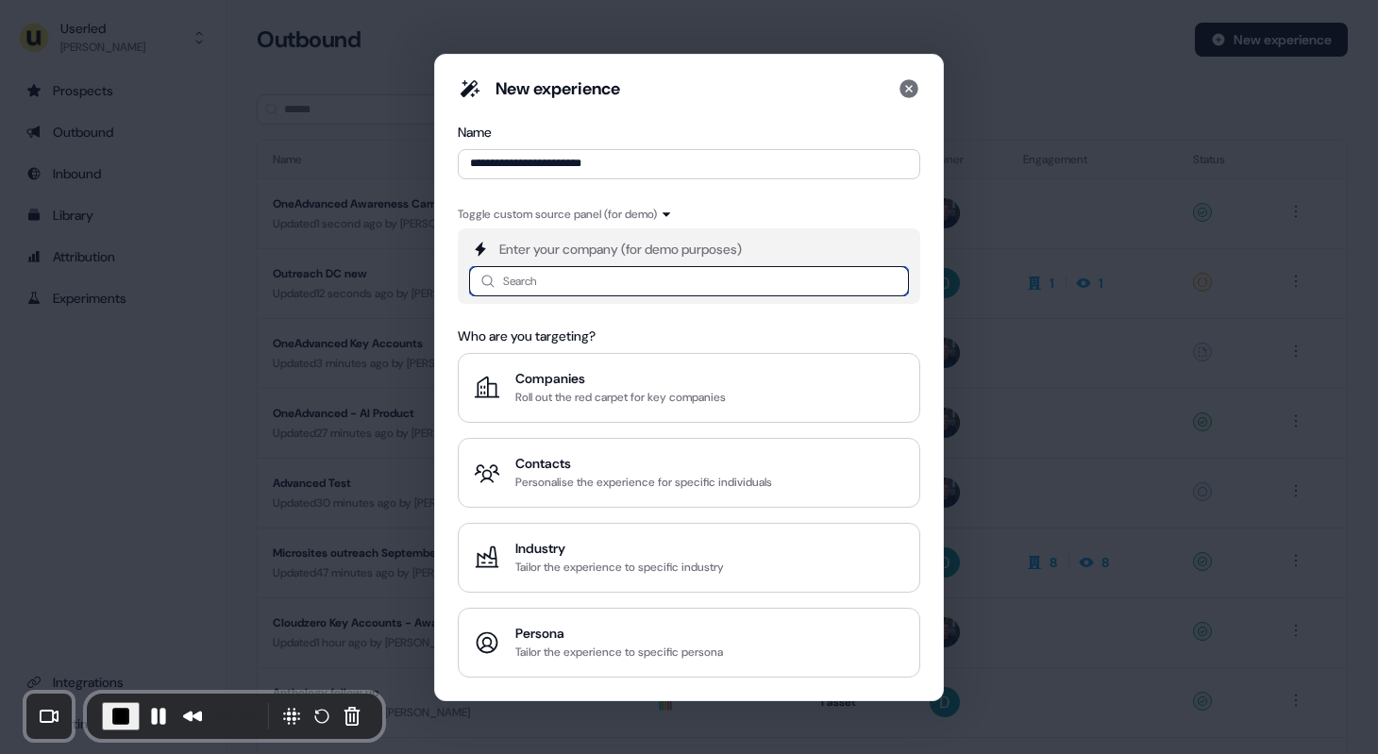
click at [568, 280] on input at bounding box center [689, 281] width 440 height 30
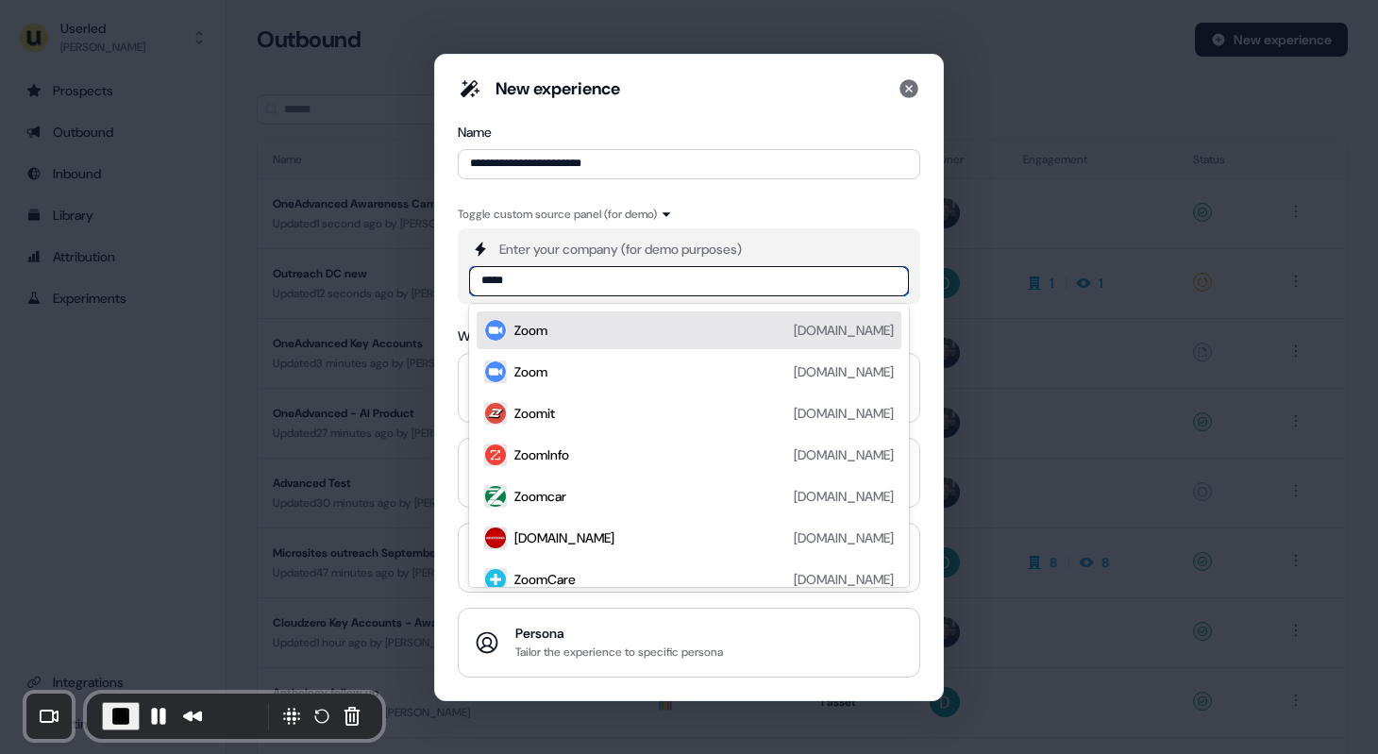
type input "******"
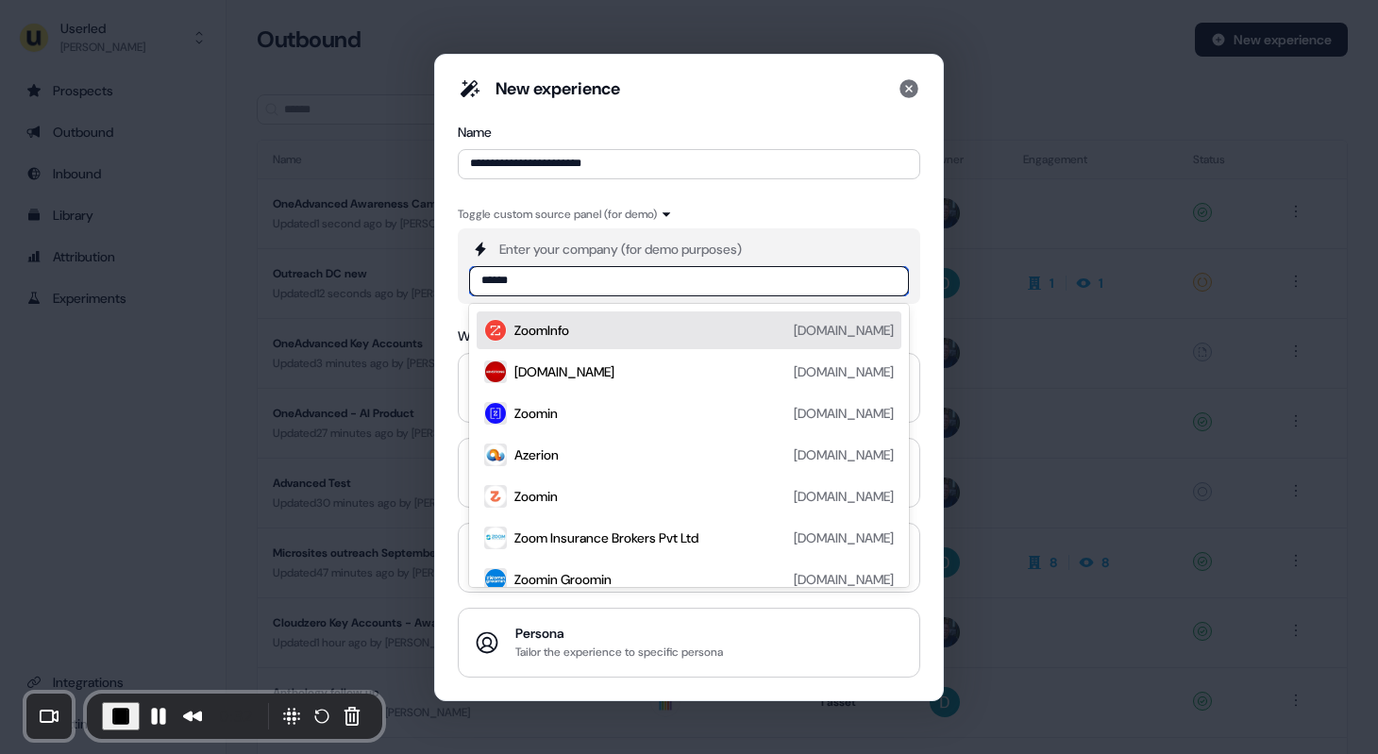
click at [573, 327] on div "ZoomInfo [DOMAIN_NAME]" at bounding box center [705, 330] width 380 height 23
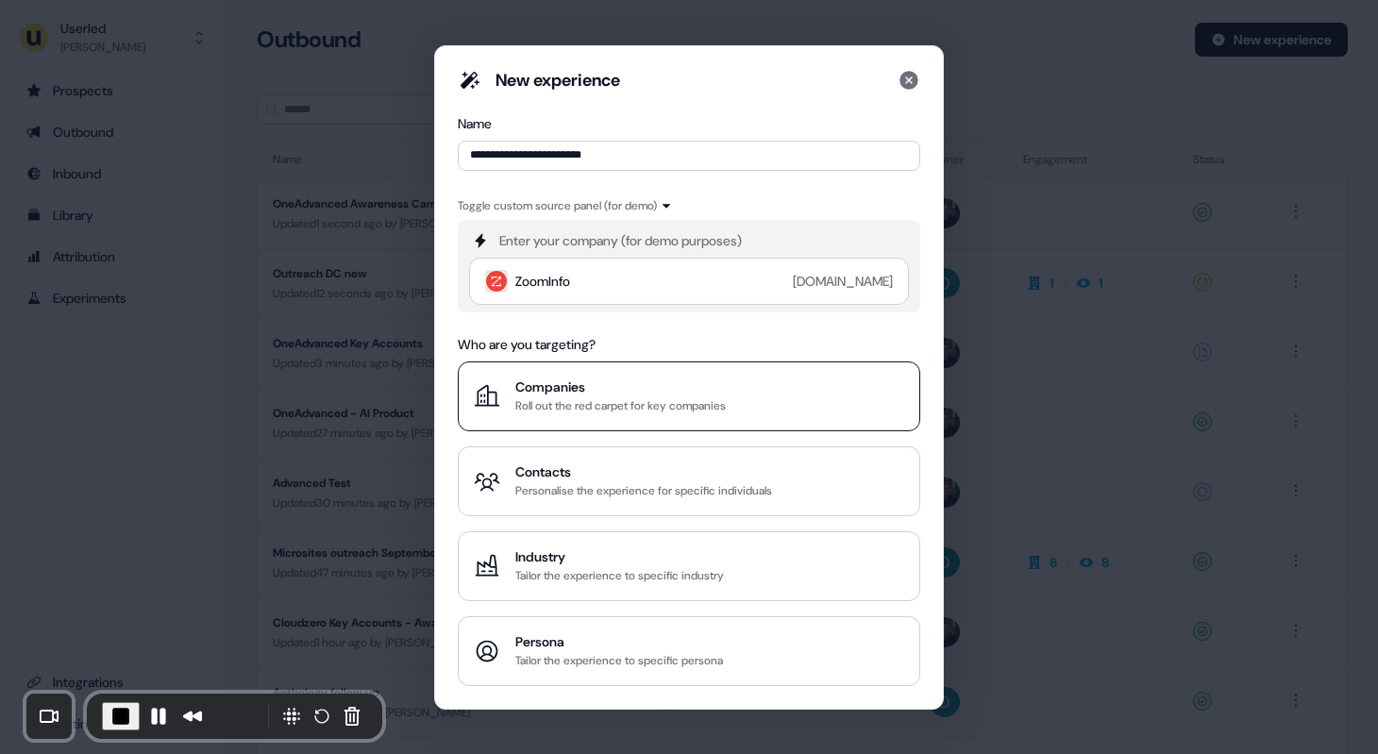
click at [650, 401] on div "Roll out the red carpet for key companies" at bounding box center [620, 406] width 211 height 19
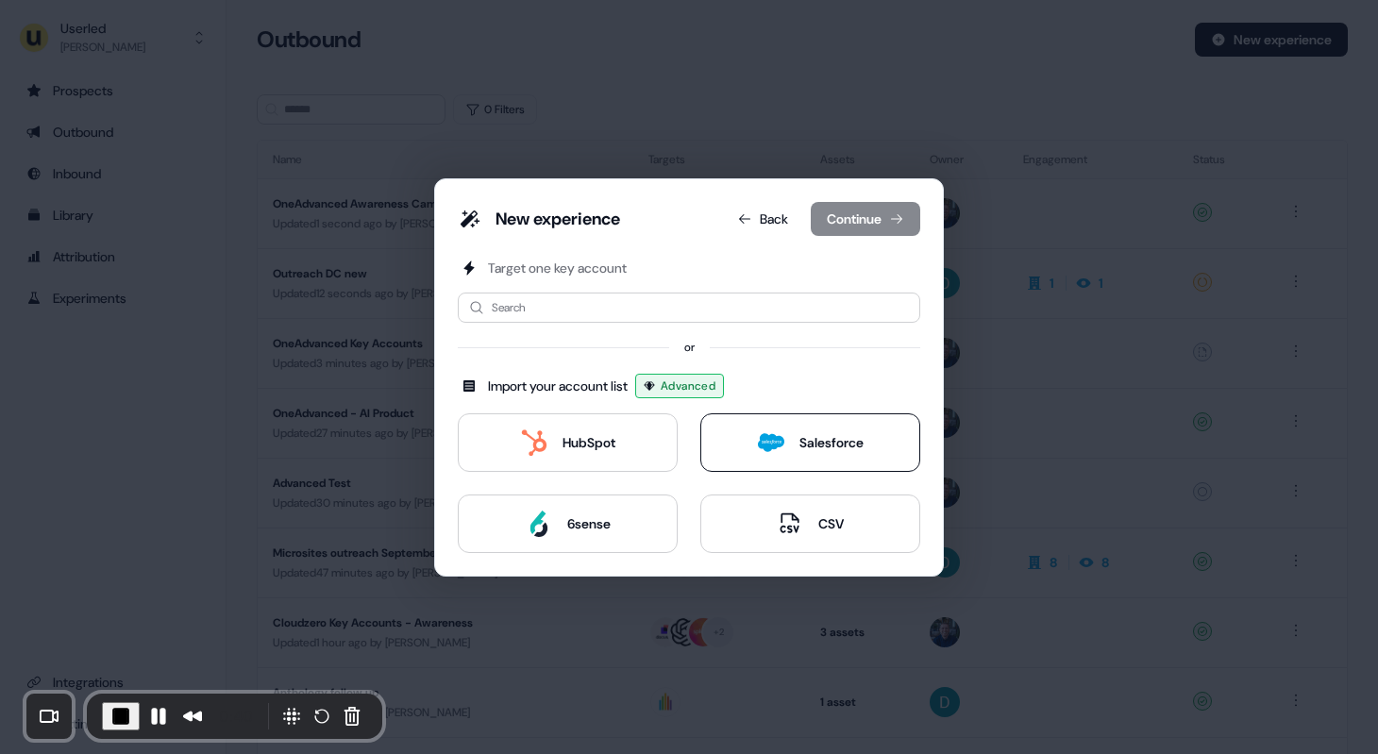
click at [793, 435] on div "Salesforce" at bounding box center [811, 443] width 106 height 26
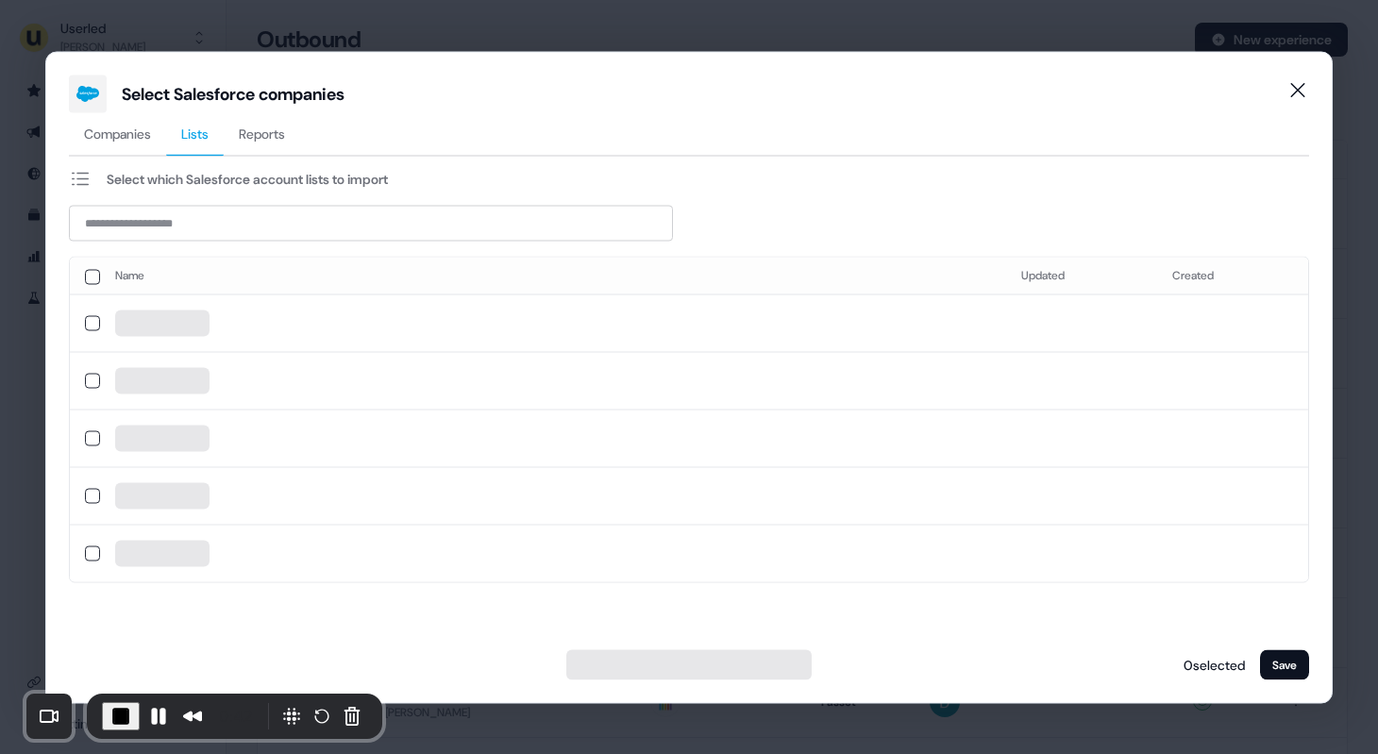
click at [182, 136] on button "Lists" at bounding box center [195, 133] width 58 height 43
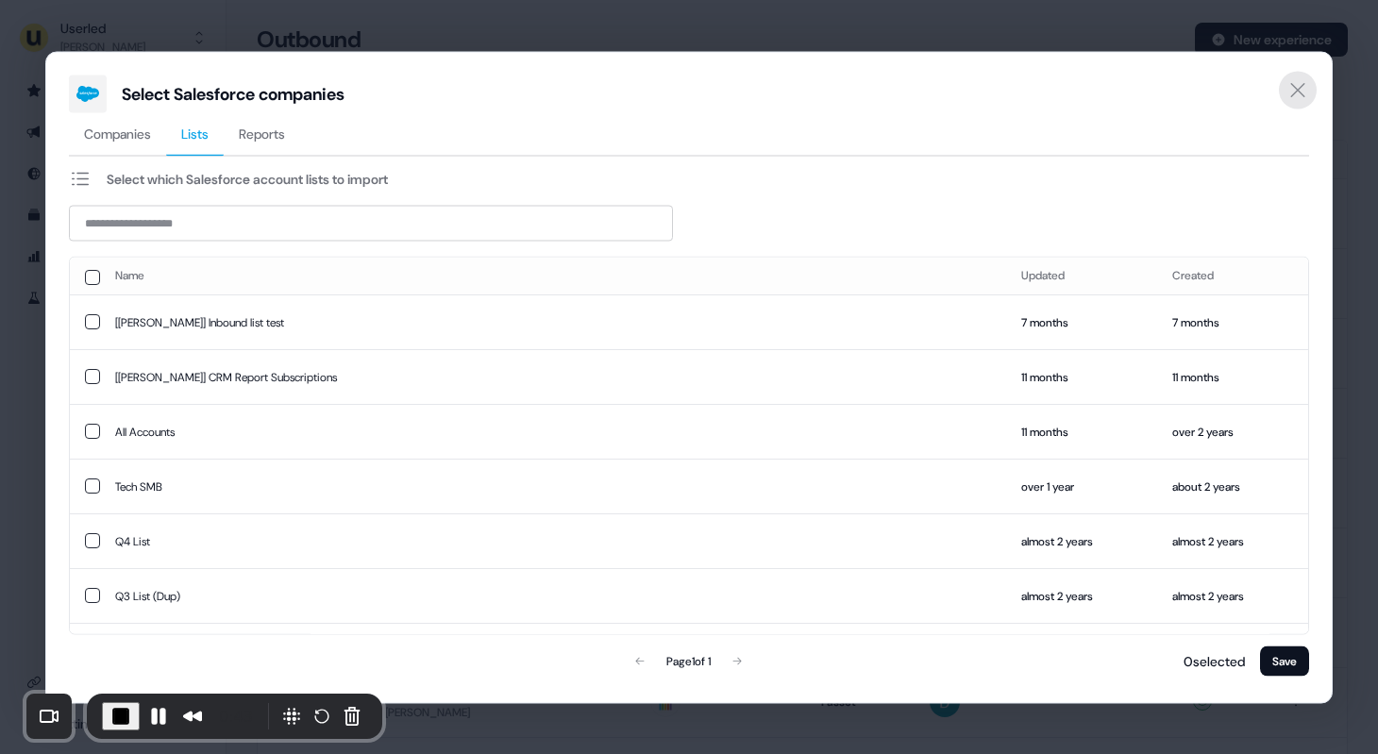
click at [1300, 87] on icon "Close" at bounding box center [1298, 89] width 14 height 14
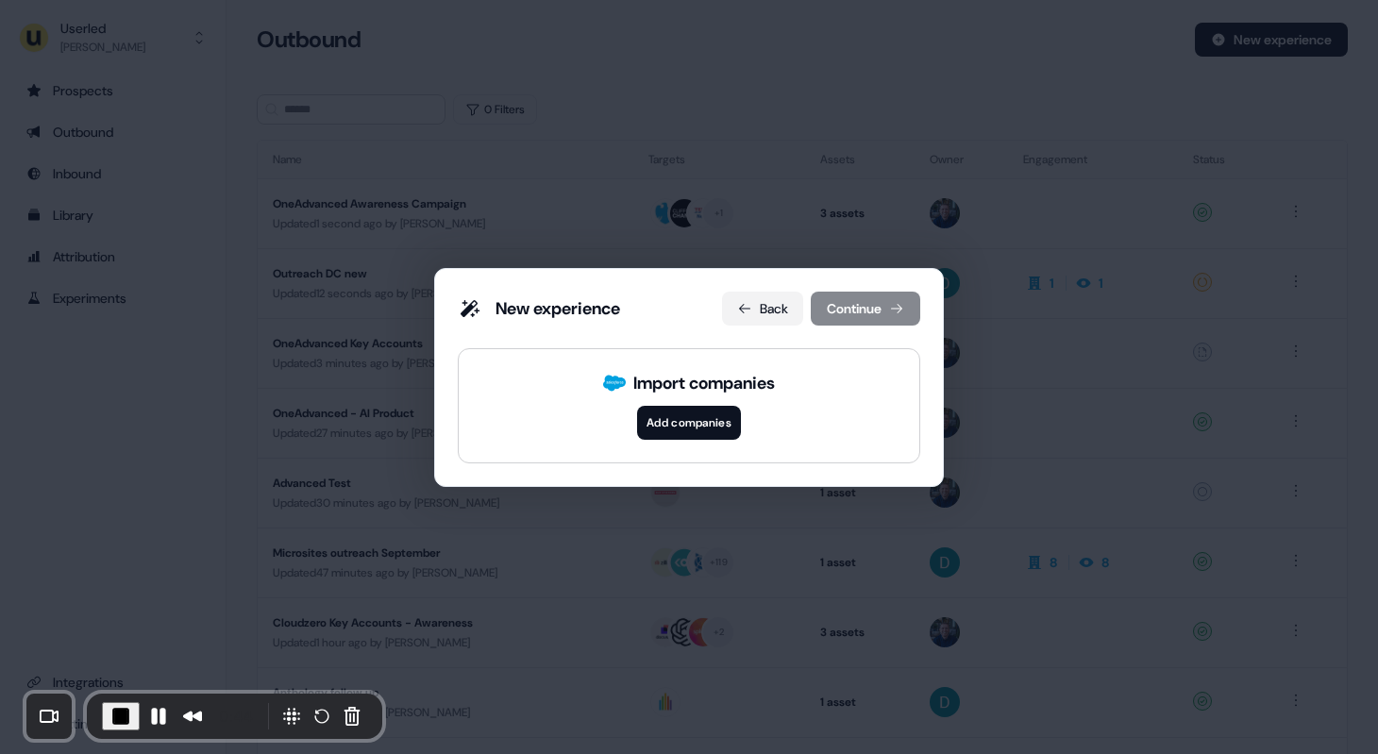
click at [778, 307] on button "Back" at bounding box center [762, 309] width 81 height 34
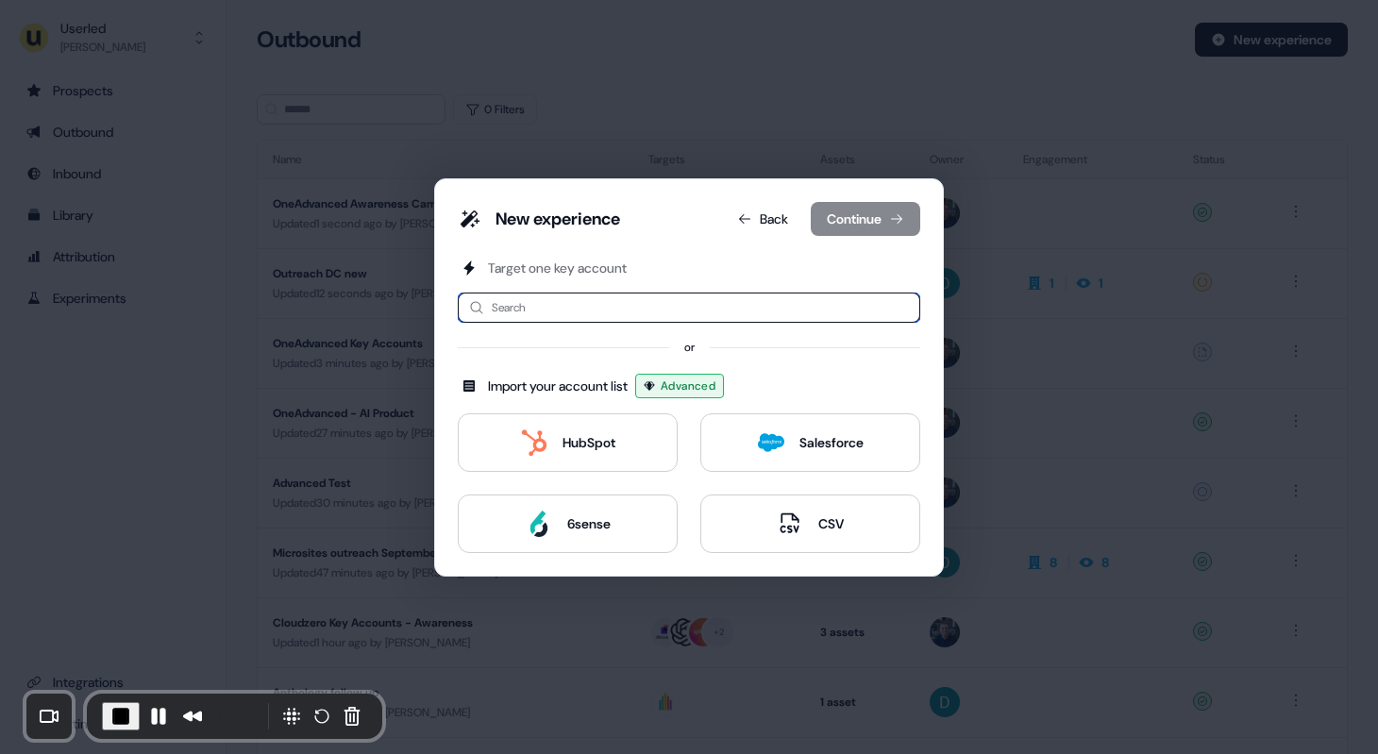
click at [595, 312] on input at bounding box center [689, 308] width 463 height 30
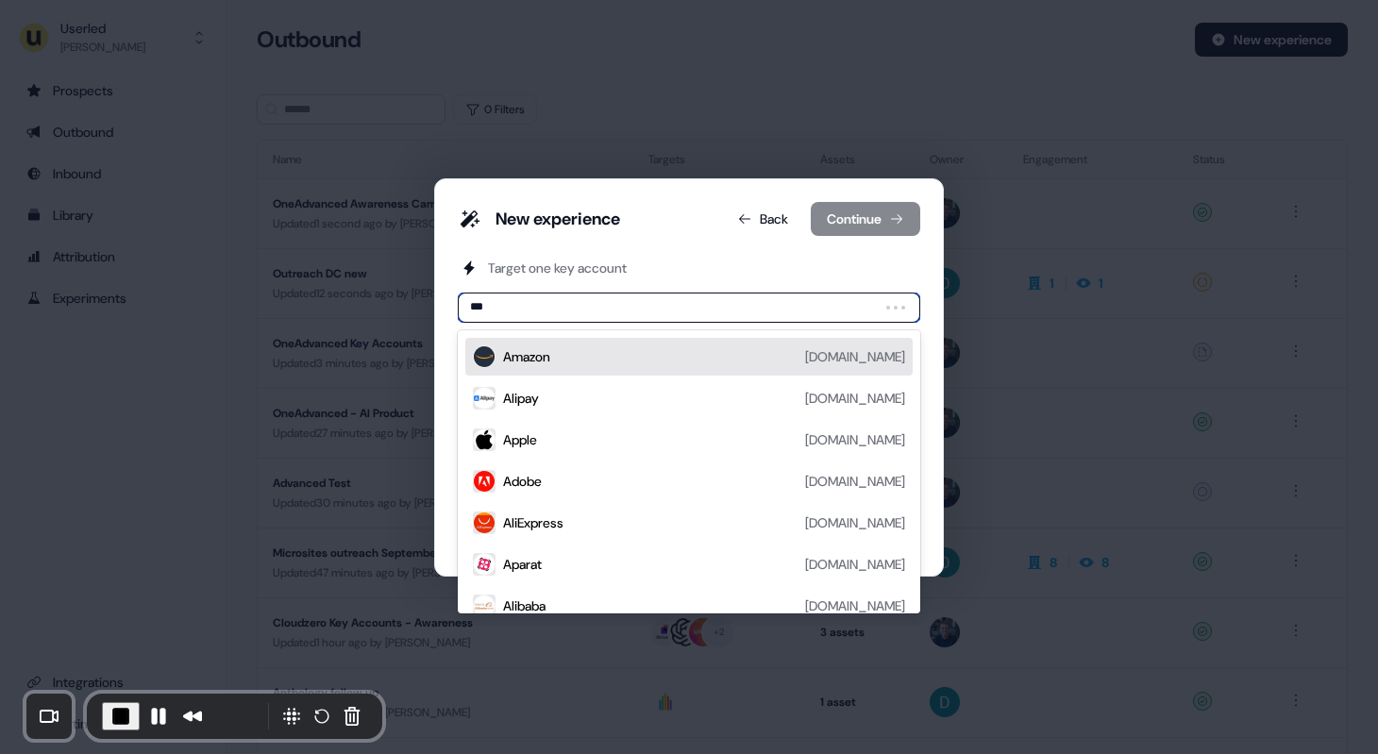
type input "****"
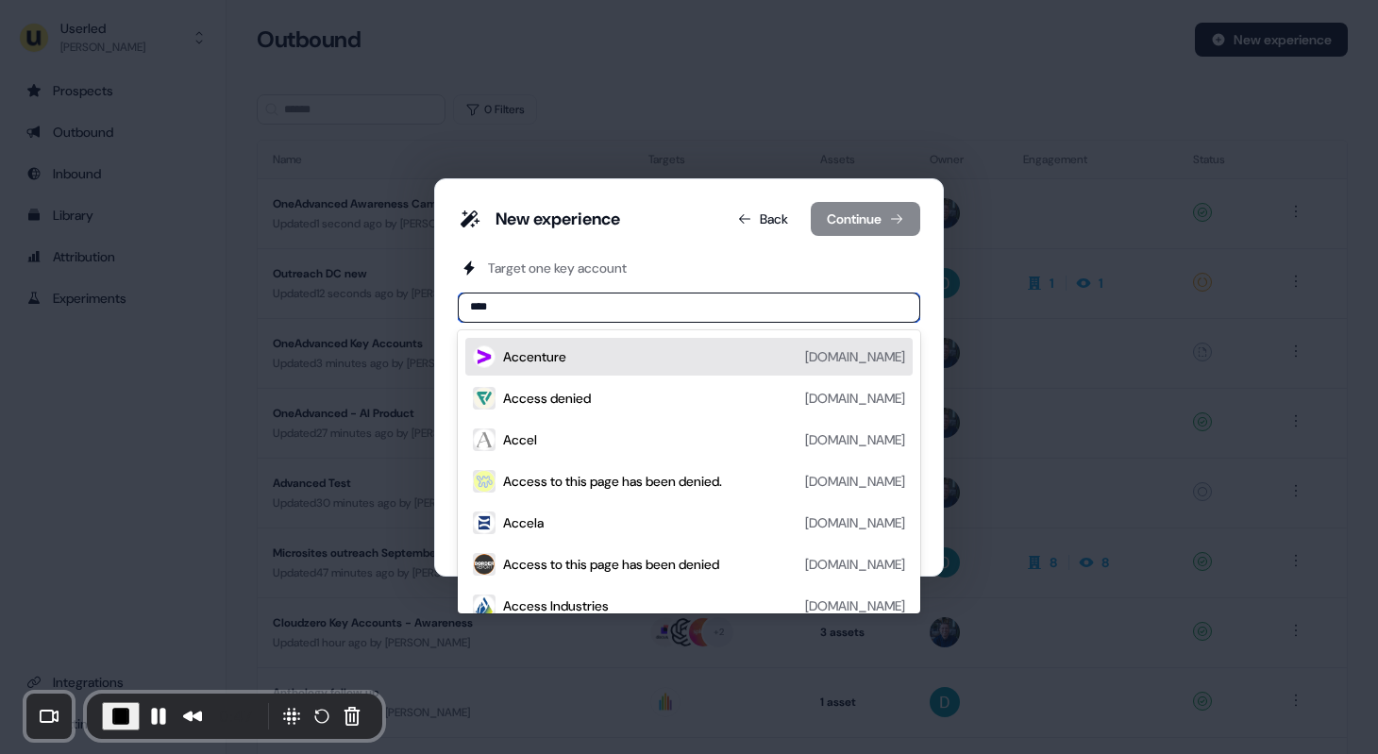
click at [524, 351] on div "Accenture" at bounding box center [534, 356] width 63 height 19
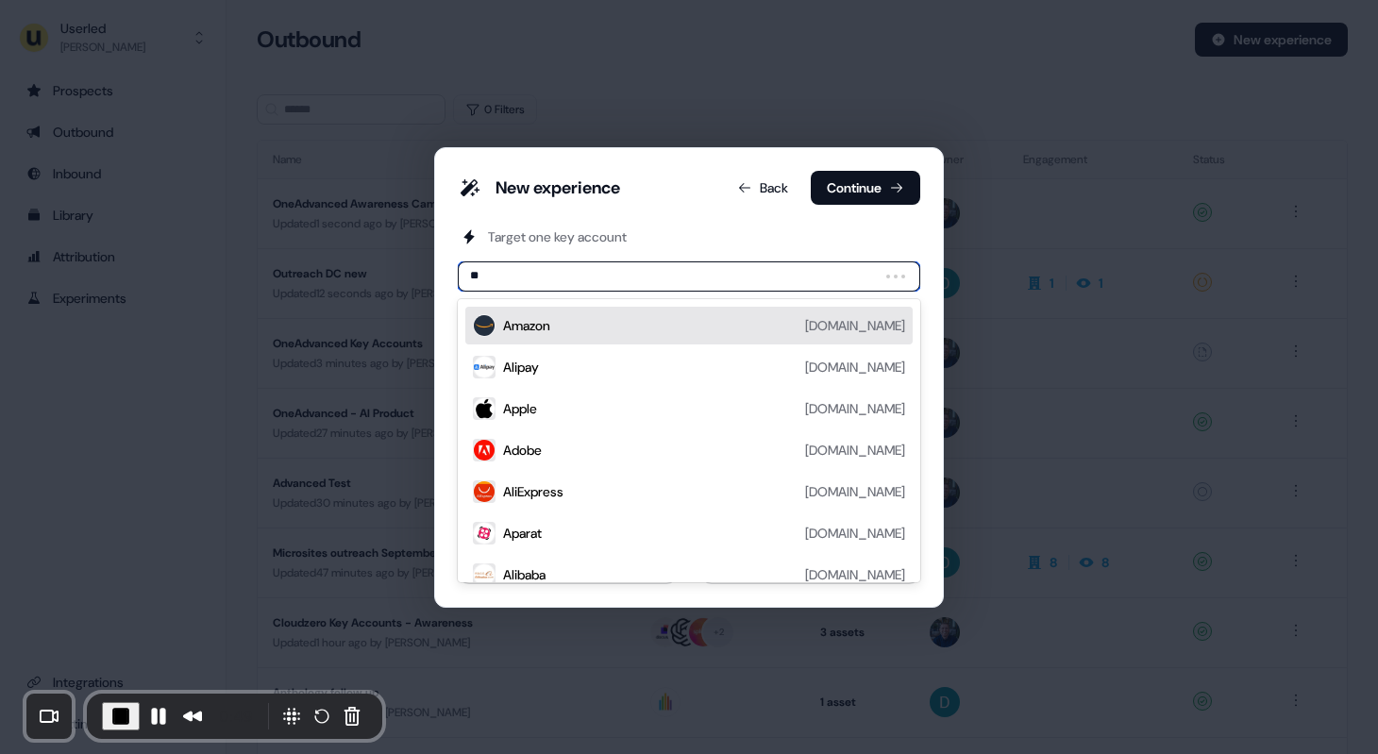
type input "***"
click at [567, 327] on div "Adobe [DOMAIN_NAME]" at bounding box center [704, 325] width 402 height 23
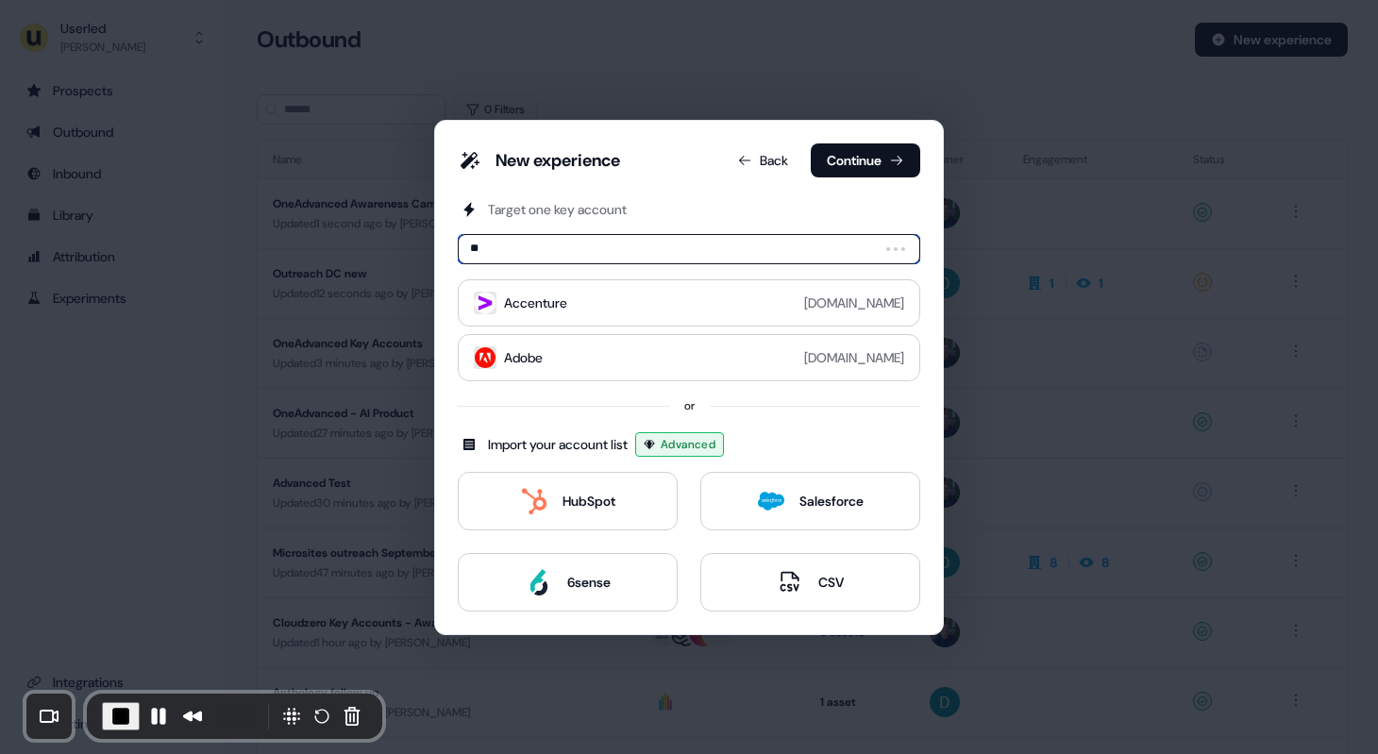
type input "***"
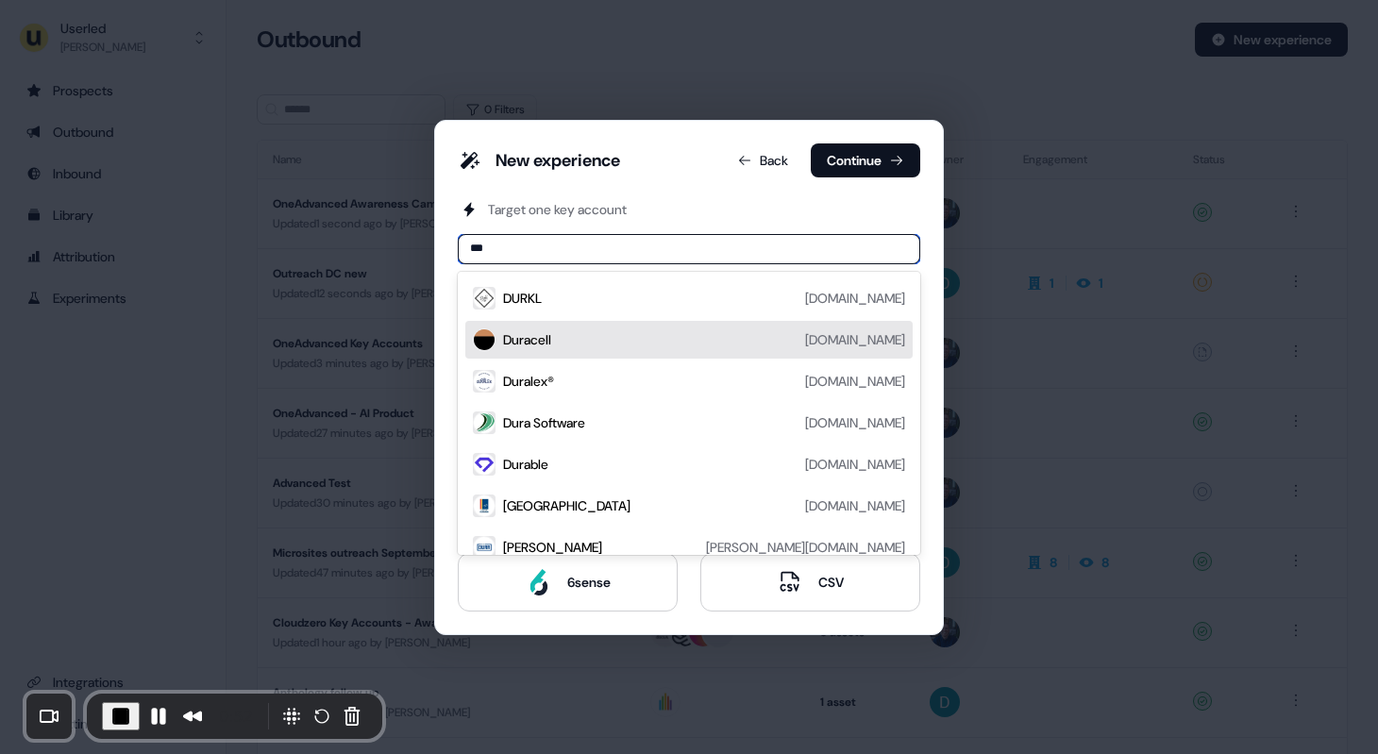
click at [541, 341] on div "Duracell" at bounding box center [527, 339] width 48 height 19
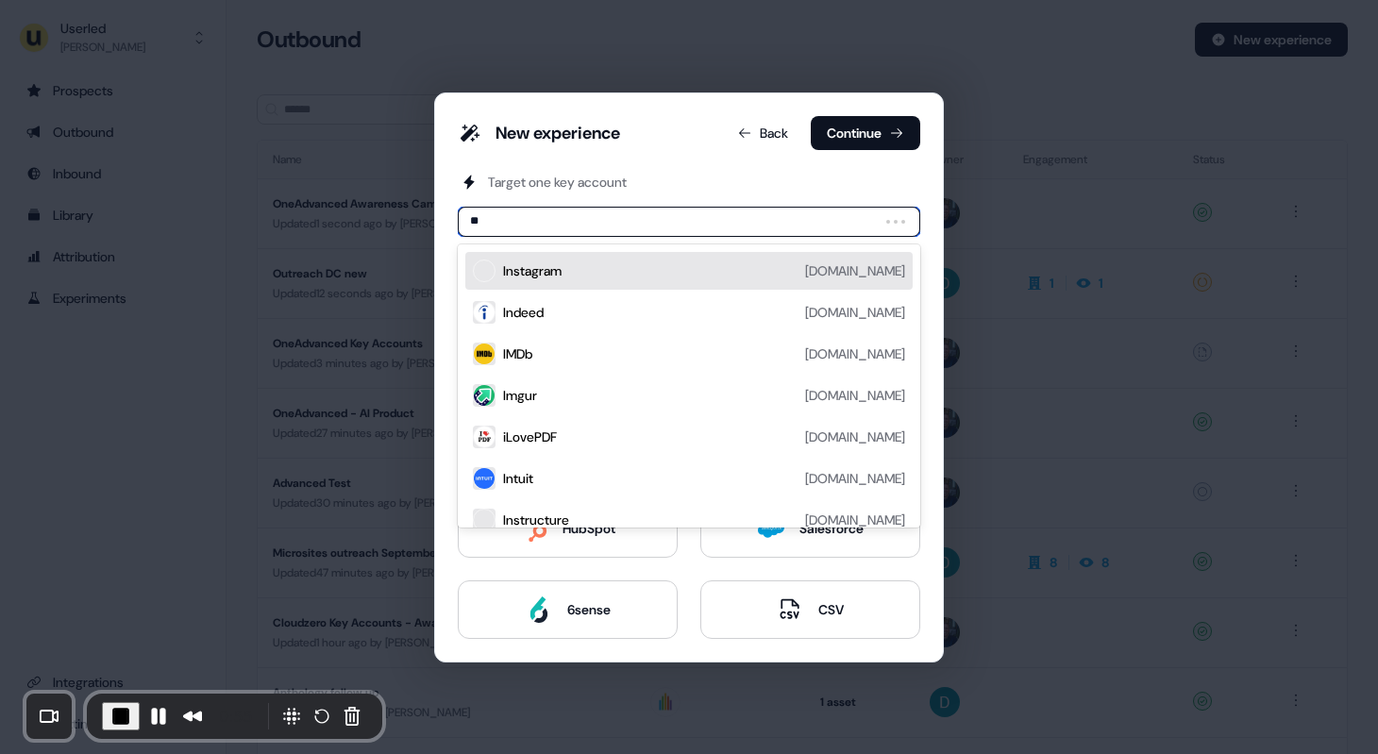
type input "***"
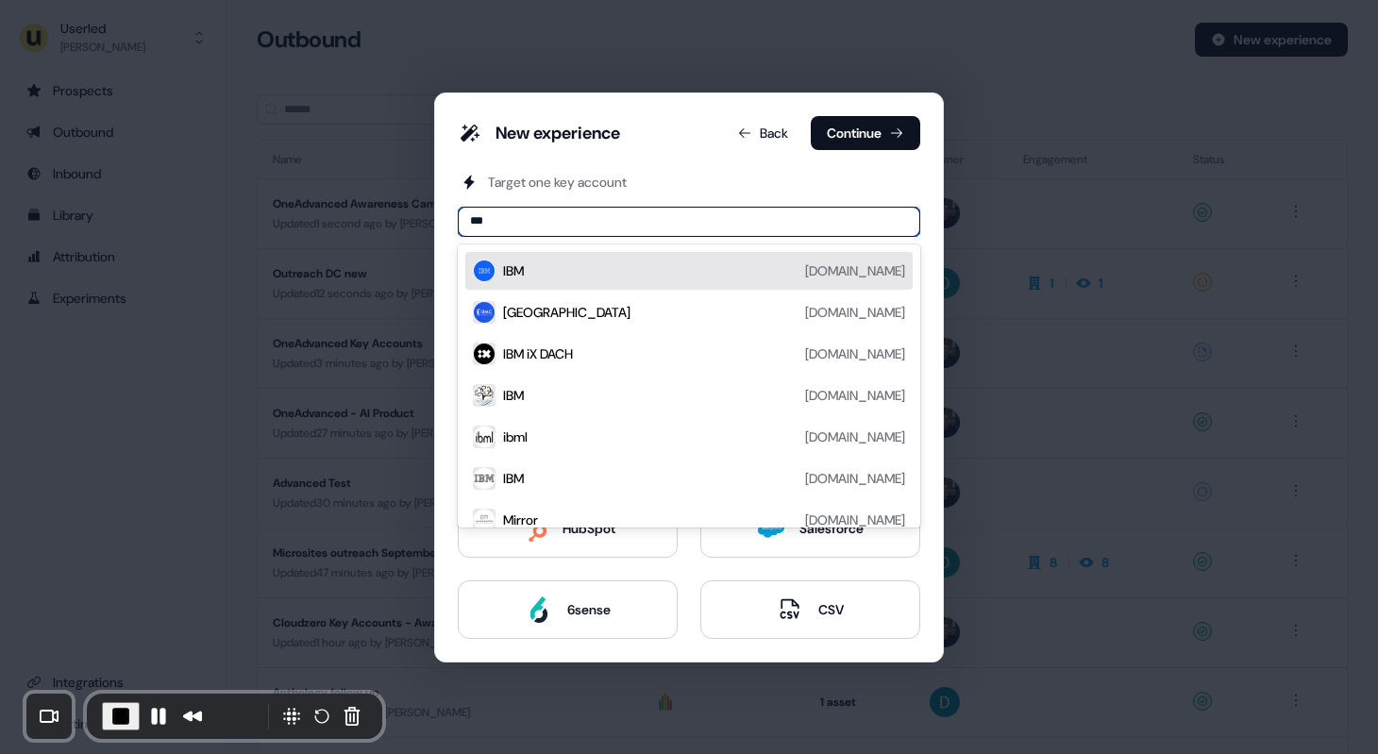
click at [527, 267] on div "IBM [DOMAIN_NAME]" at bounding box center [704, 271] width 402 height 23
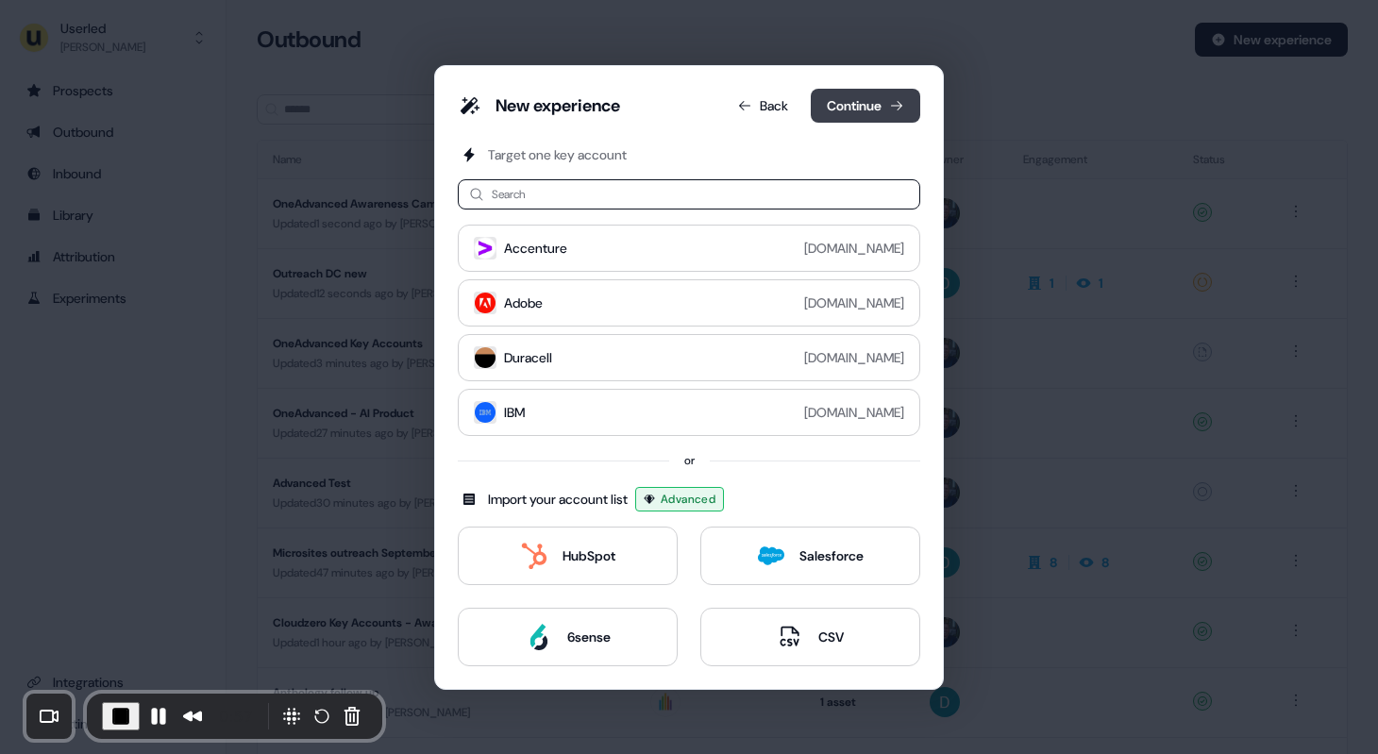
click at [881, 101] on button "Continue" at bounding box center [866, 106] width 110 height 34
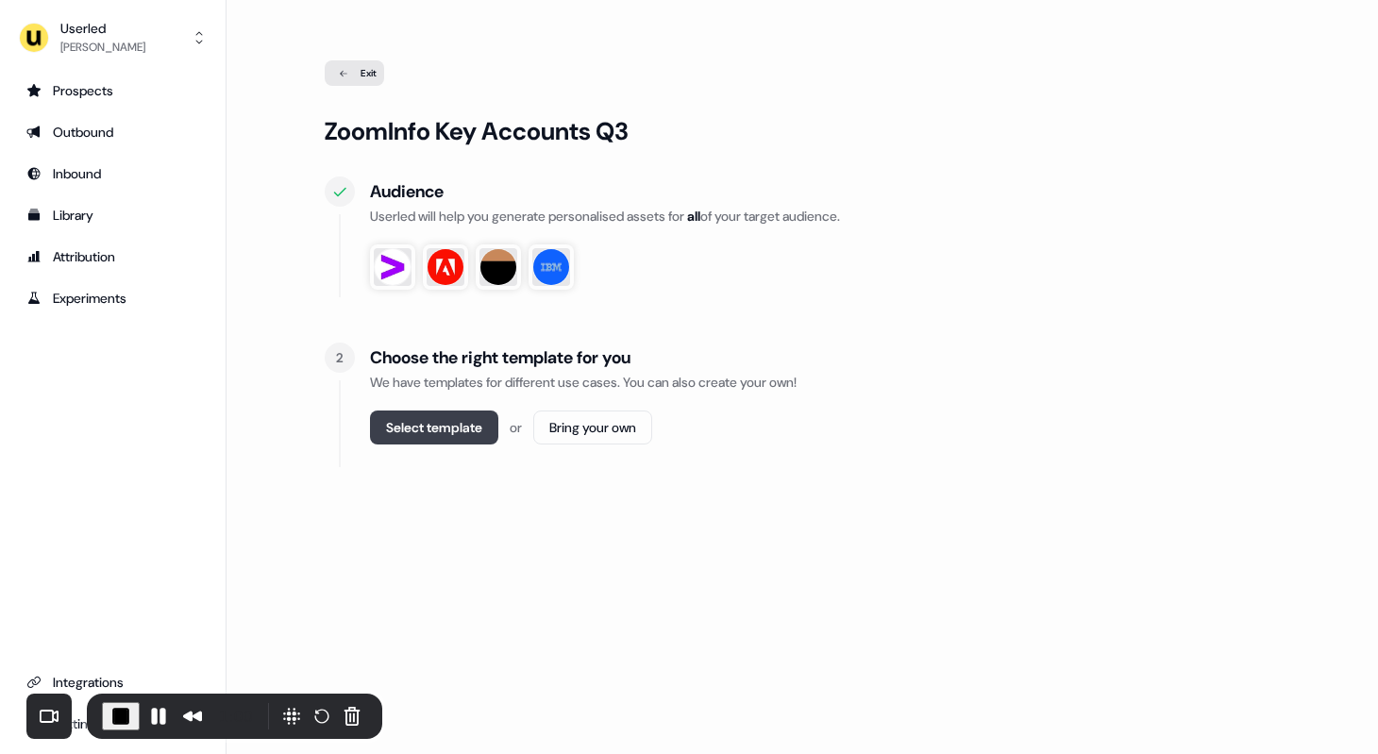
click at [411, 430] on button "Select template" at bounding box center [434, 428] width 128 height 34
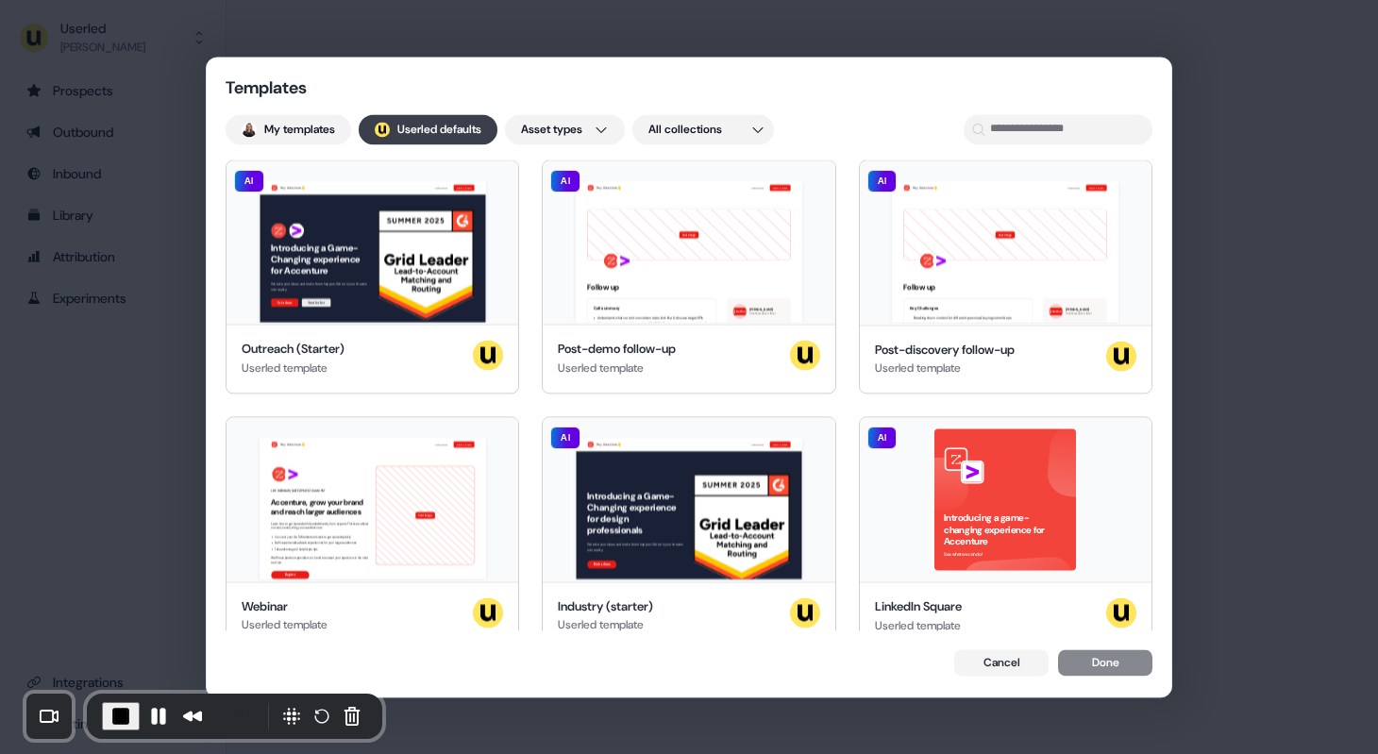
drag, startPoint x: 455, startPoint y: 119, endPoint x: 458, endPoint y: 132, distance: 13.5
click at [455, 119] on button "; Userled defaults" at bounding box center [428, 129] width 139 height 30
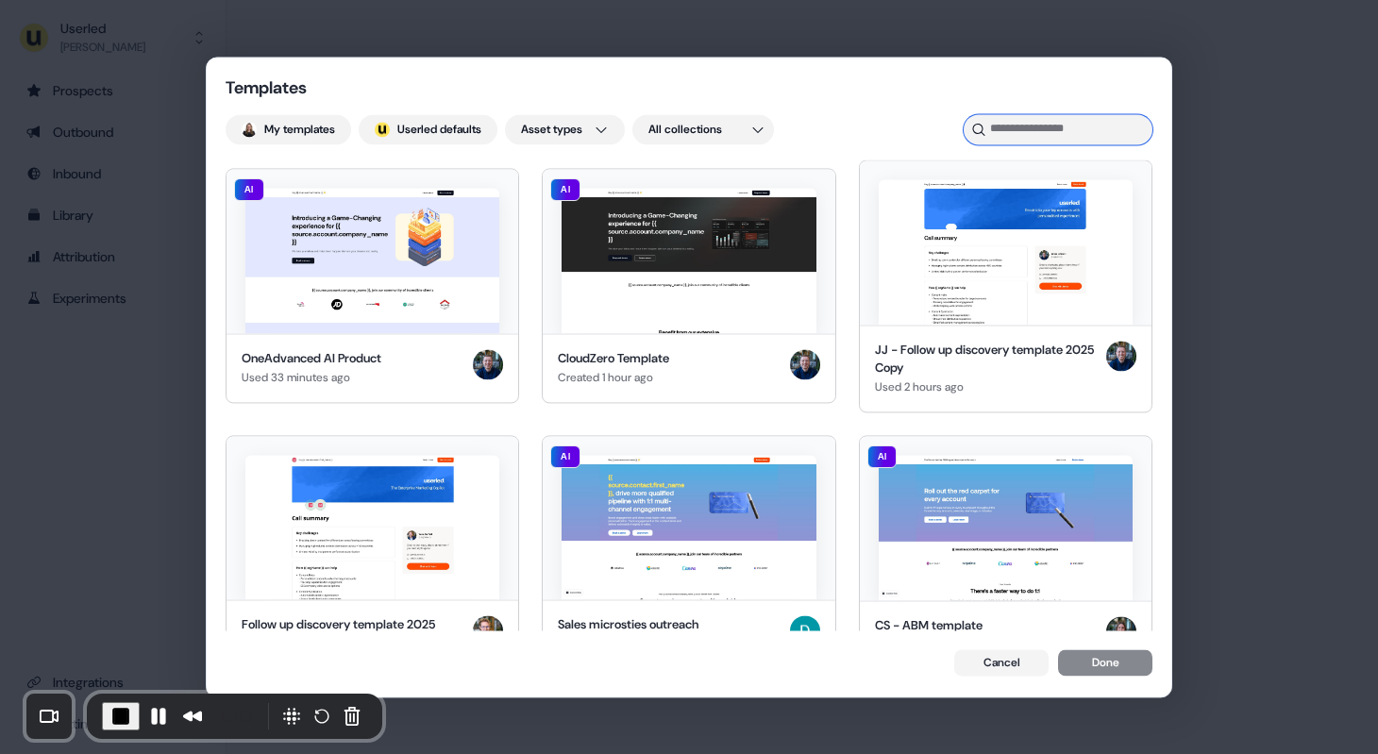
click at [1082, 123] on input at bounding box center [1058, 129] width 189 height 30
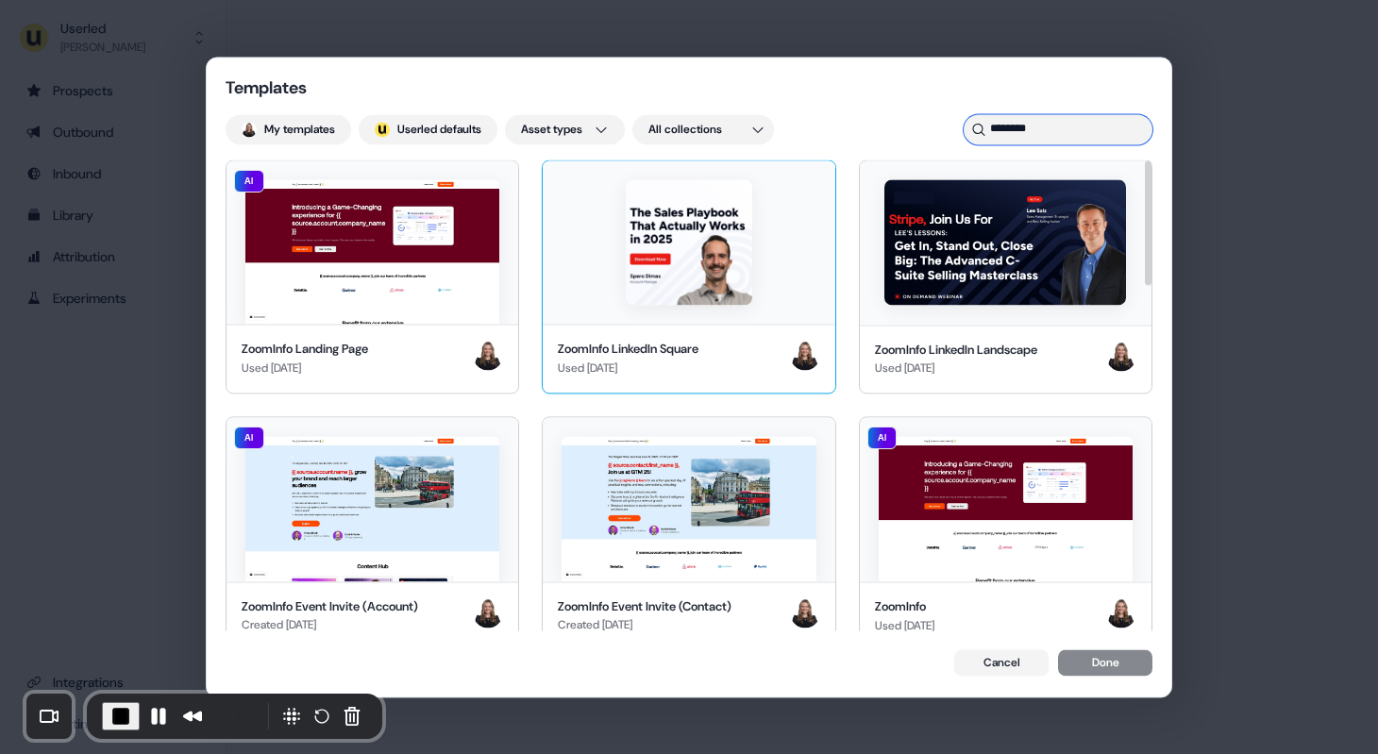
type input "********"
click at [708, 247] on img at bounding box center [689, 242] width 127 height 127
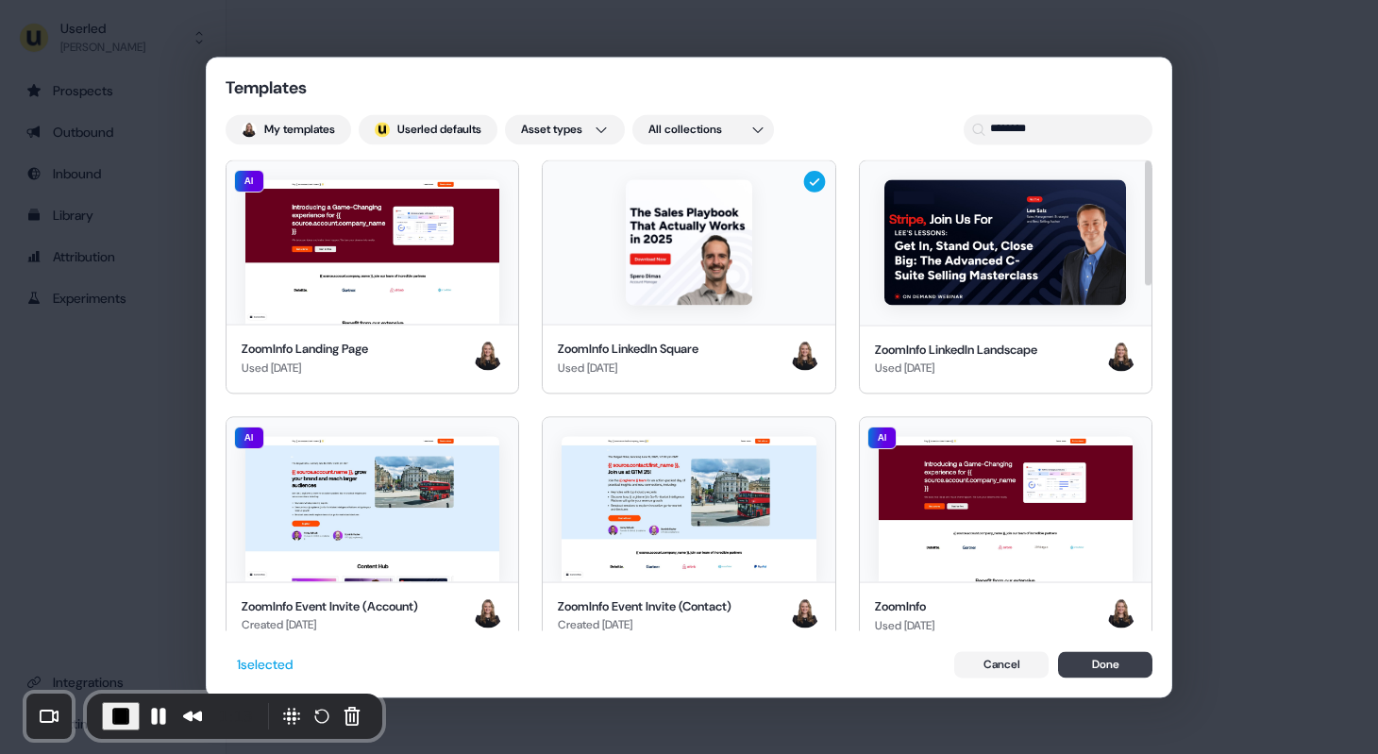
click at [1113, 664] on button "Done" at bounding box center [1105, 664] width 94 height 26
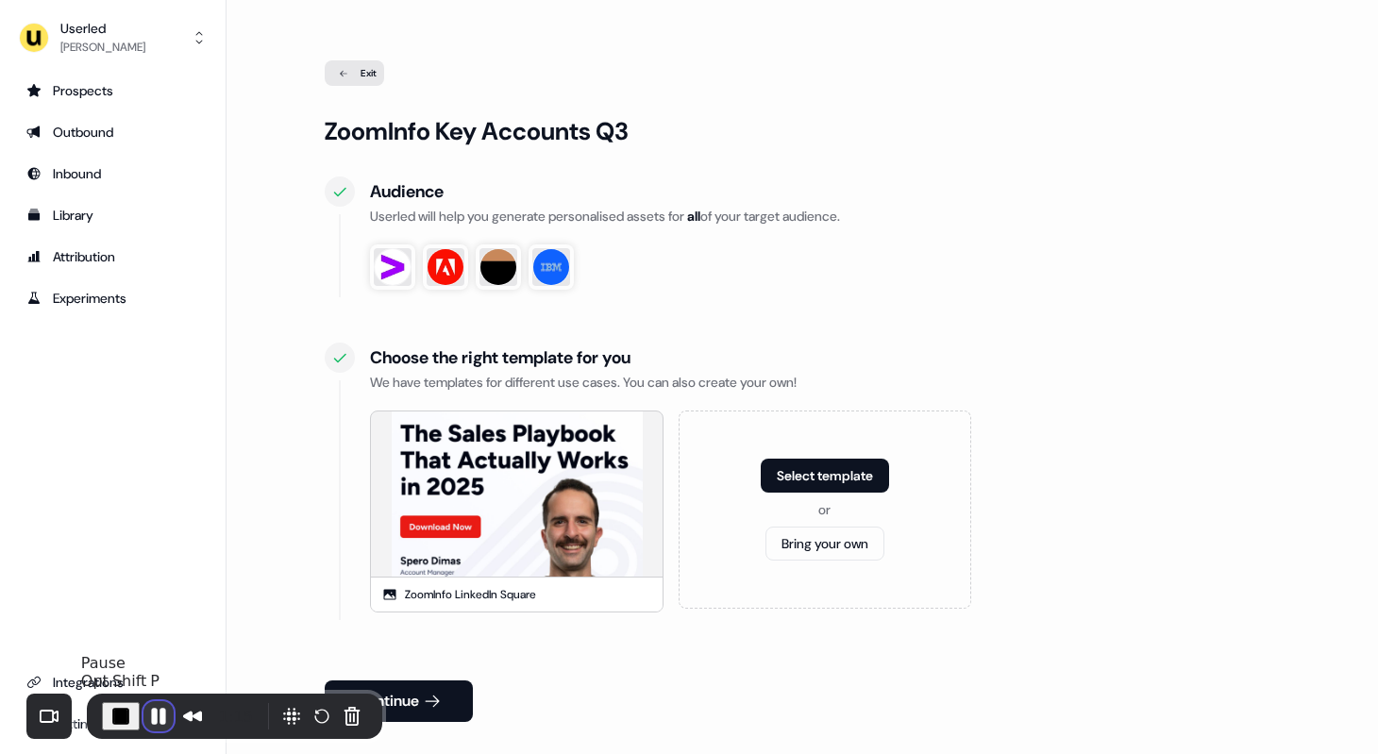
click at [155, 712] on button "Pause Recording" at bounding box center [158, 716] width 30 height 30
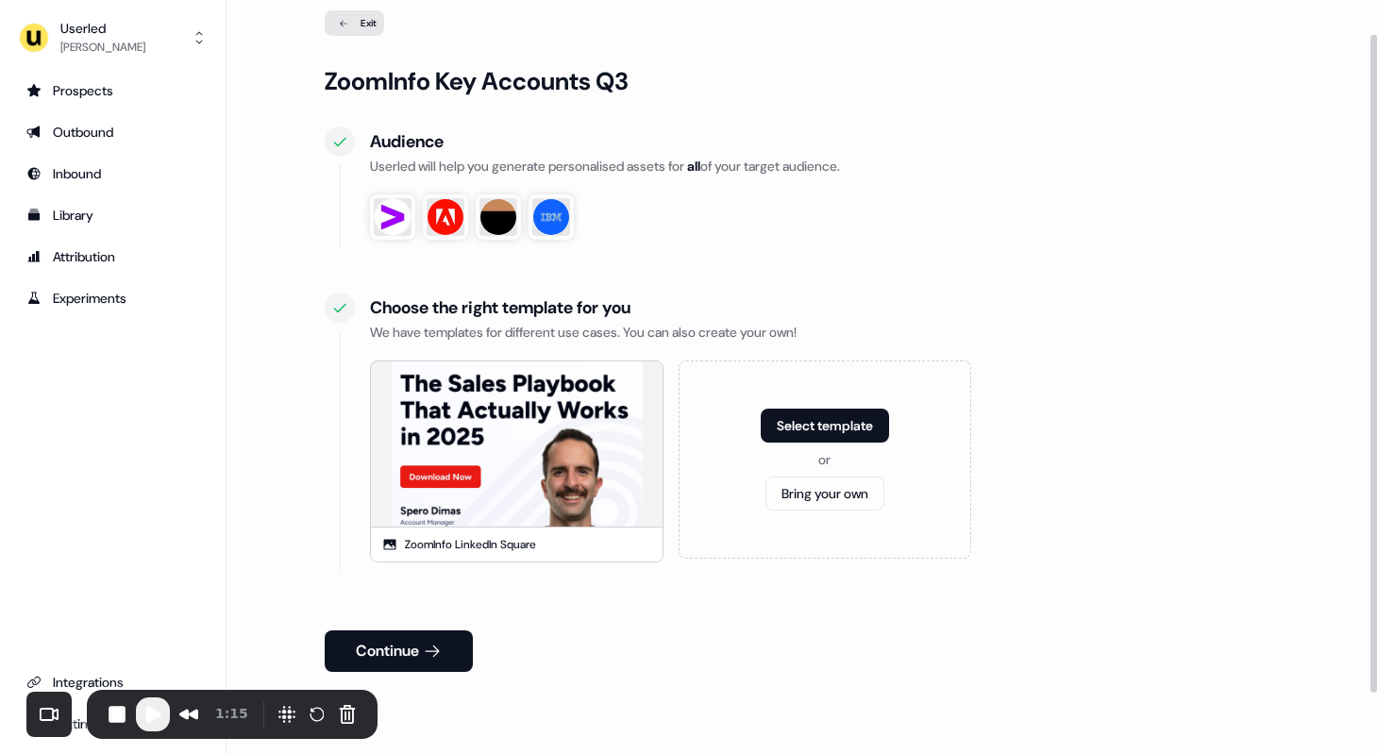
scroll to position [57, 0]
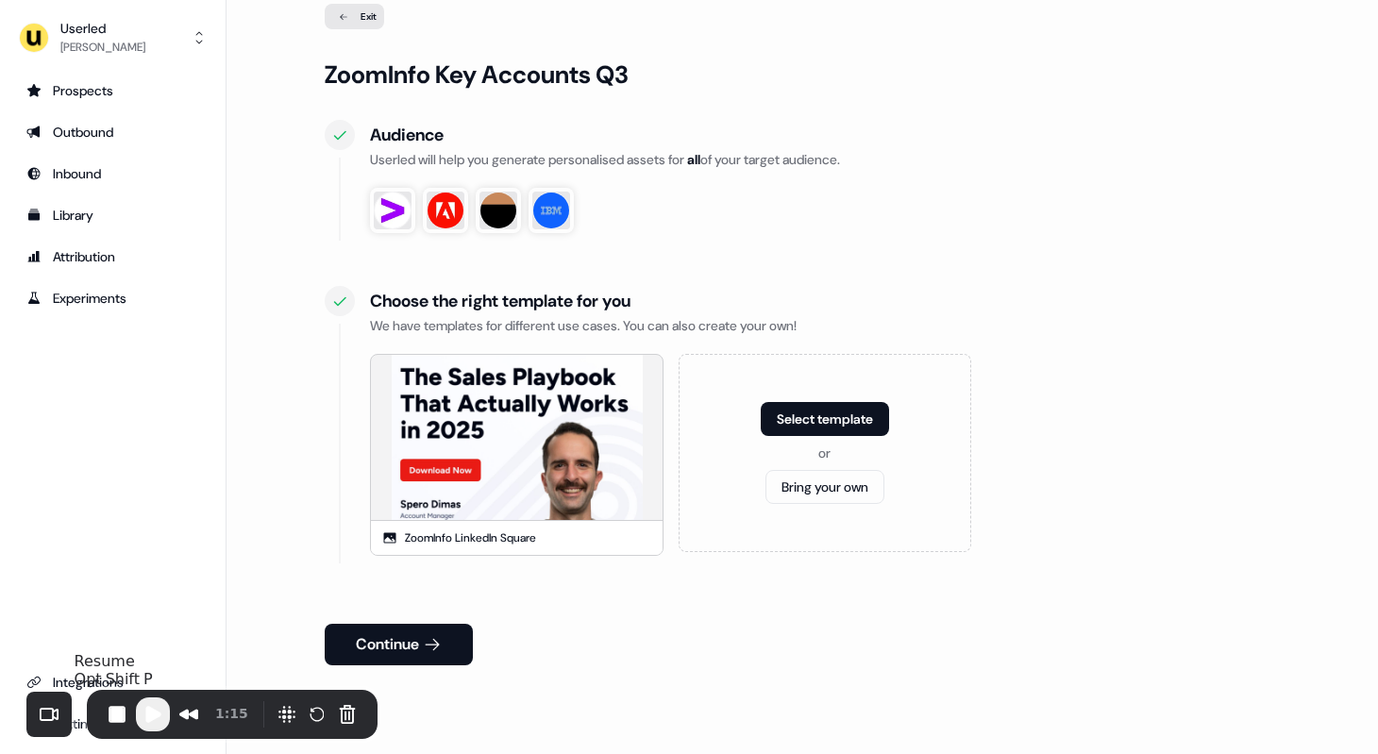
click at [157, 713] on span "Play Recording" at bounding box center [153, 714] width 23 height 23
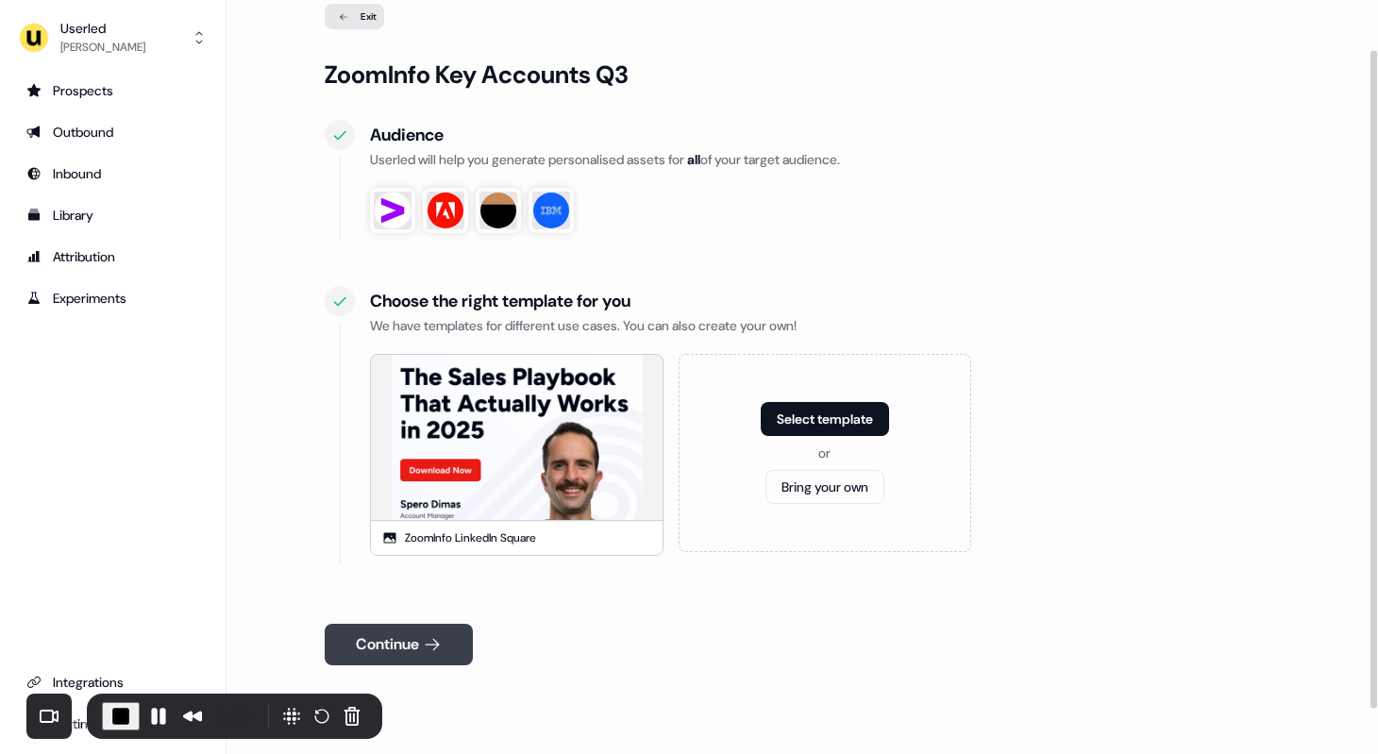
click at [392, 644] on button "Continue" at bounding box center [399, 645] width 148 height 42
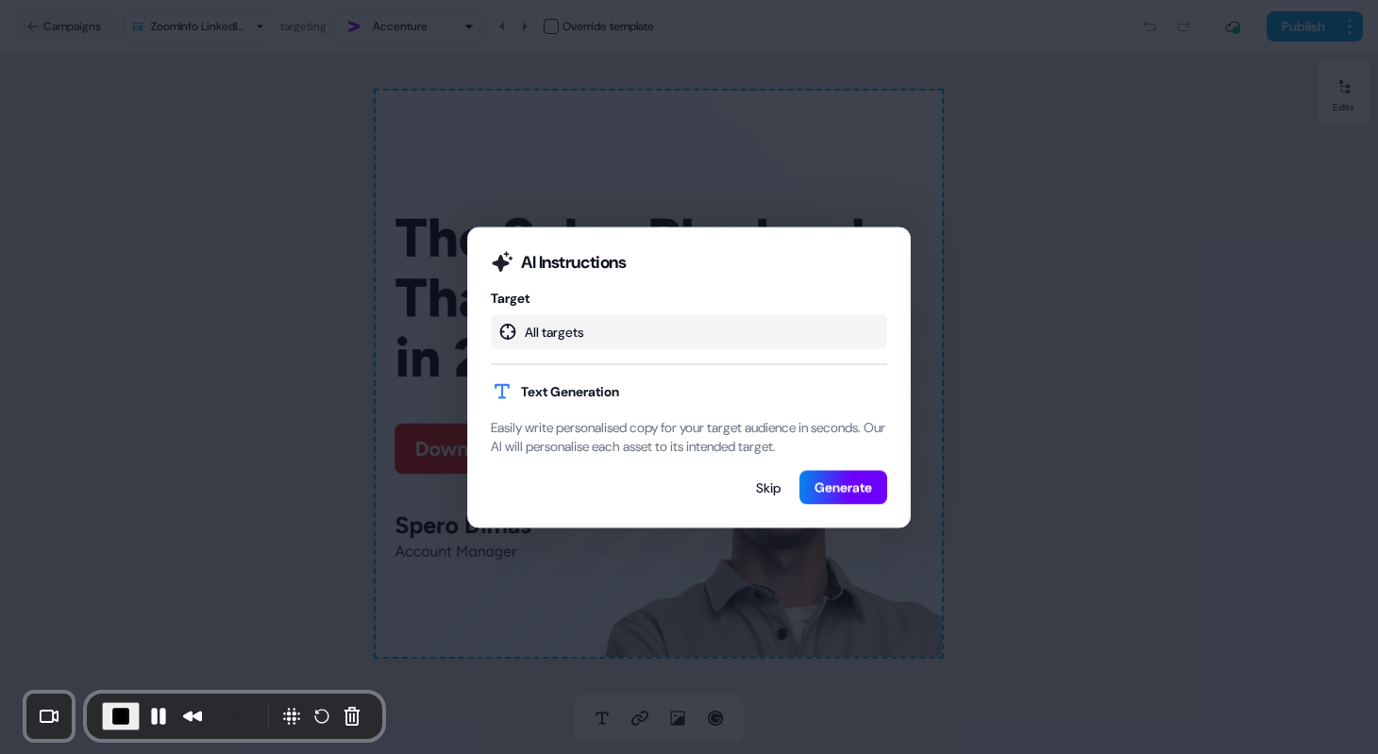
click at [834, 493] on button "Generate" at bounding box center [844, 487] width 88 height 34
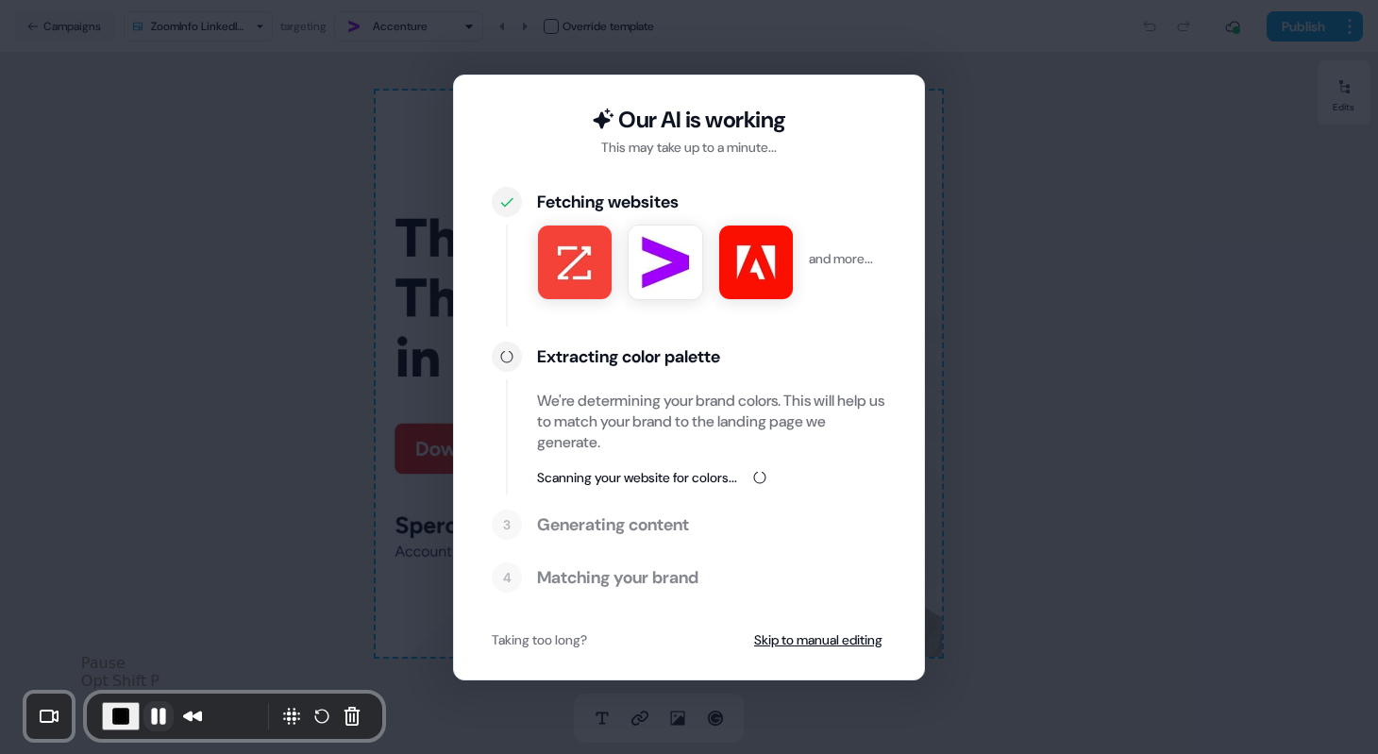
click at [157, 711] on button "Pause Recording" at bounding box center [158, 716] width 30 height 30
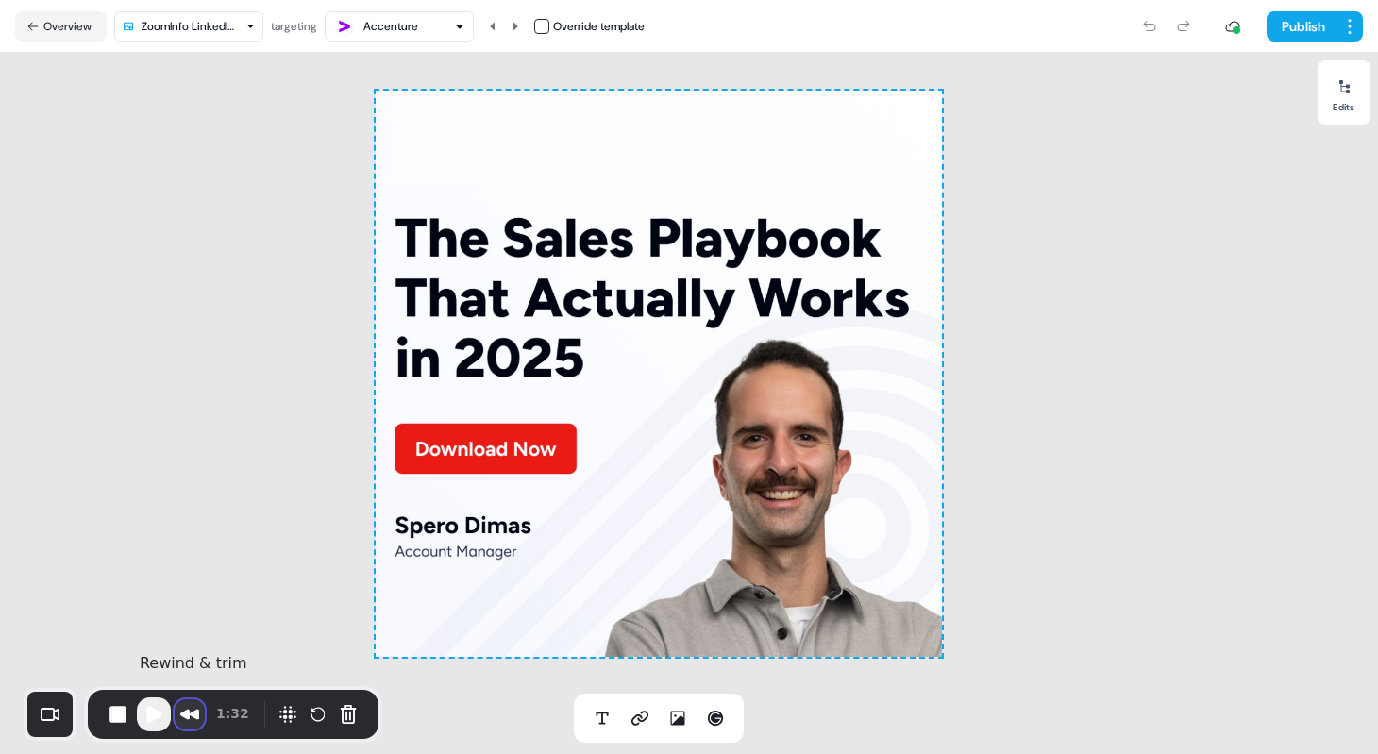
click at [190, 713] on button "Rewind and Trim Recording" at bounding box center [190, 715] width 30 height 30
click at [1333, 55] on span at bounding box center [1333, 48] width 0 height 14
